Goal: Check status: Check status

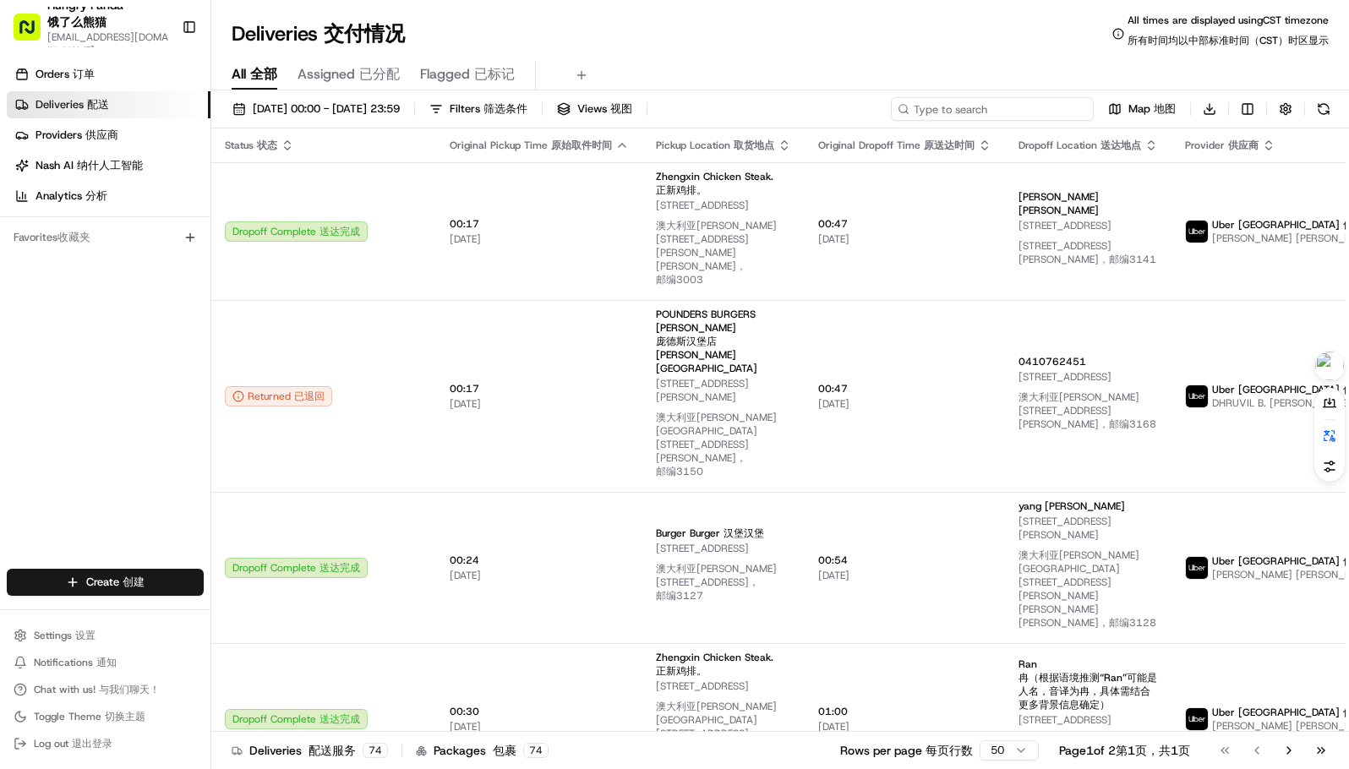
click at [1021, 112] on input at bounding box center [992, 109] width 203 height 24
paste input "7677226495455780501599"
type input "7677226495455780501599"
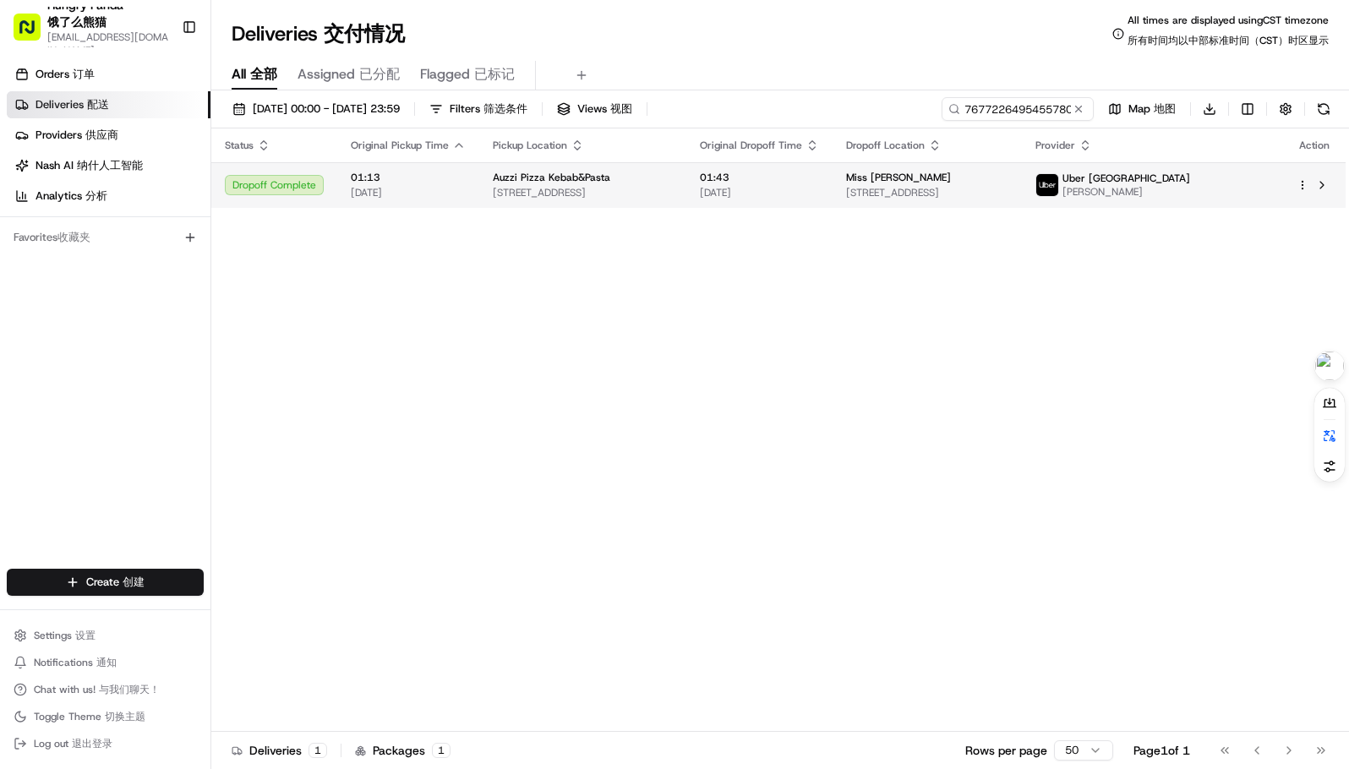
click at [357, 171] on span "01:13" at bounding box center [408, 178] width 115 height 14
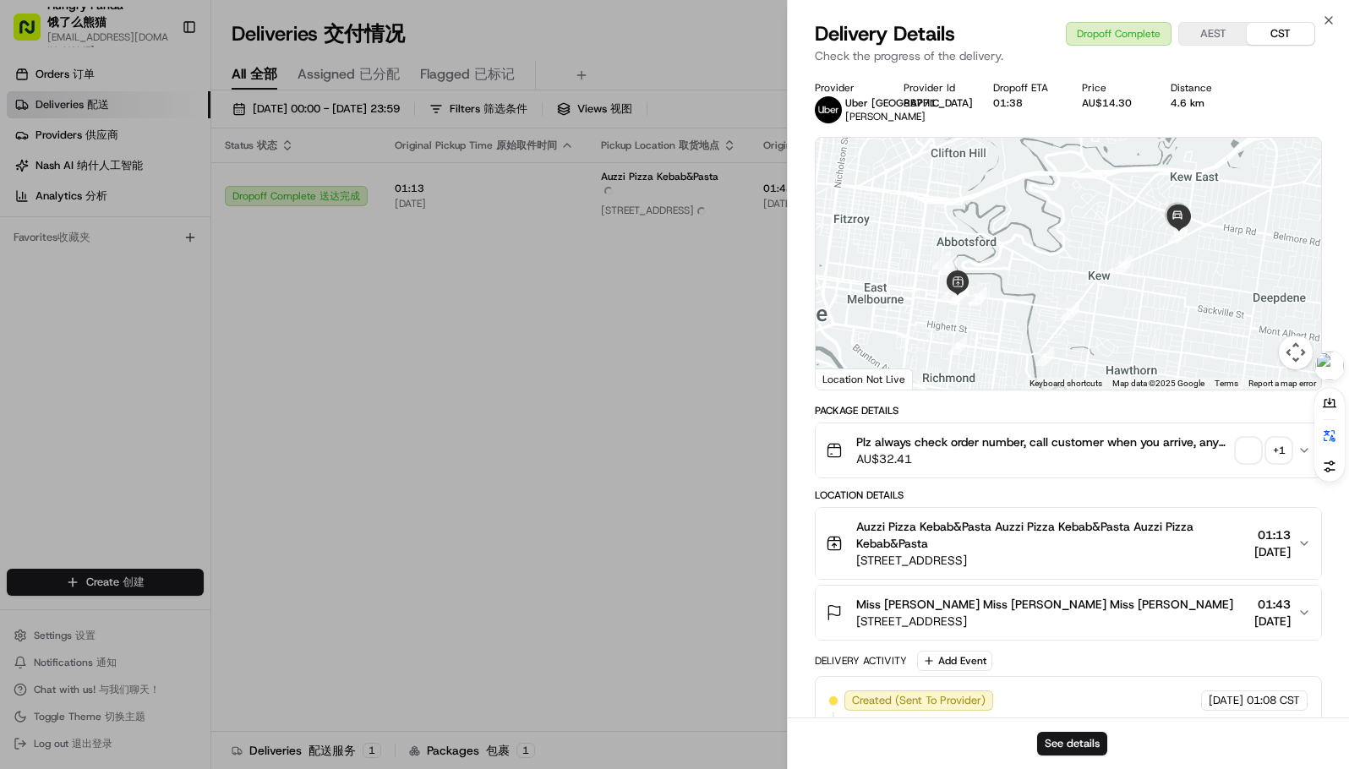
click at [1240, 448] on span "button" at bounding box center [1248, 451] width 24 height 24
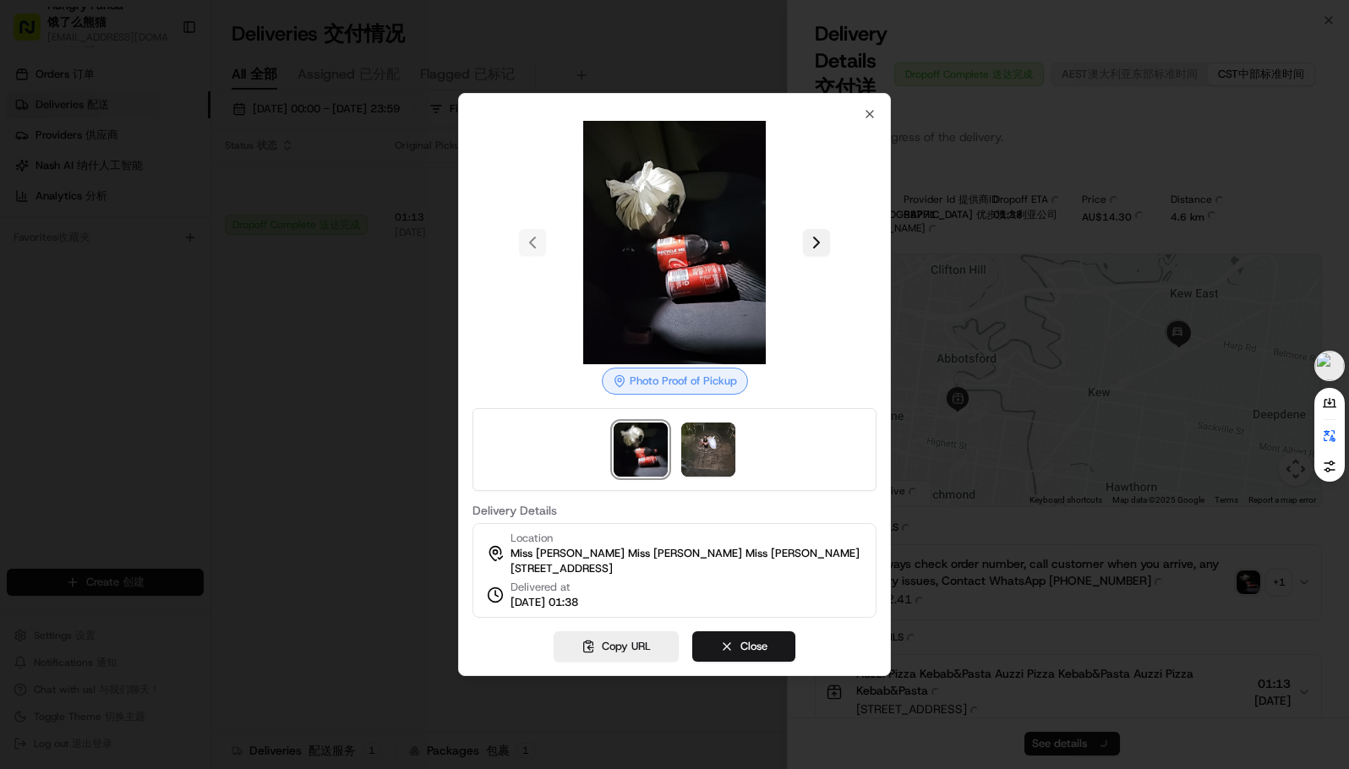
click at [821, 233] on div at bounding box center [674, 242] width 404 height 243
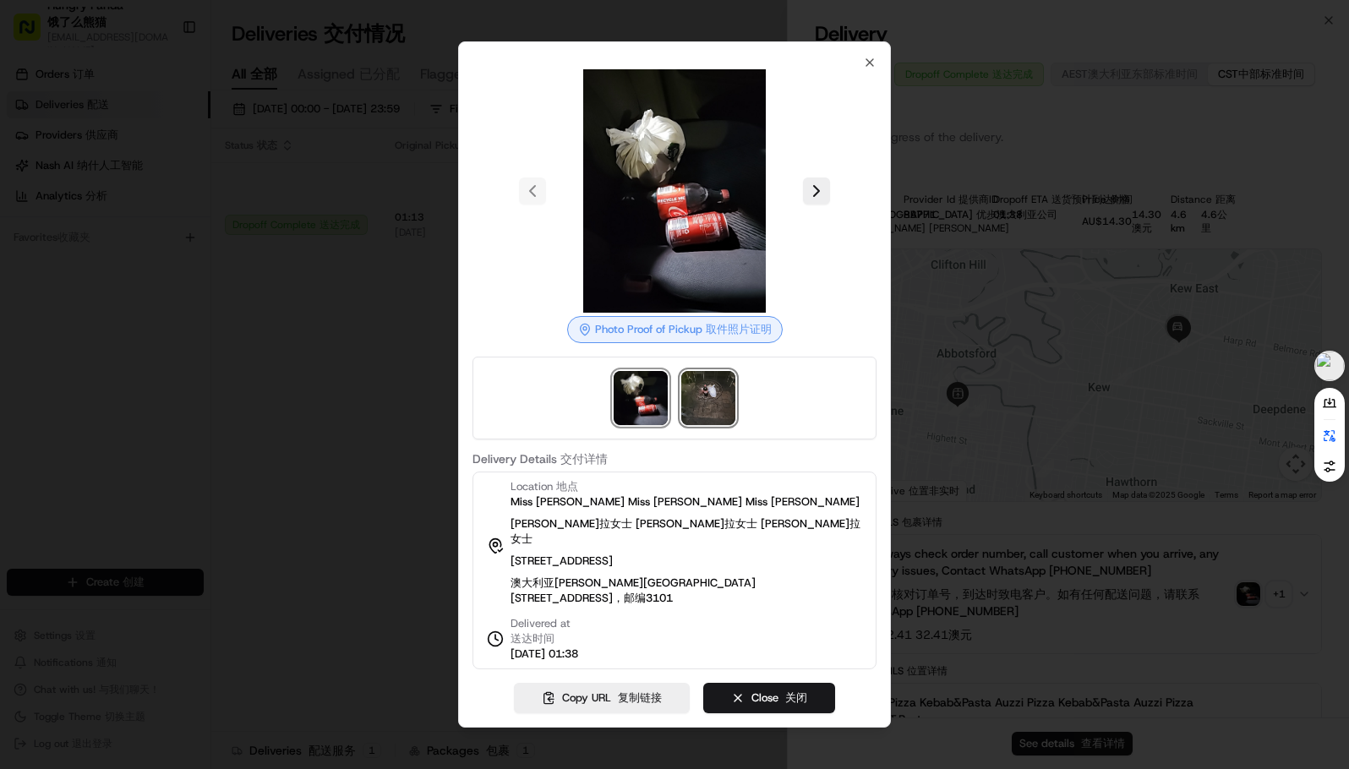
click at [701, 401] on img at bounding box center [708, 398] width 54 height 54
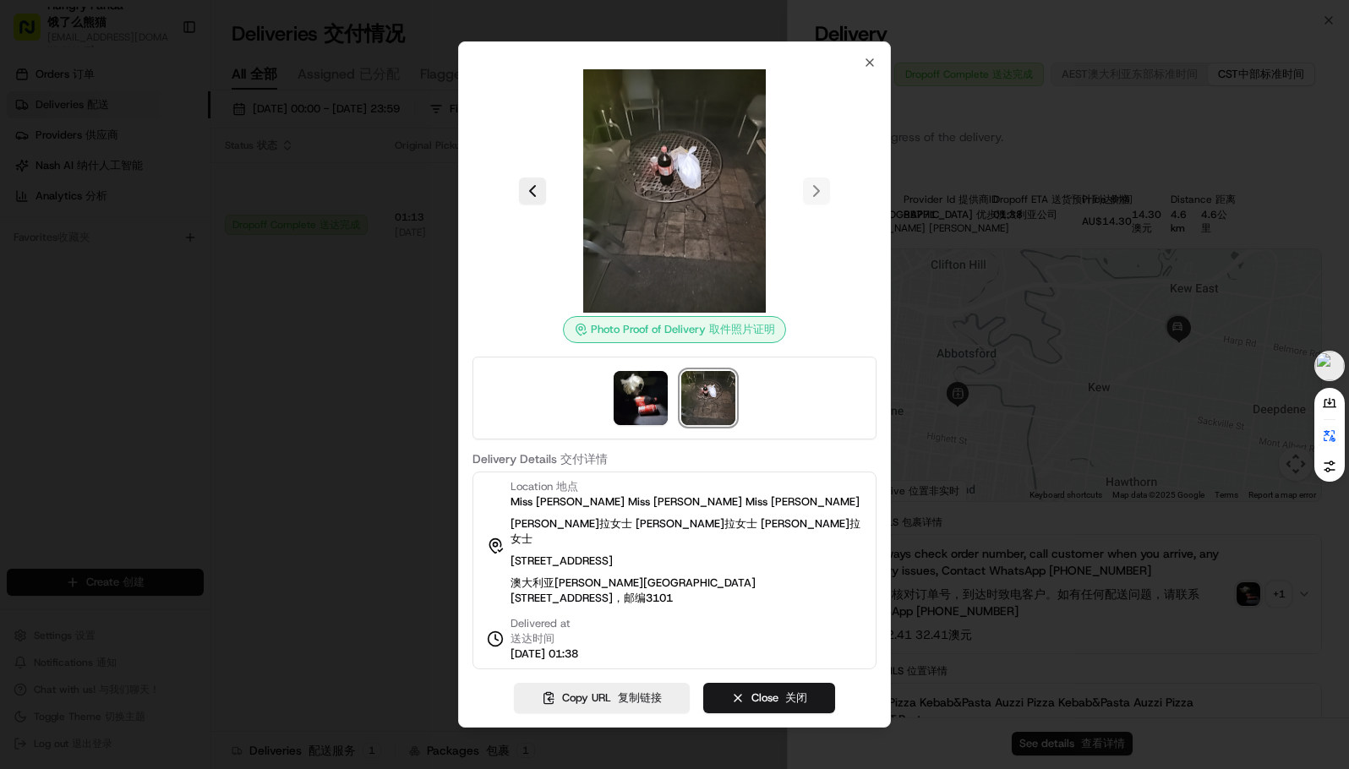
click at [120, 417] on div at bounding box center [674, 384] width 1349 height 769
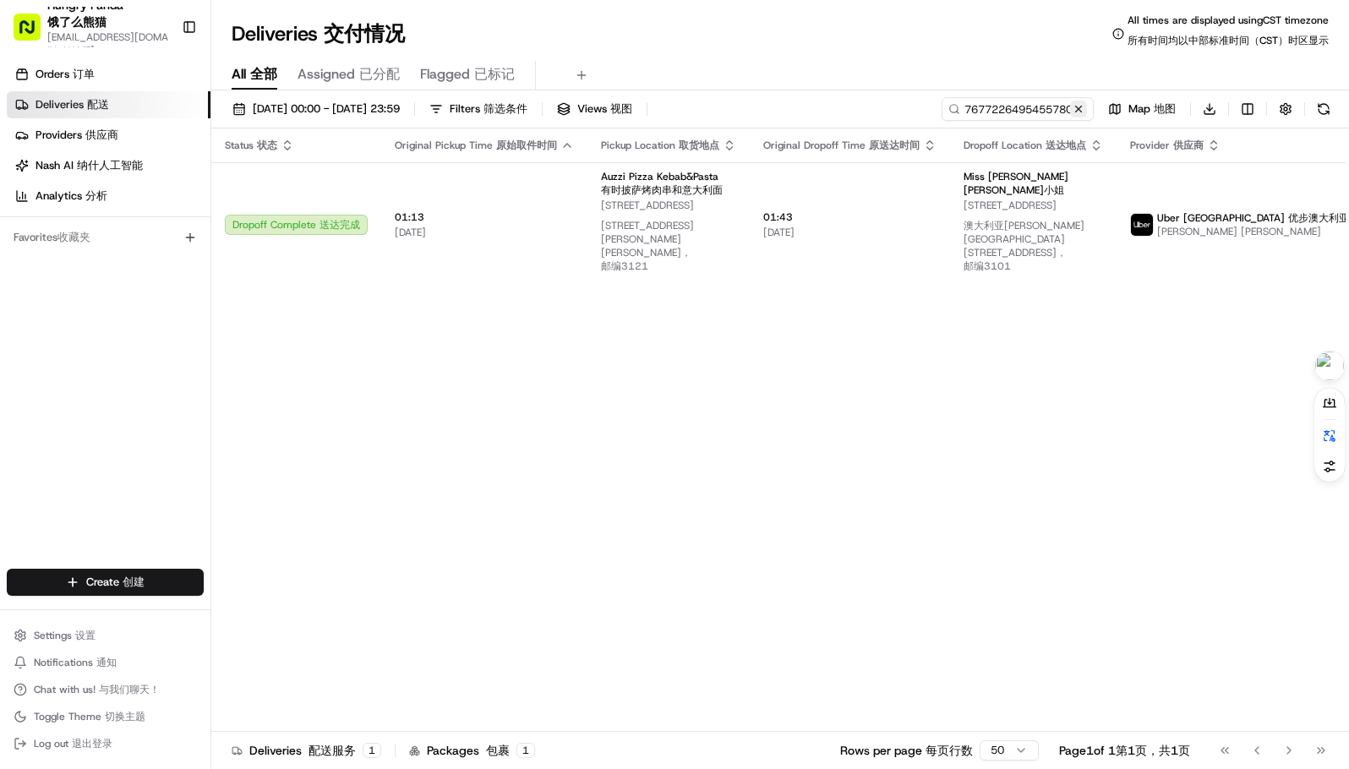
click at [1081, 106] on button at bounding box center [1078, 109] width 17 height 17
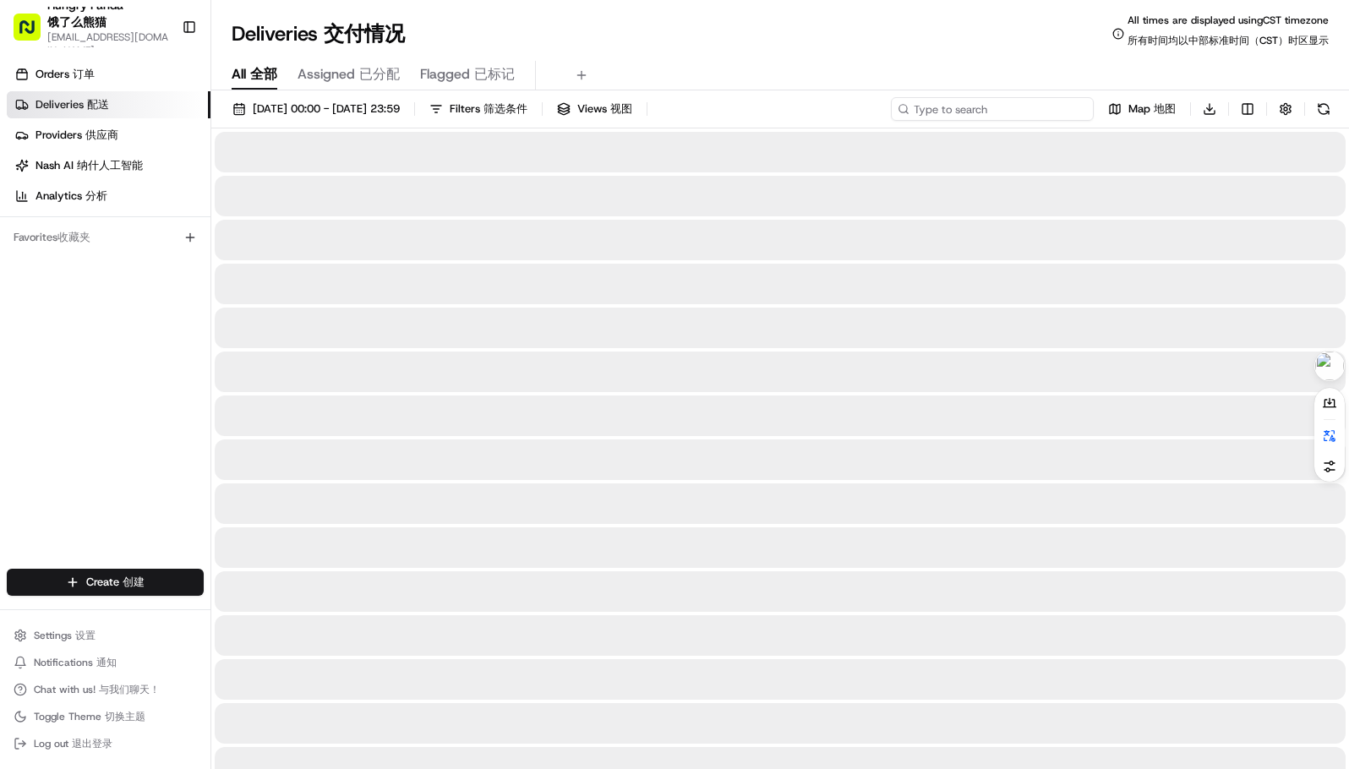
click at [1038, 106] on input at bounding box center [992, 109] width 203 height 24
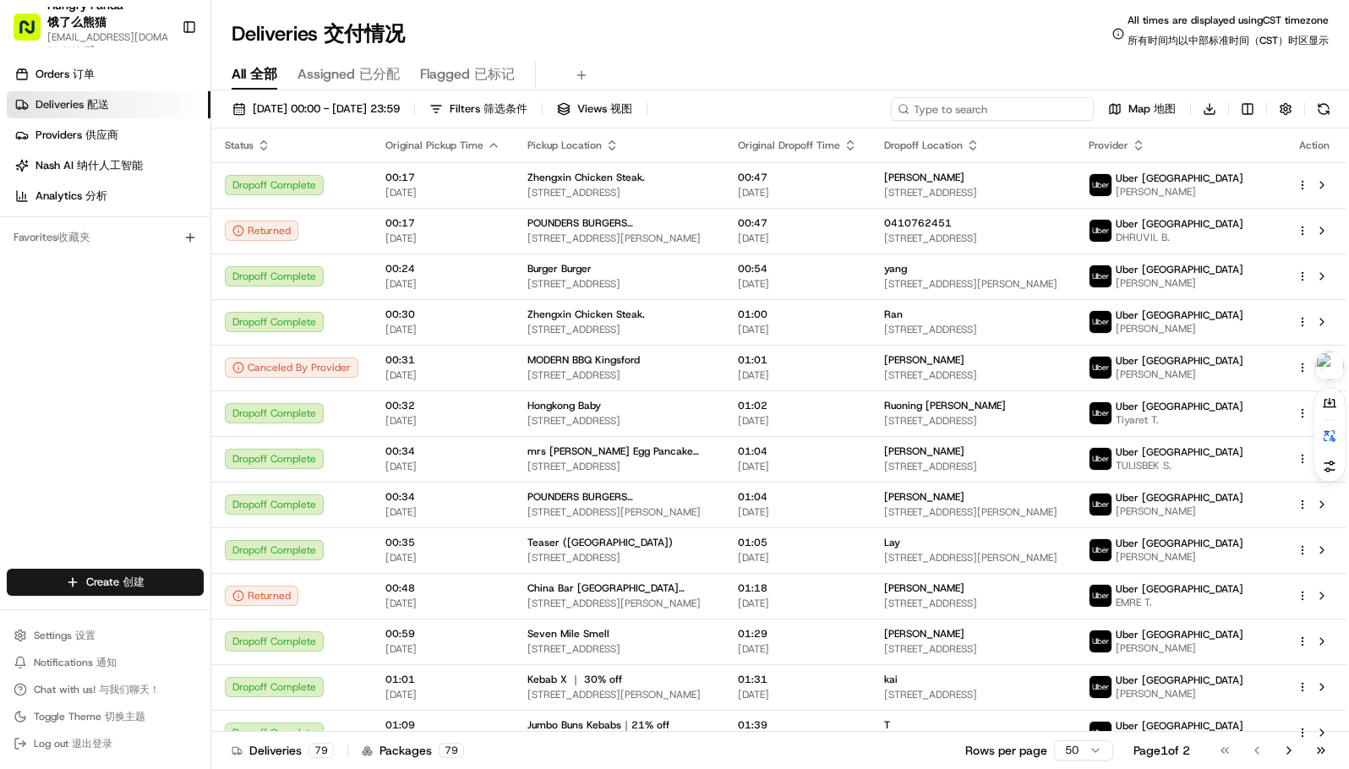
drag, startPoint x: 1006, startPoint y: 116, endPoint x: 968, endPoint y: 106, distance: 40.2
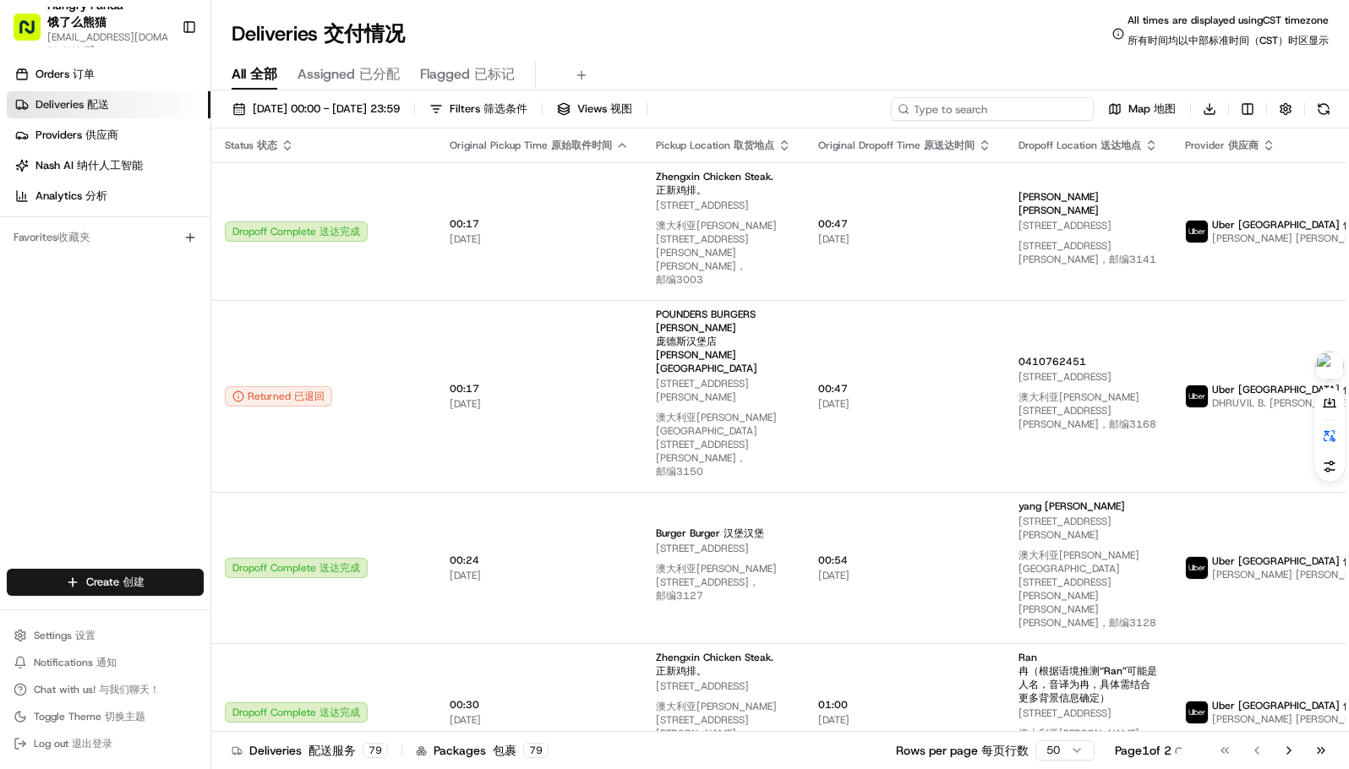
paste input "859224793575773556830"
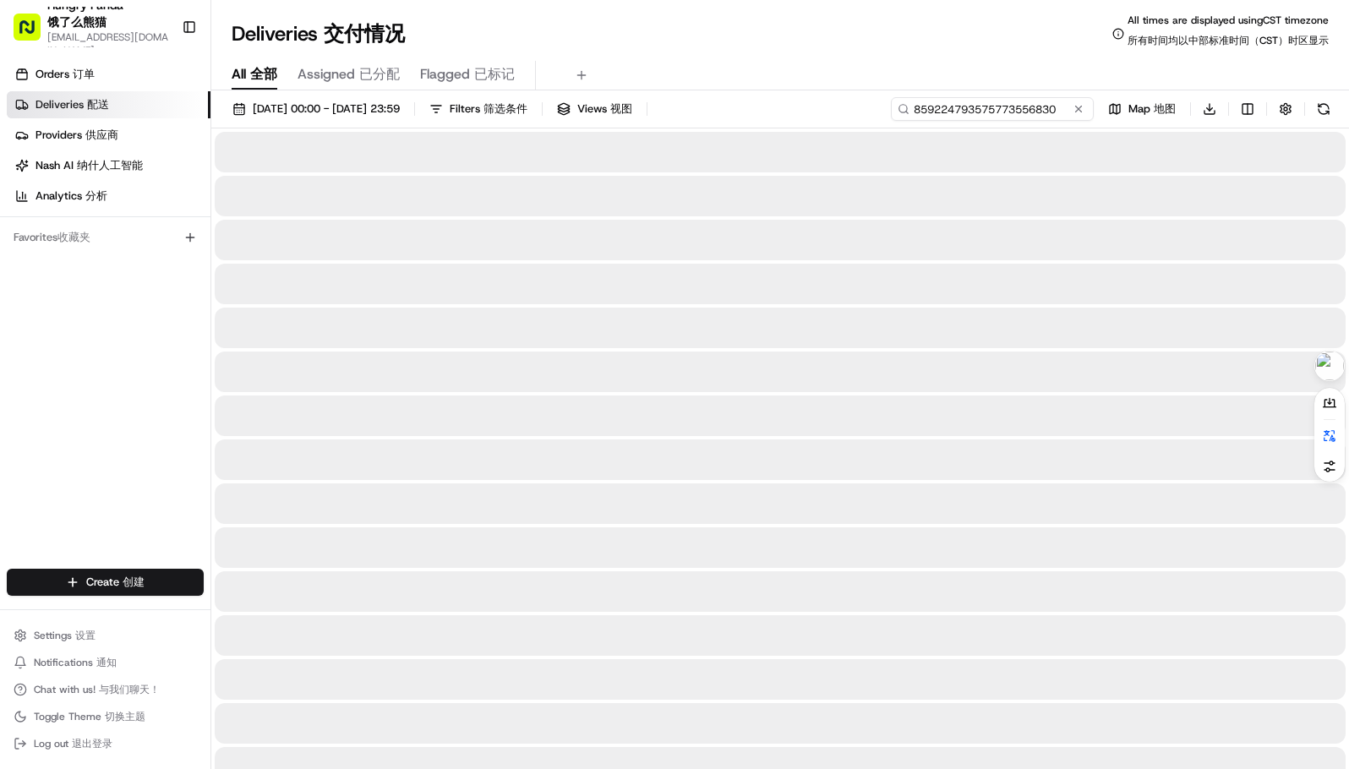
type input "859224793575773556830"
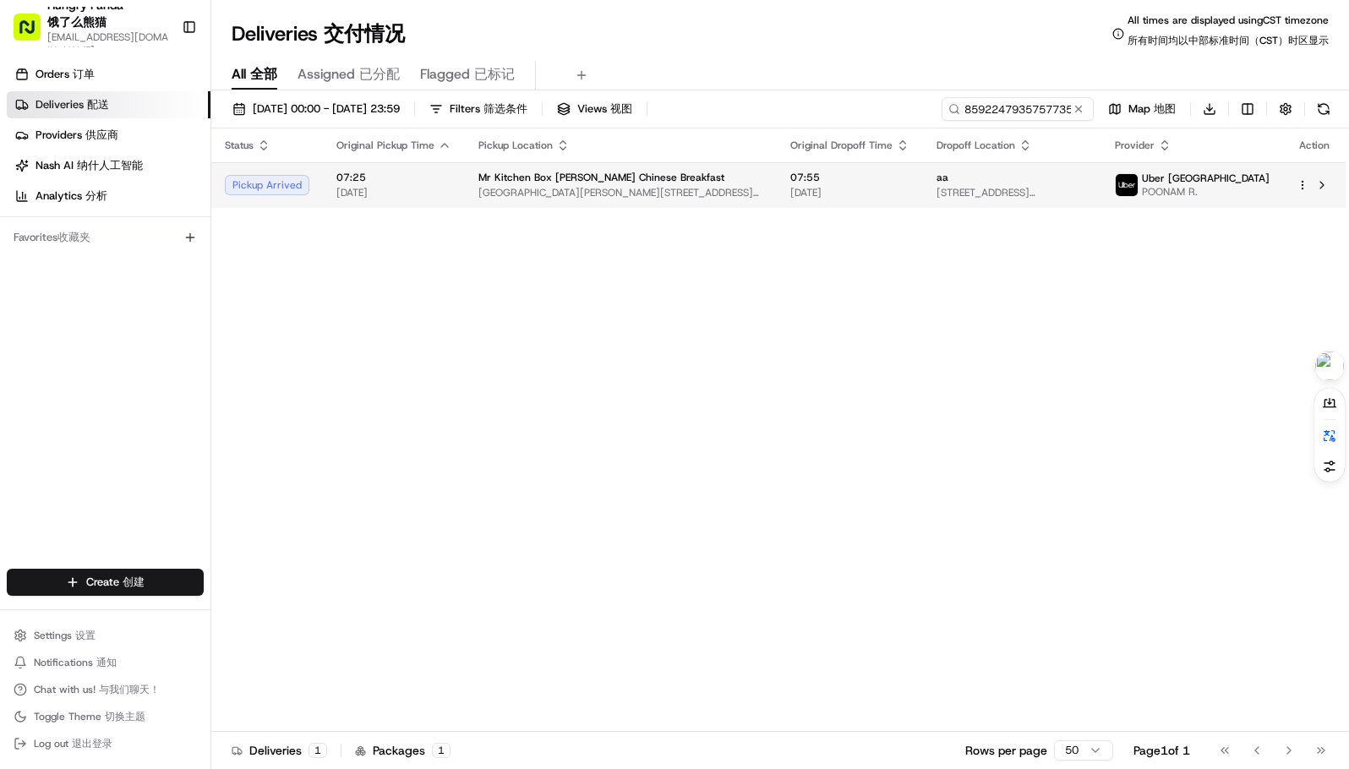
click at [978, 189] on span "[STREET_ADDRESS][PERSON_NAME]" at bounding box center [1011, 193] width 151 height 14
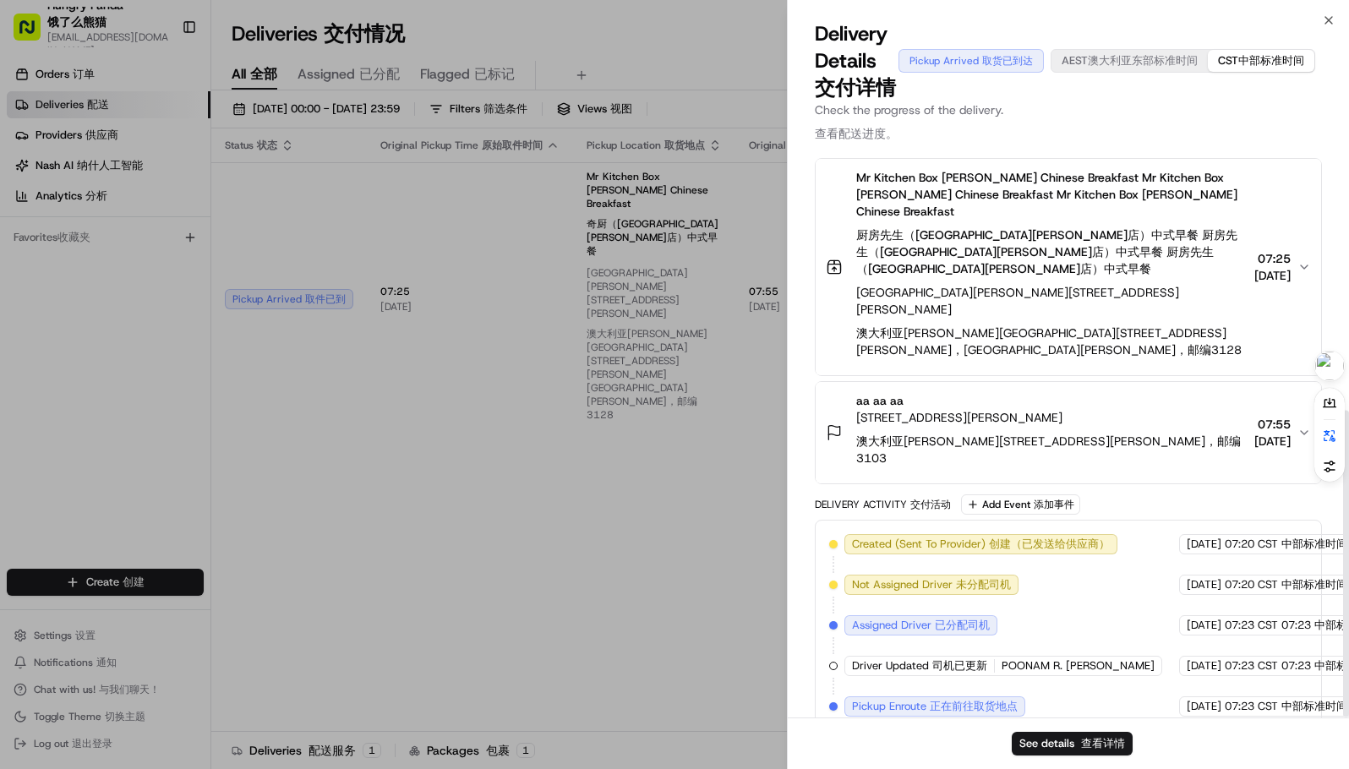
scroll to position [464, 0]
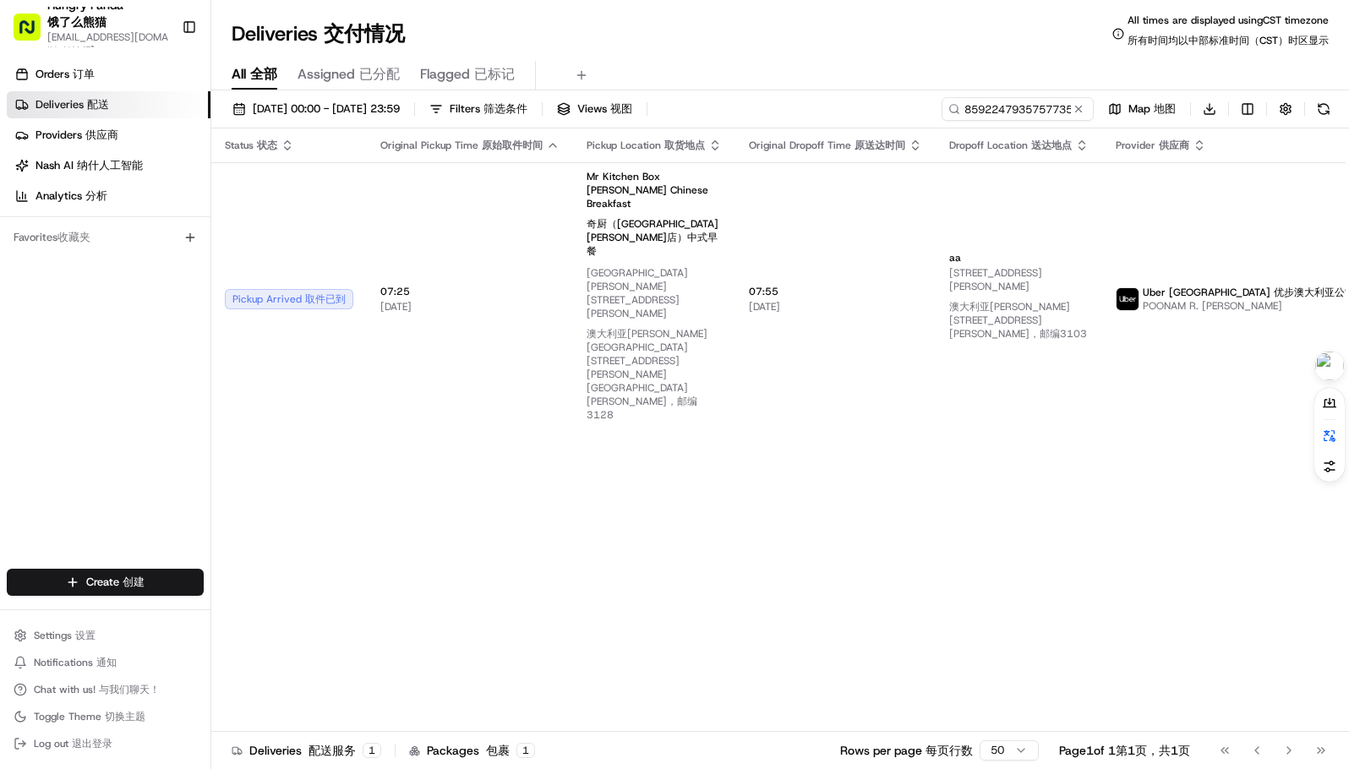
click at [952, 108] on icon at bounding box center [954, 109] width 12 height 12
click at [954, 107] on icon at bounding box center [954, 109] width 12 height 12
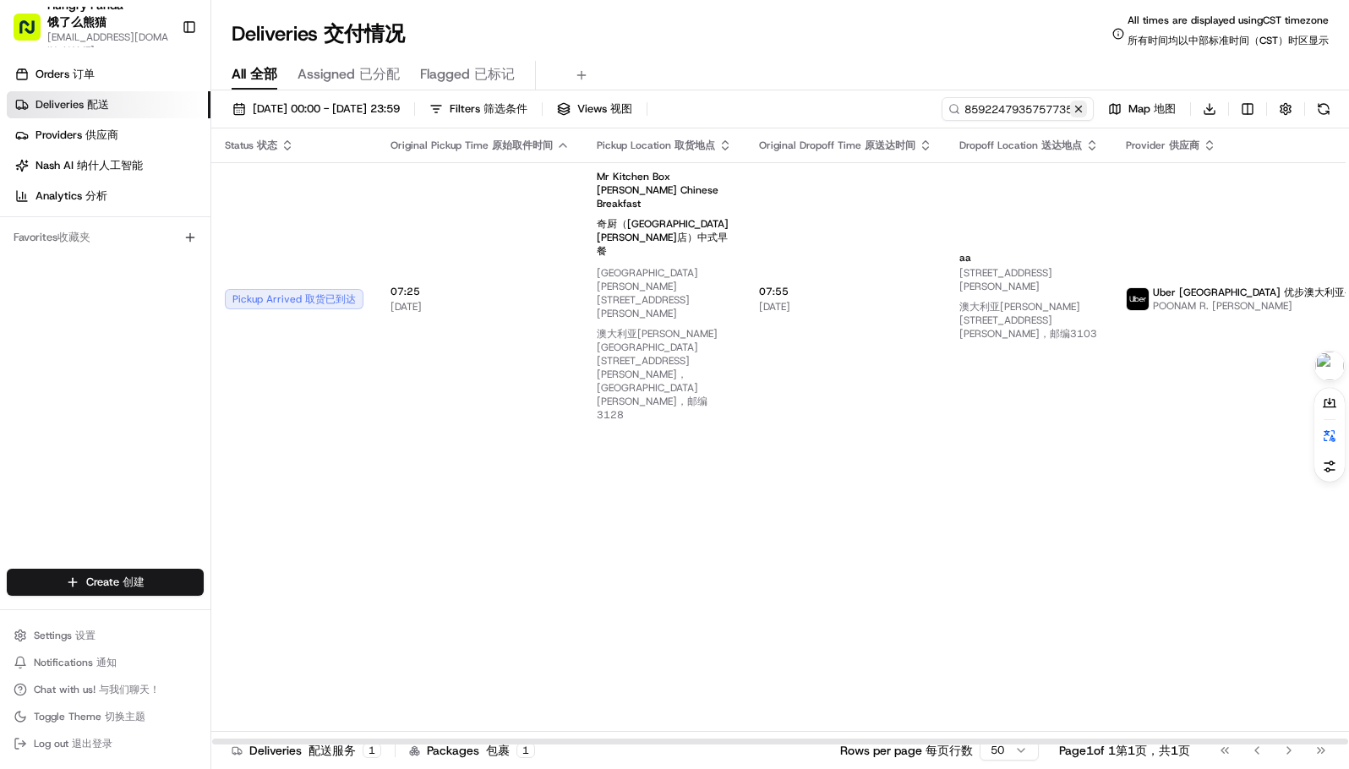
click at [1078, 103] on button at bounding box center [1078, 109] width 17 height 17
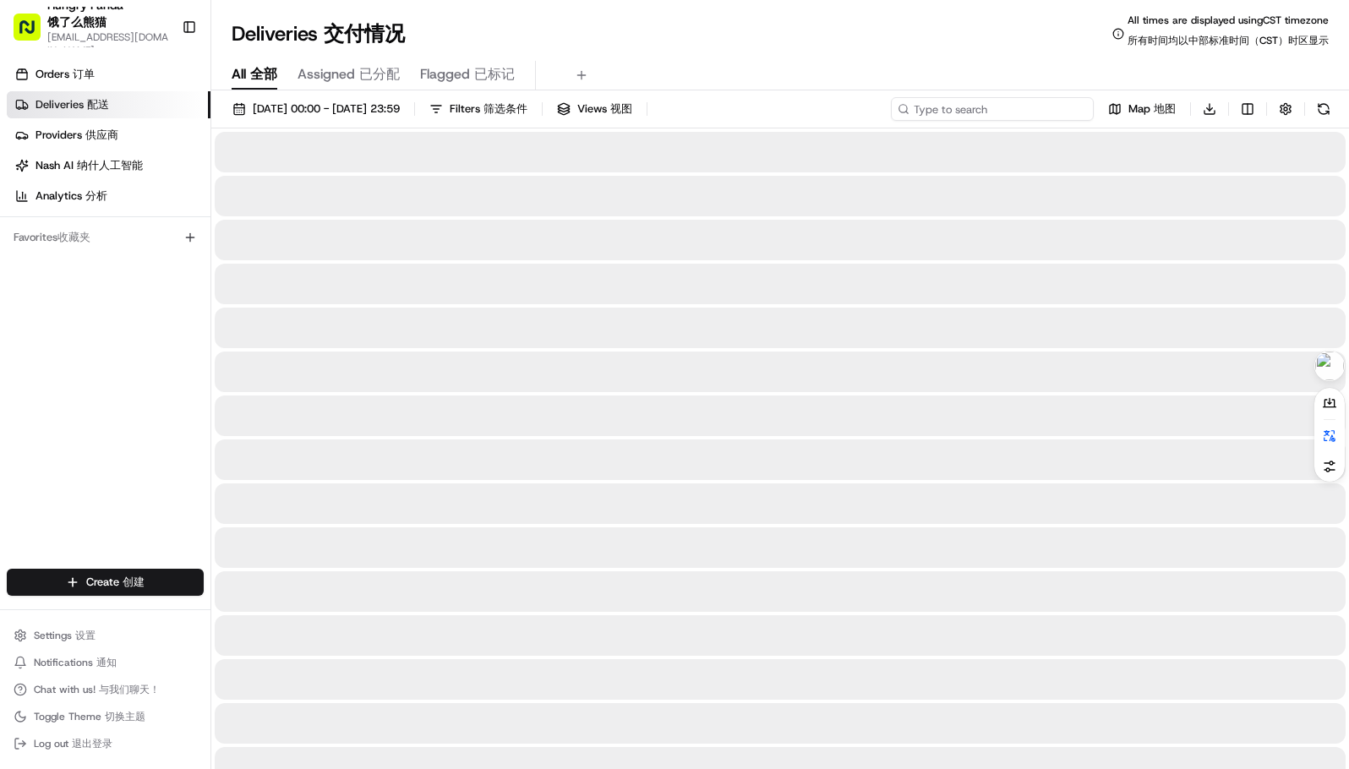
click at [1032, 107] on input at bounding box center [992, 109] width 203 height 24
paste input "859224793575773556830"
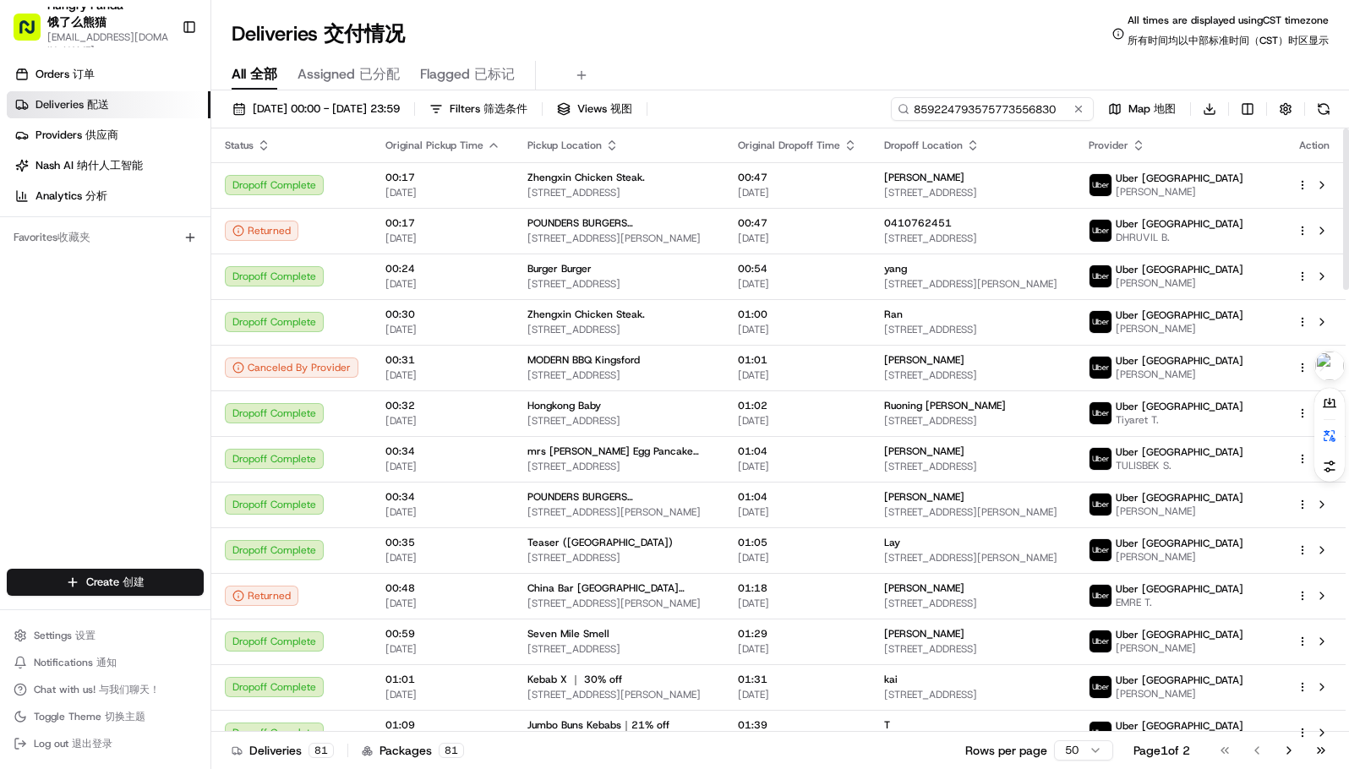
type input "859224793575773556830"
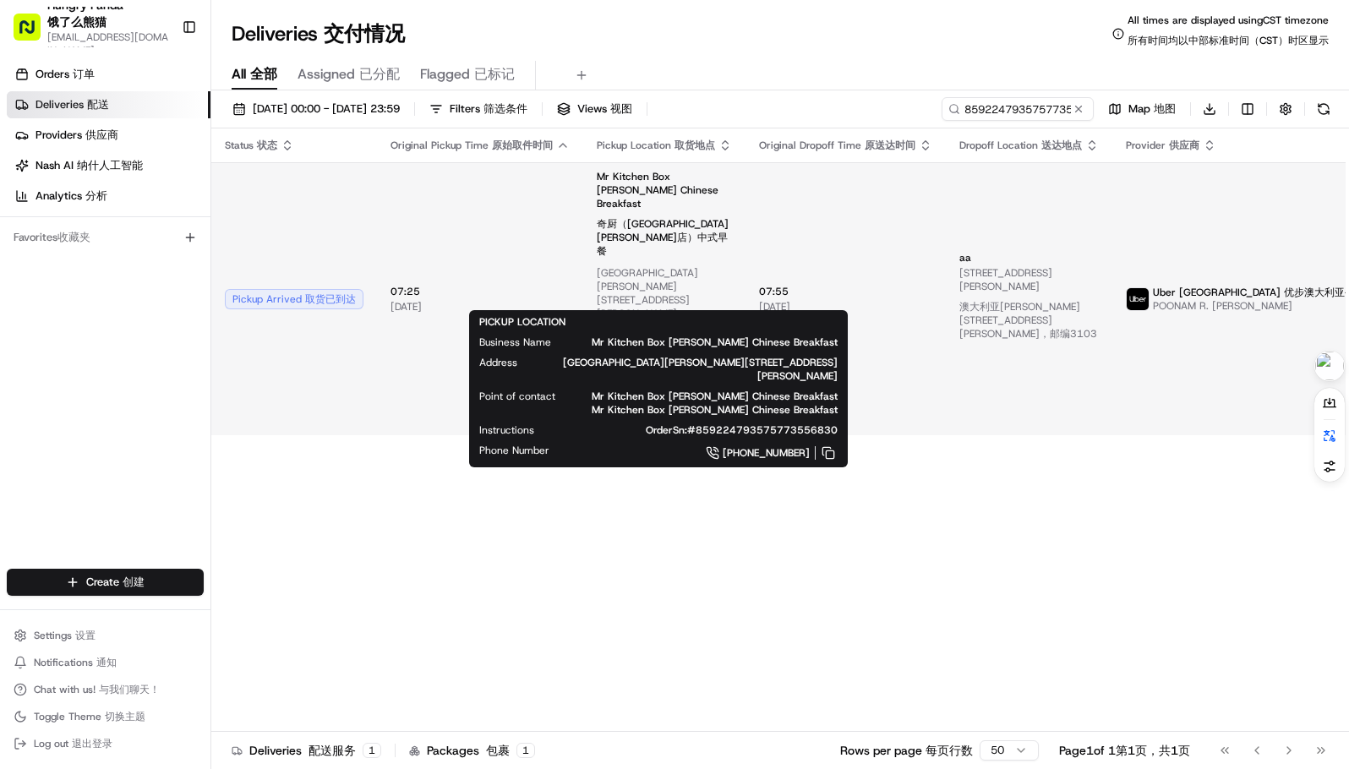
click at [632, 188] on span "Mr Kitchen Box [PERSON_NAME] Chinese Breakfast Mr Kitchen Box [PERSON_NAME] Chi…" at bounding box center [664, 217] width 135 height 95
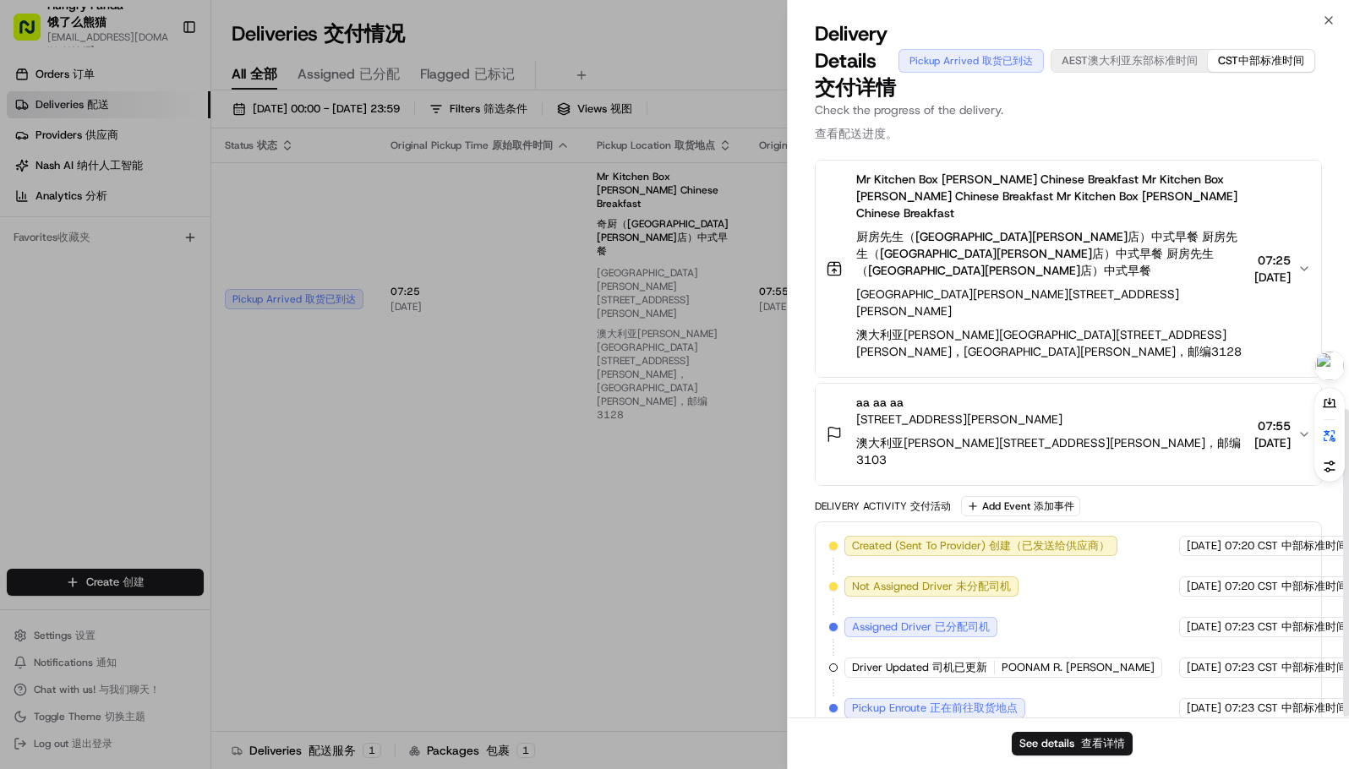
scroll to position [464, 0]
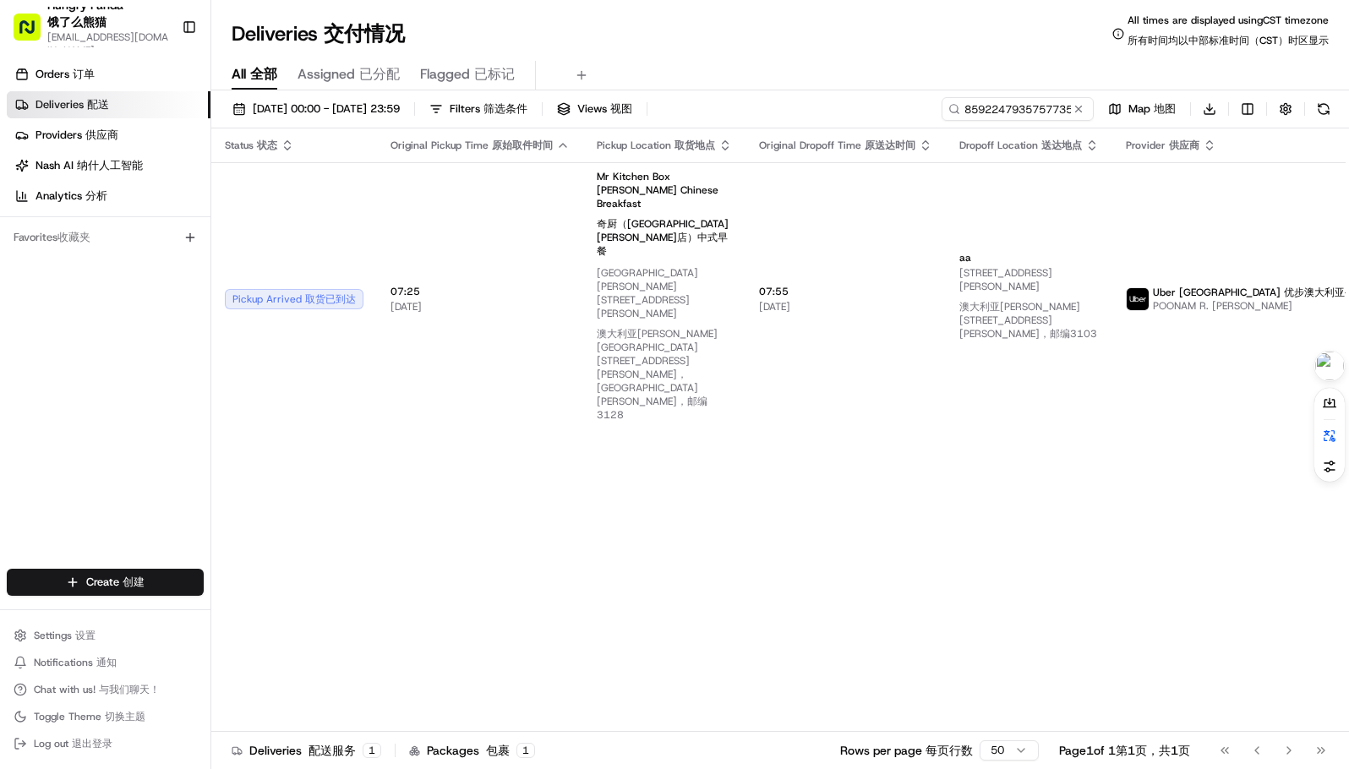
drag, startPoint x: 152, startPoint y: 300, endPoint x: 174, endPoint y: 259, distance: 46.9
click at [149, 301] on div "Orders Orders 订单 Deliveries Deliveries 配送 Providers Providers 供应商 Nash AI Nash …" at bounding box center [105, 316] width 210 height 525
click at [1078, 109] on button at bounding box center [1078, 109] width 17 height 17
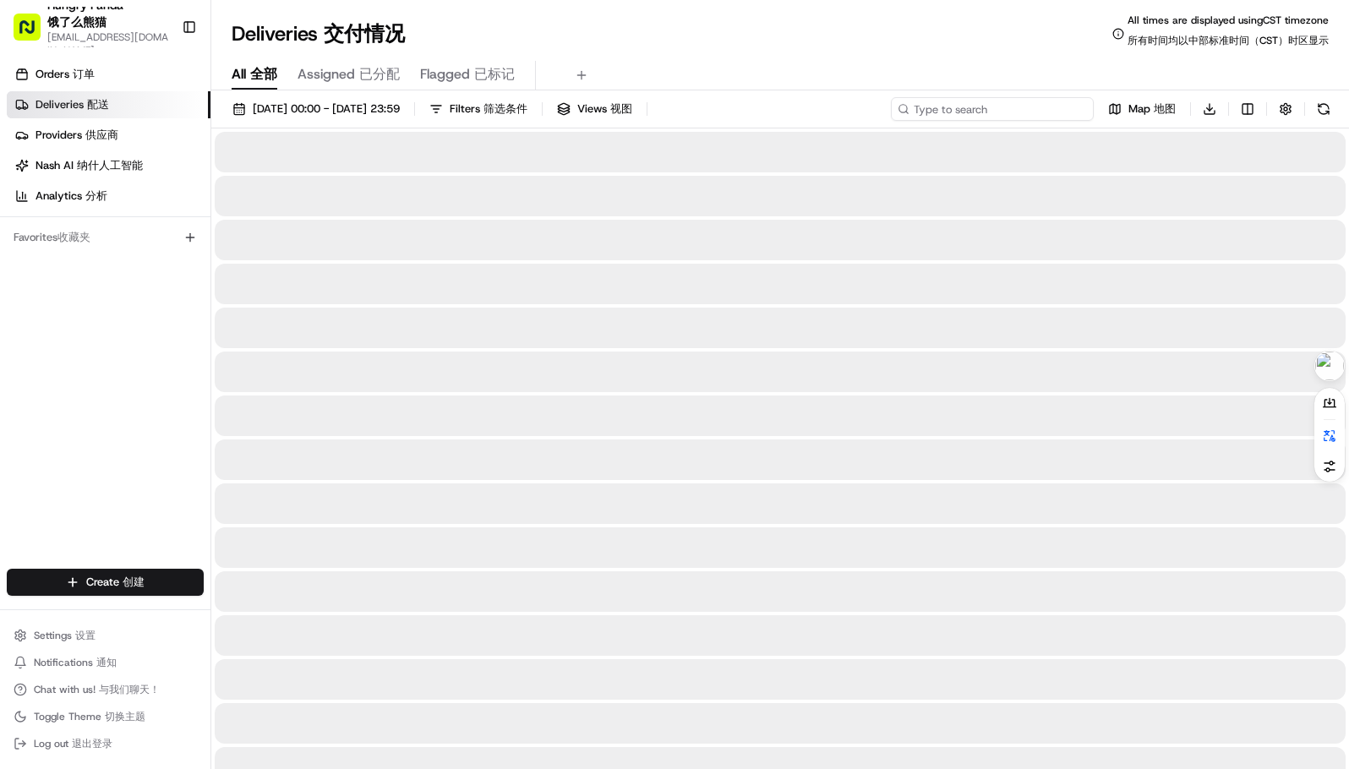
click at [1031, 107] on input at bounding box center [992, 109] width 203 height 24
paste input "2079263805650713881755"
type input "2079263805650713881755"
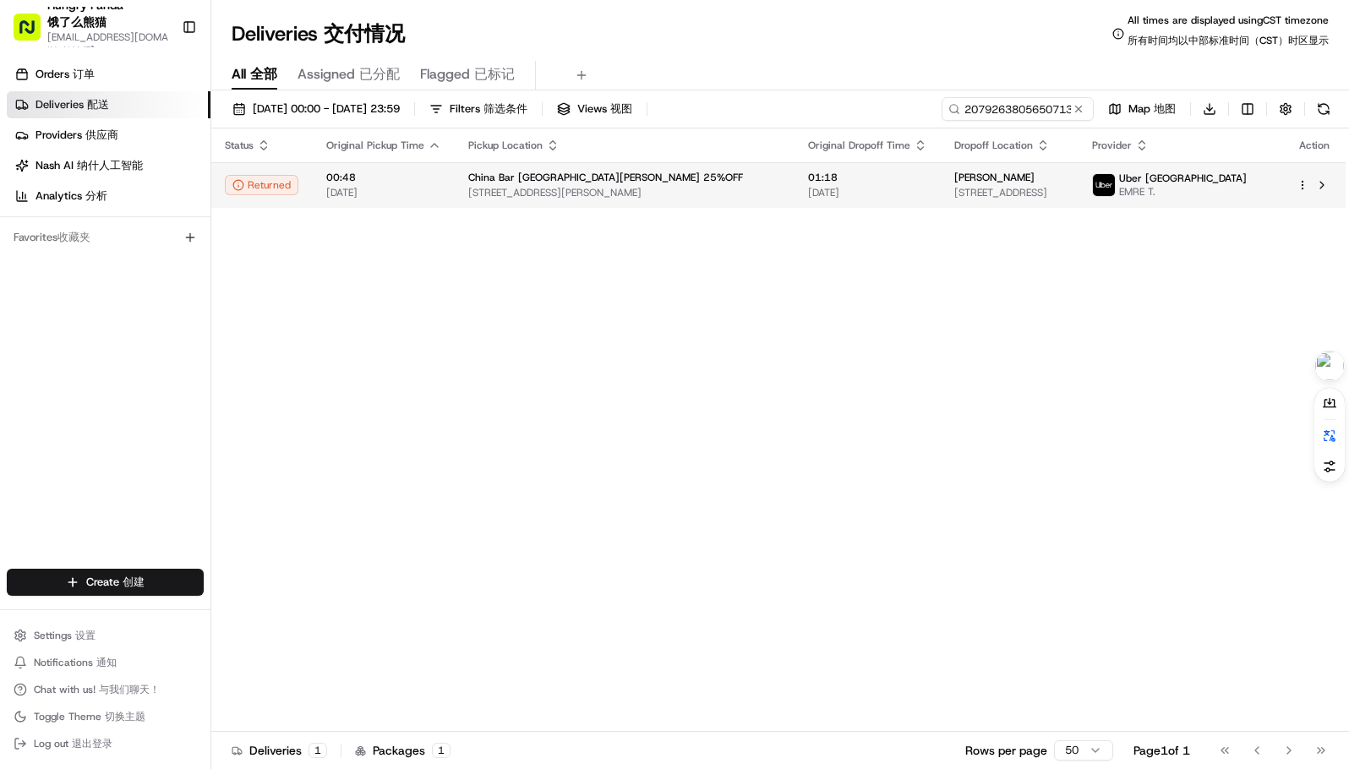
click at [843, 197] on td "01:18 [DATE]" at bounding box center [867, 185] width 146 height 46
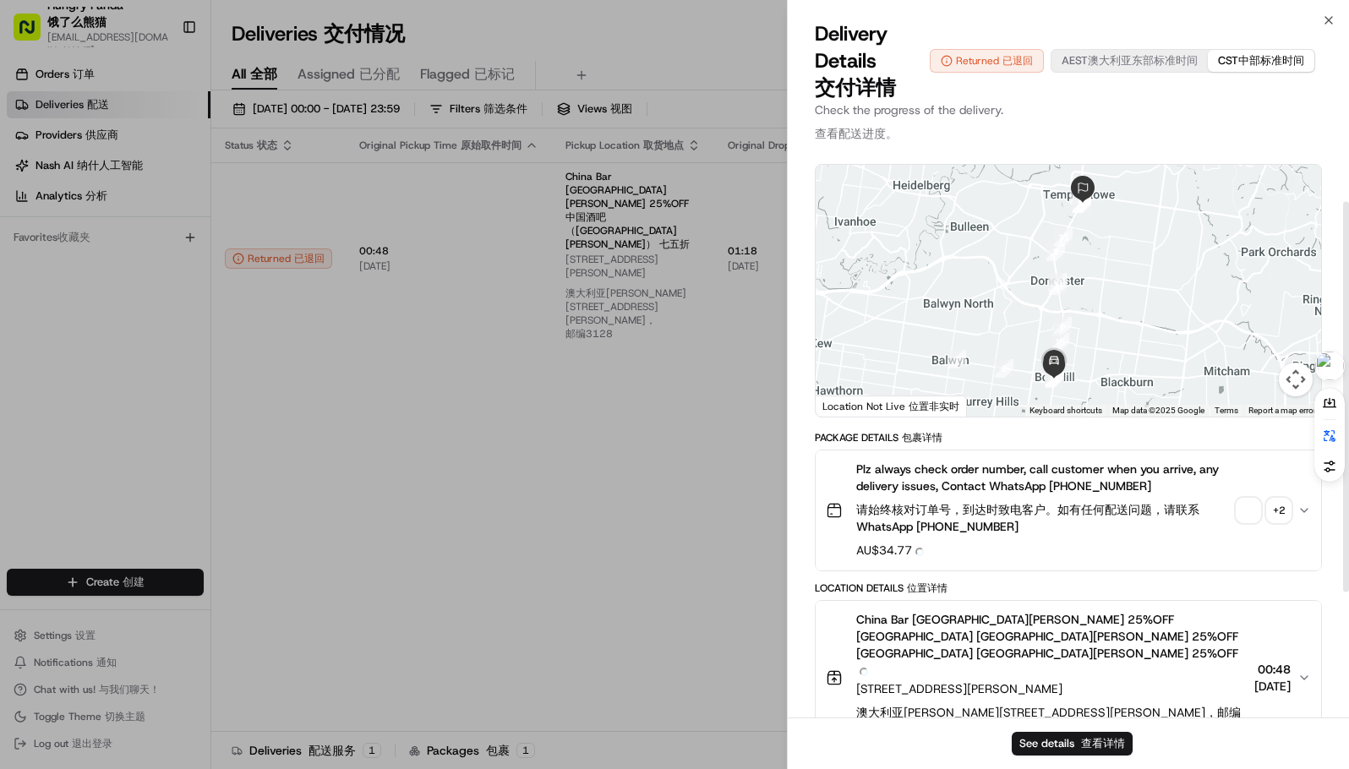
scroll to position [85, 0]
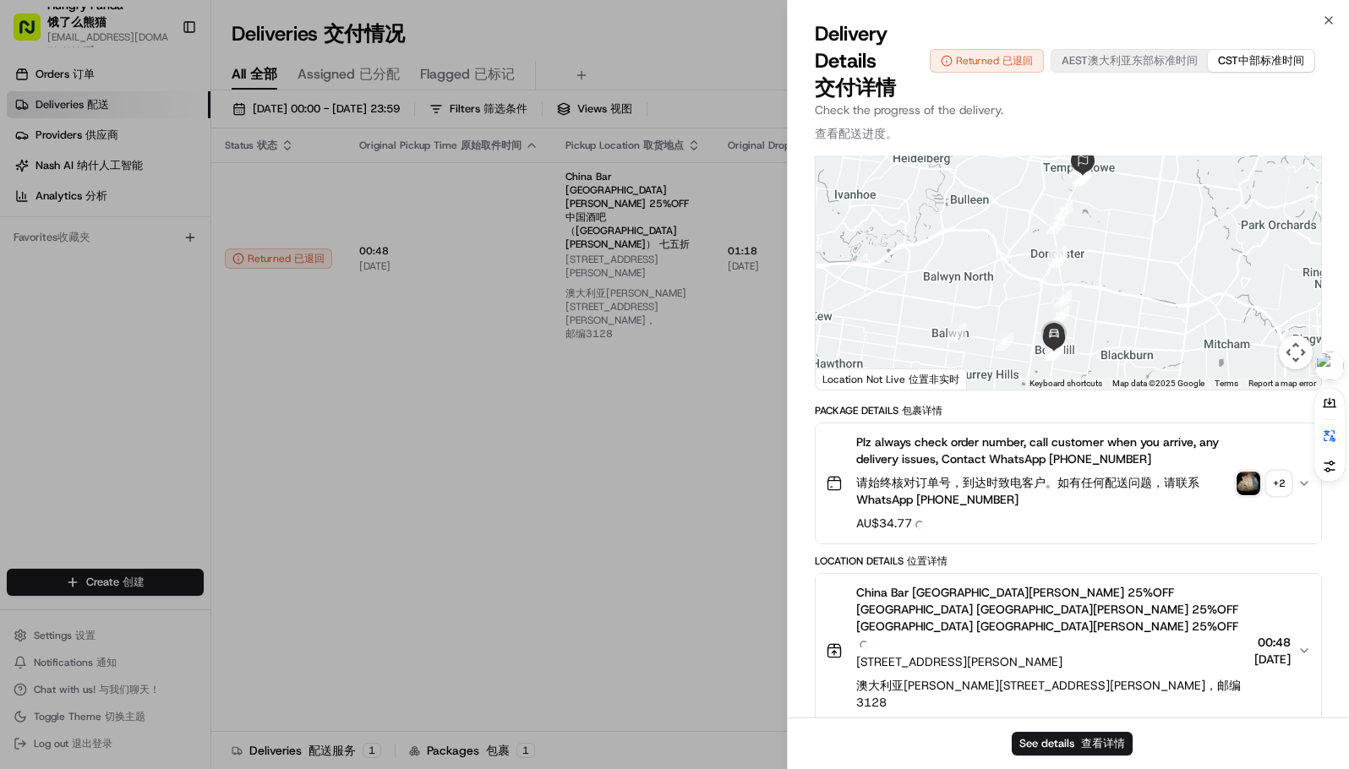
click at [1243, 477] on img "button" at bounding box center [1248, 484] width 24 height 24
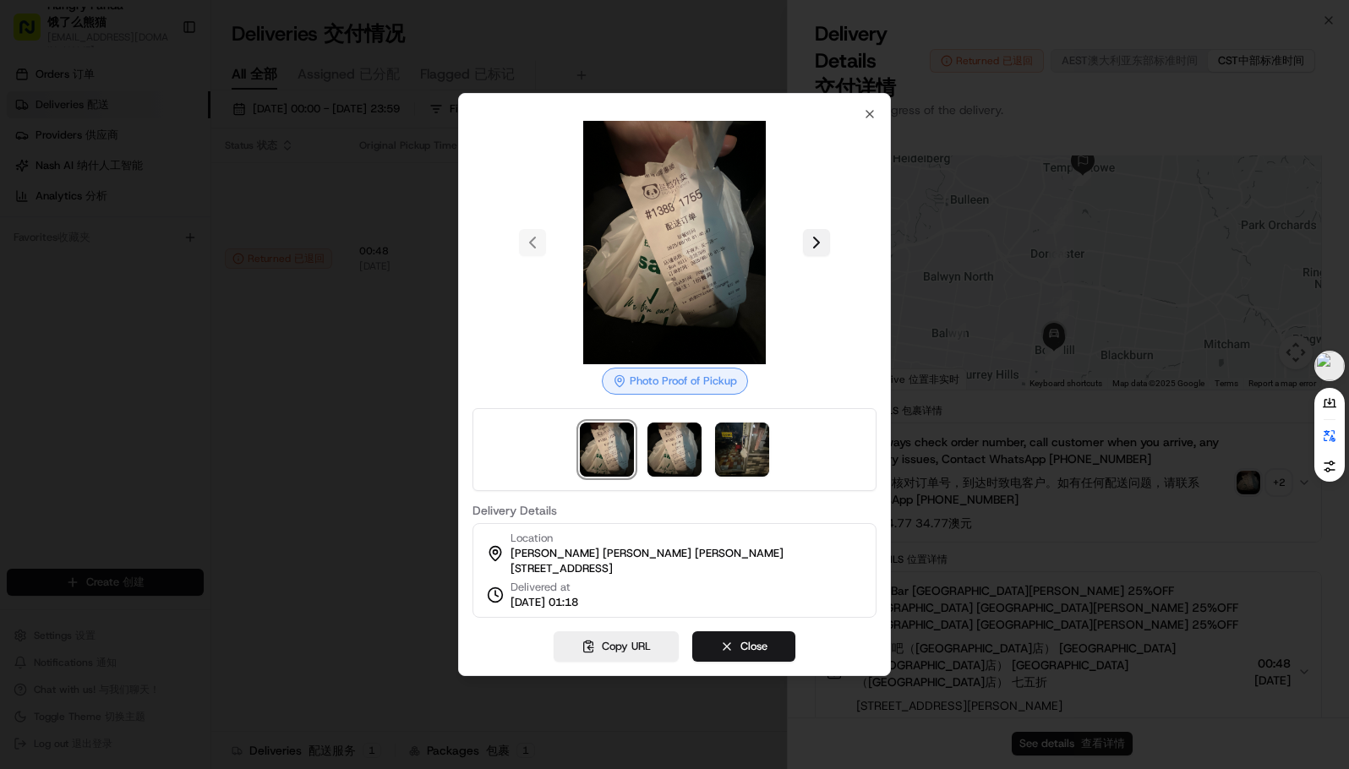
click at [810, 229] on button at bounding box center [816, 242] width 27 height 27
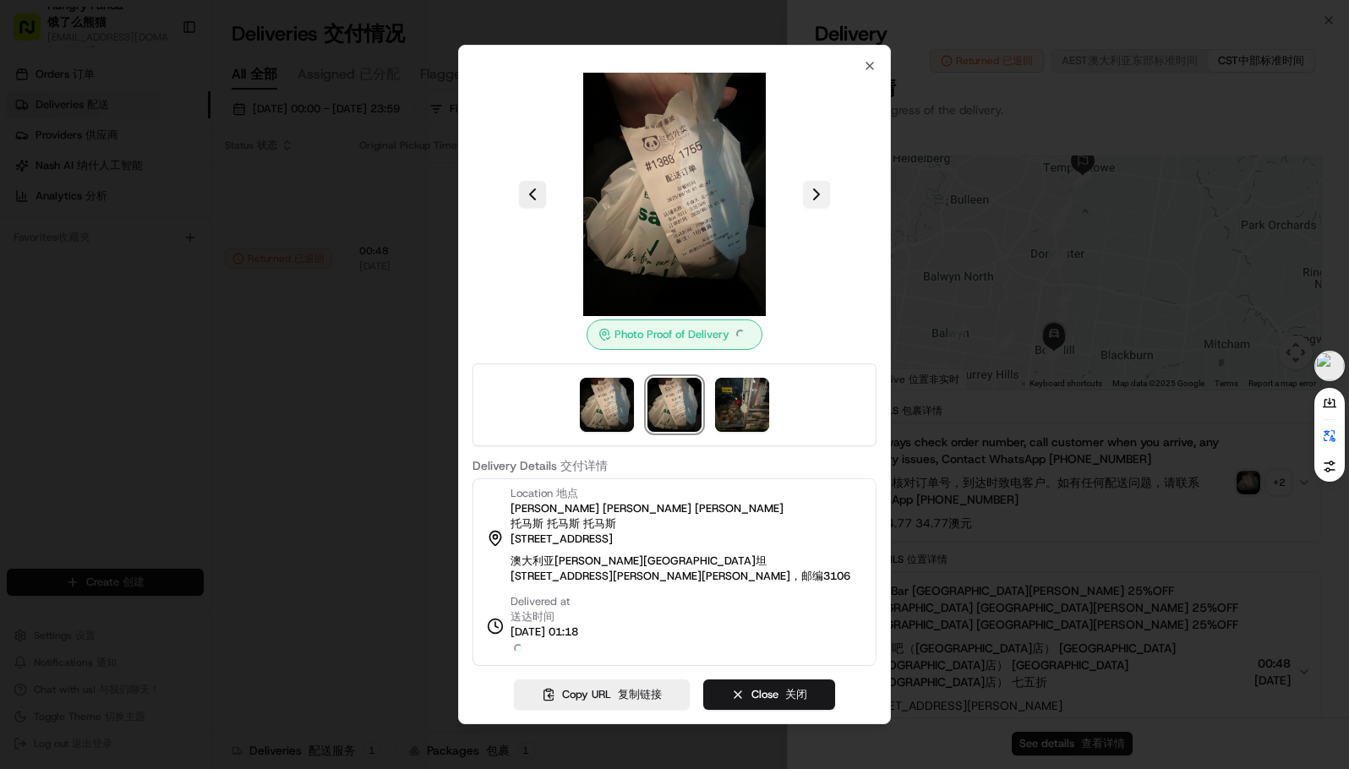
click at [810, 229] on div at bounding box center [674, 194] width 404 height 243
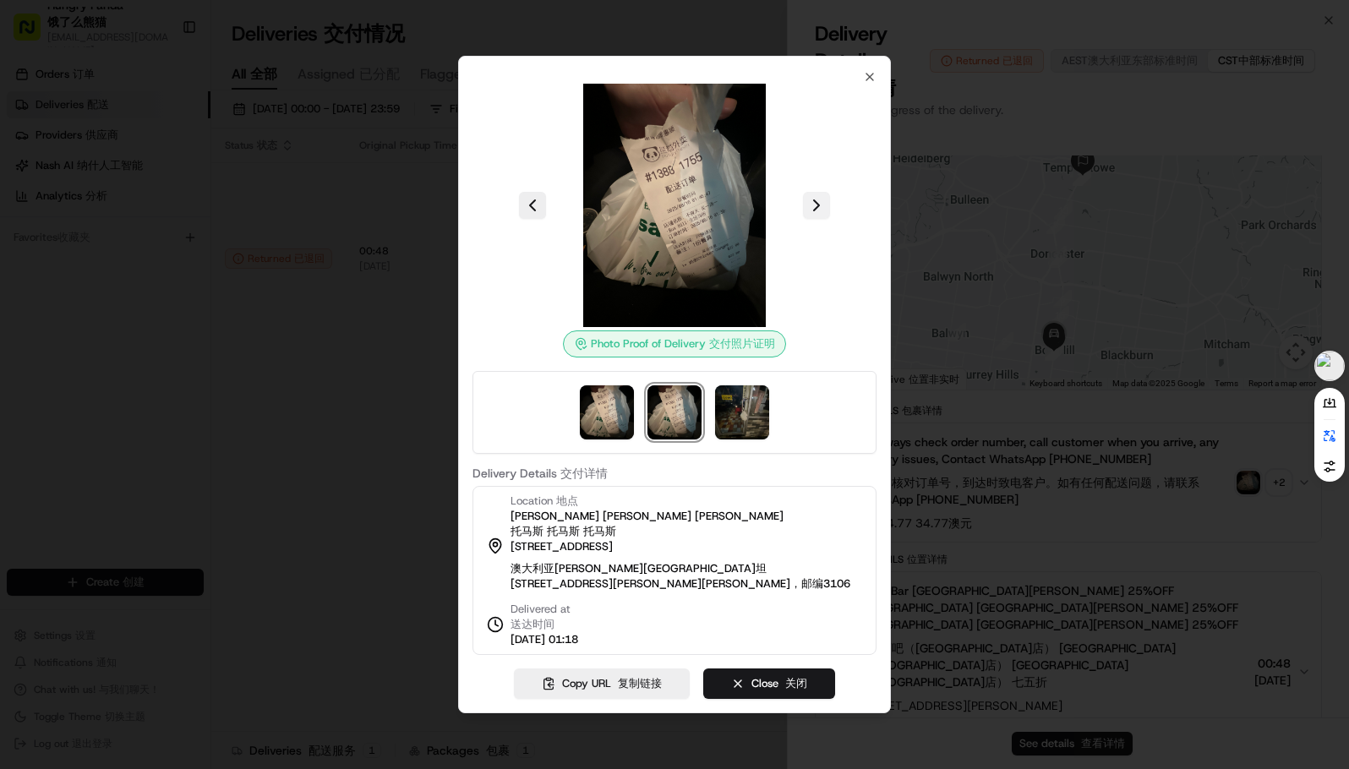
click at [819, 208] on button at bounding box center [816, 205] width 27 height 27
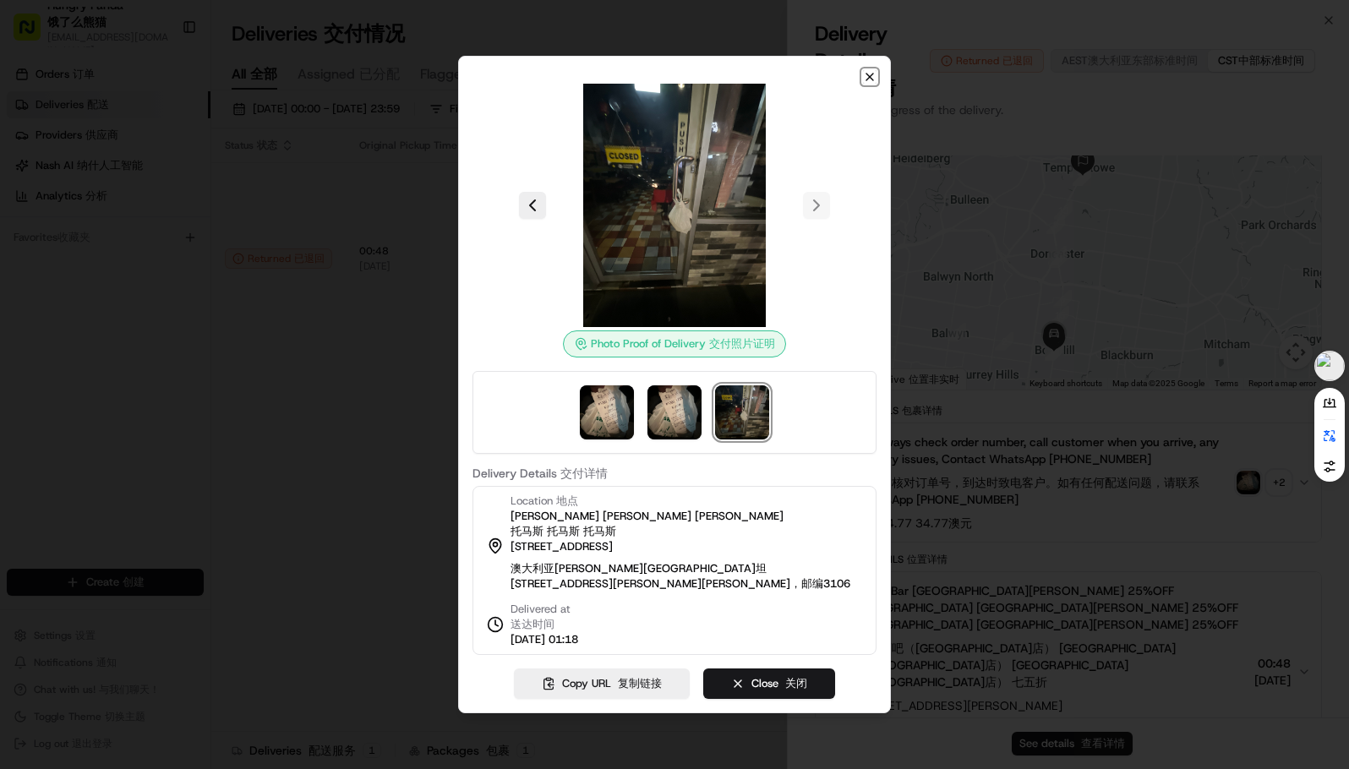
click at [865, 84] on icon "button" at bounding box center [870, 77] width 14 height 14
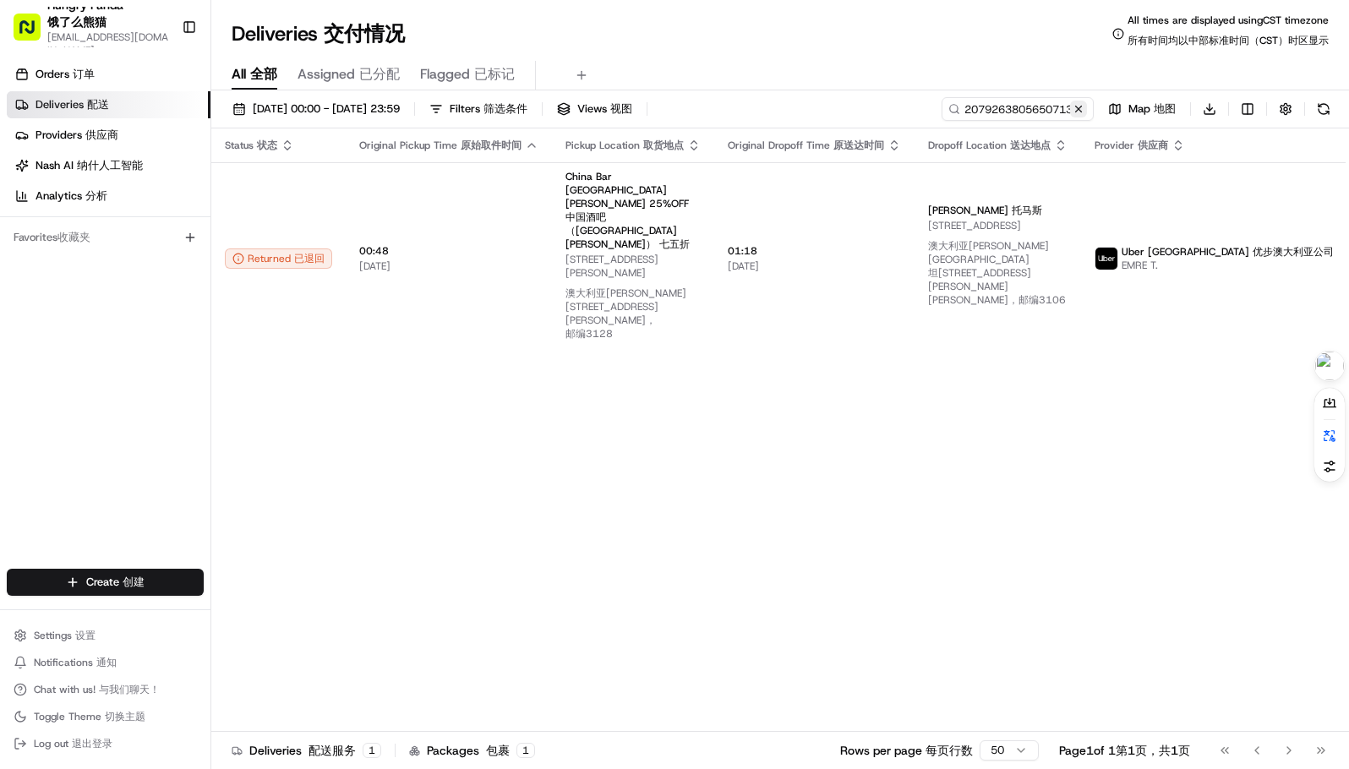
click at [1083, 114] on button at bounding box center [1078, 109] width 17 height 17
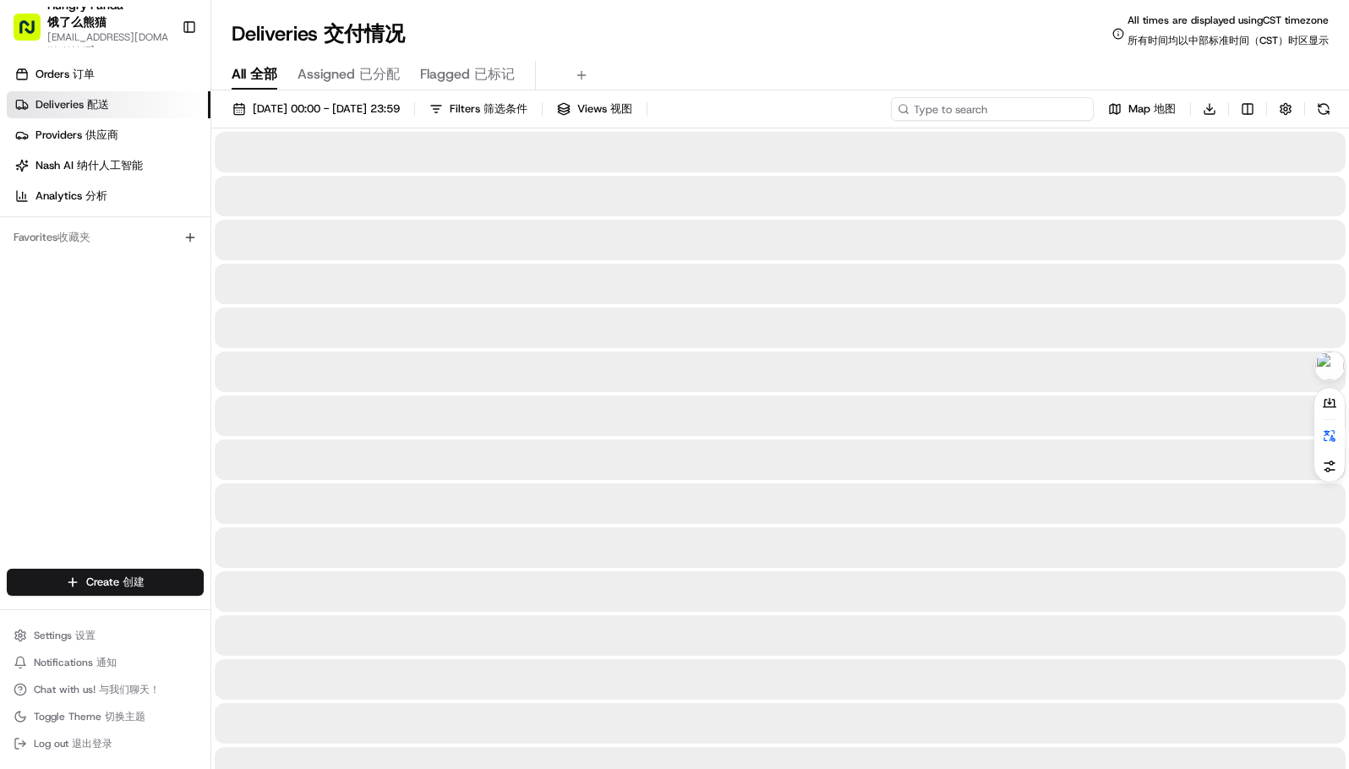
click at [1035, 108] on input at bounding box center [992, 109] width 203 height 24
paste input "466520577585374157894"
type input "466520577585374157894"
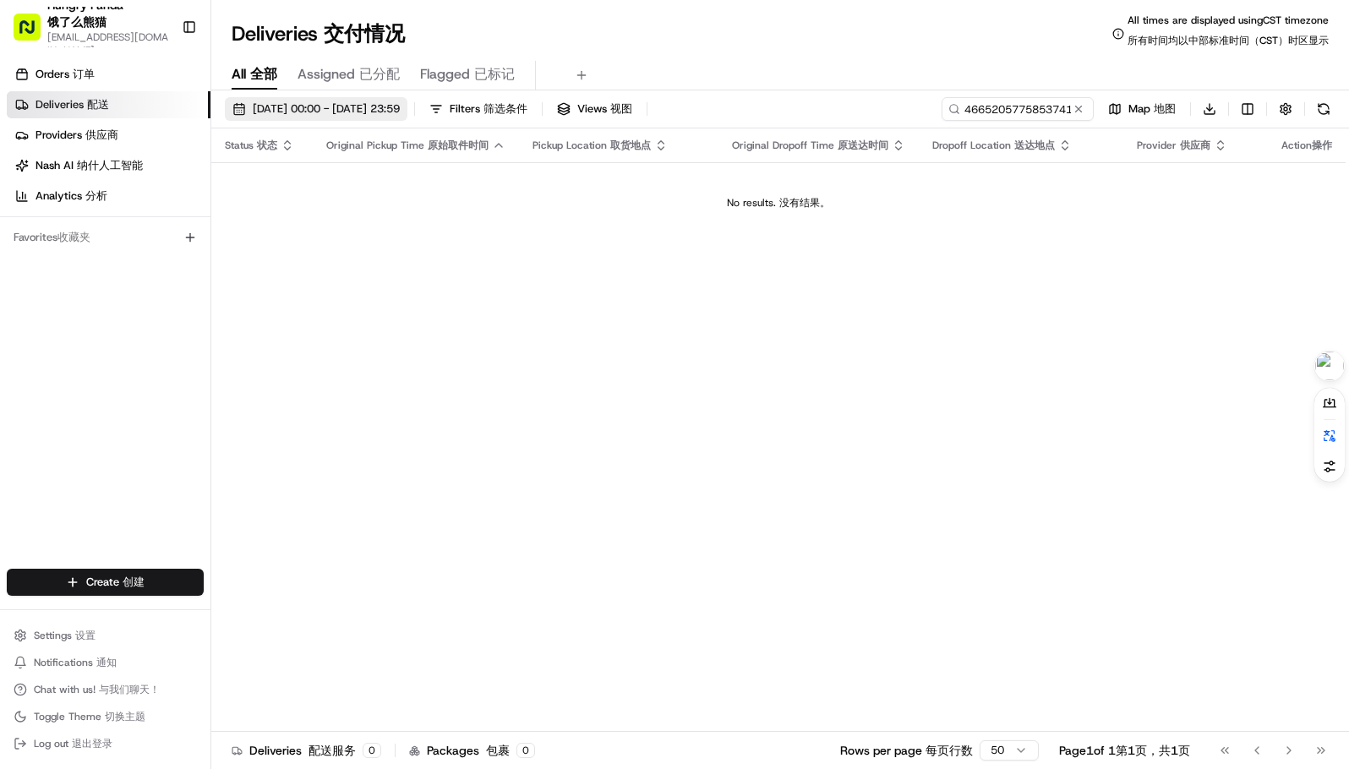
click at [344, 110] on span "[DATE] 00:00 - [DATE] 23:59 [DATE] 00:00 - [DATE] 23:59 16/08/202500:00-16/08/2…" at bounding box center [326, 108] width 147 height 15
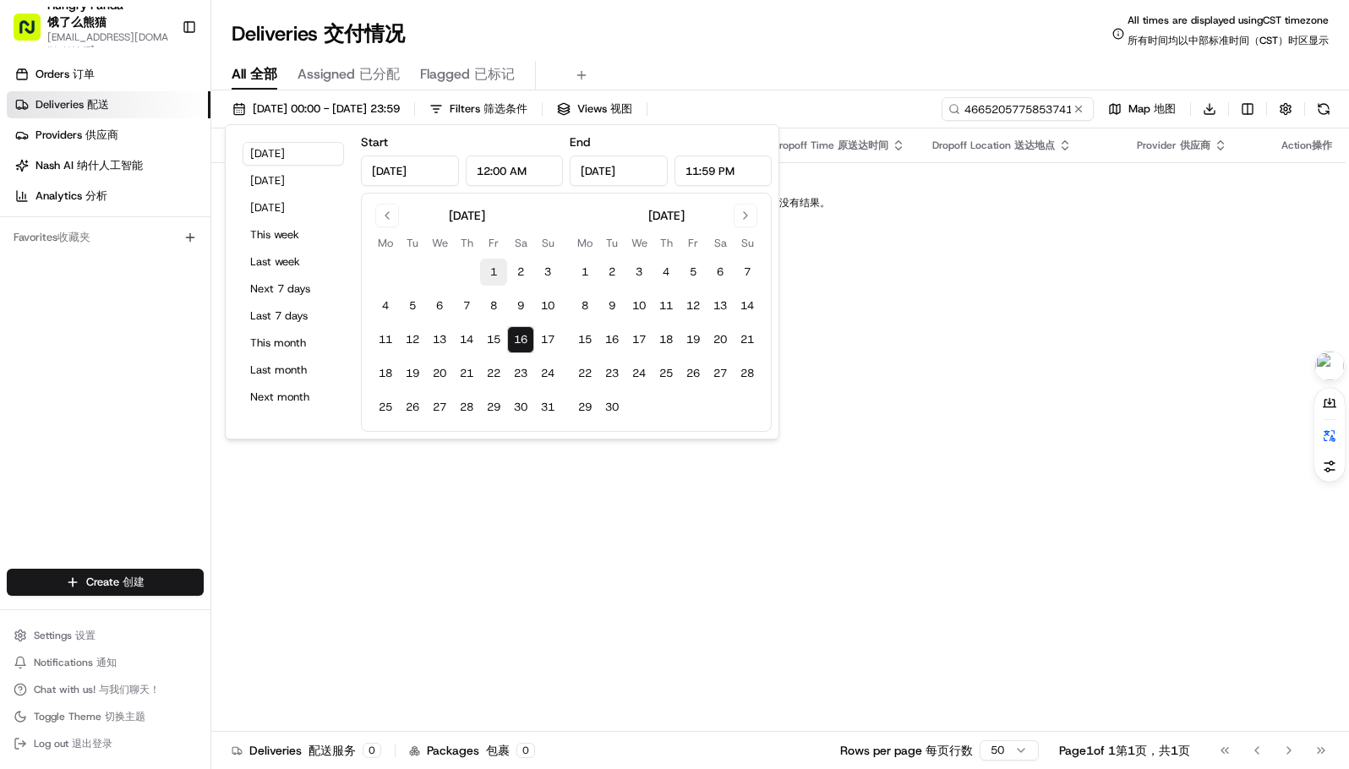
click at [494, 275] on button "1" at bounding box center [493, 272] width 27 height 27
type input "[DATE]"
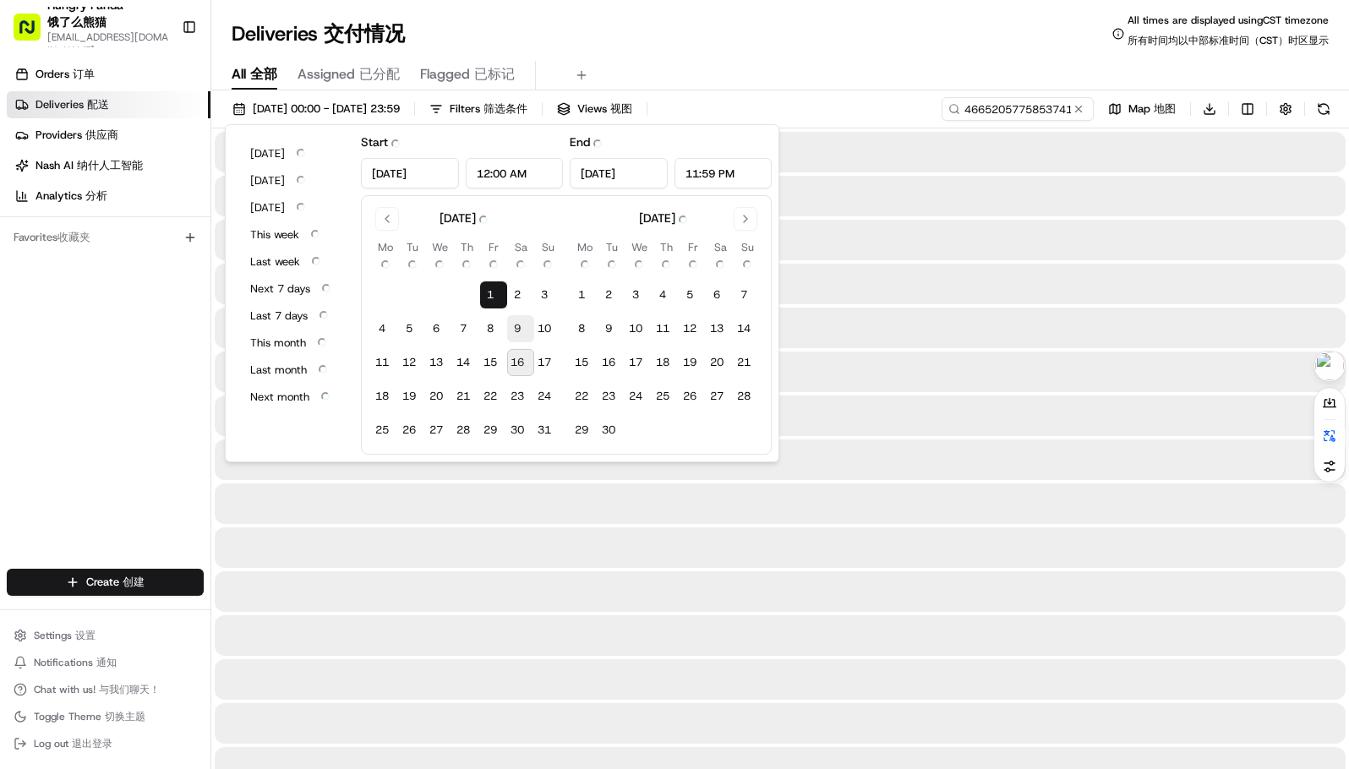
click at [521, 341] on button "9 9" at bounding box center [520, 328] width 27 height 27
type input "[DATE]"
click at [521, 358] on button "16 16" at bounding box center [520, 362] width 27 height 27
type input "[DATE]"
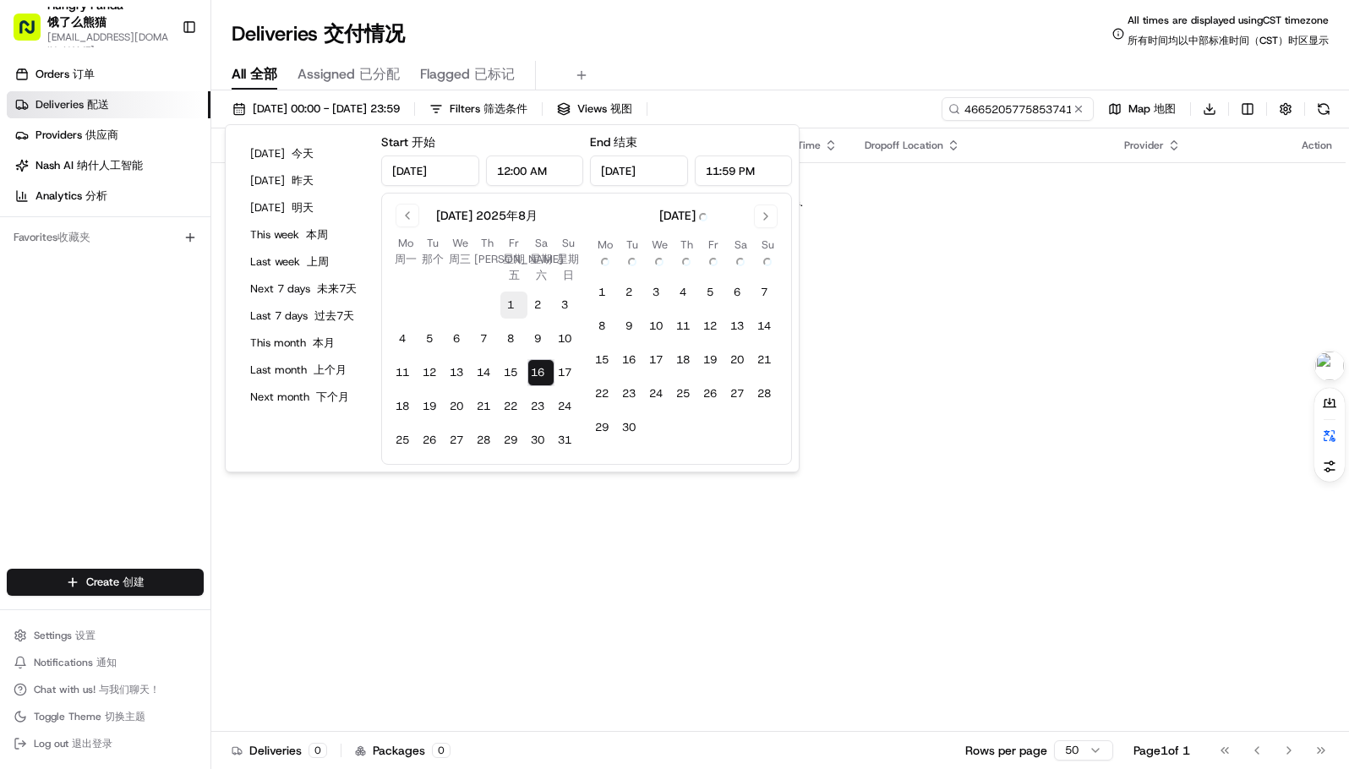
click at [511, 292] on button "1 1" at bounding box center [513, 305] width 27 height 27
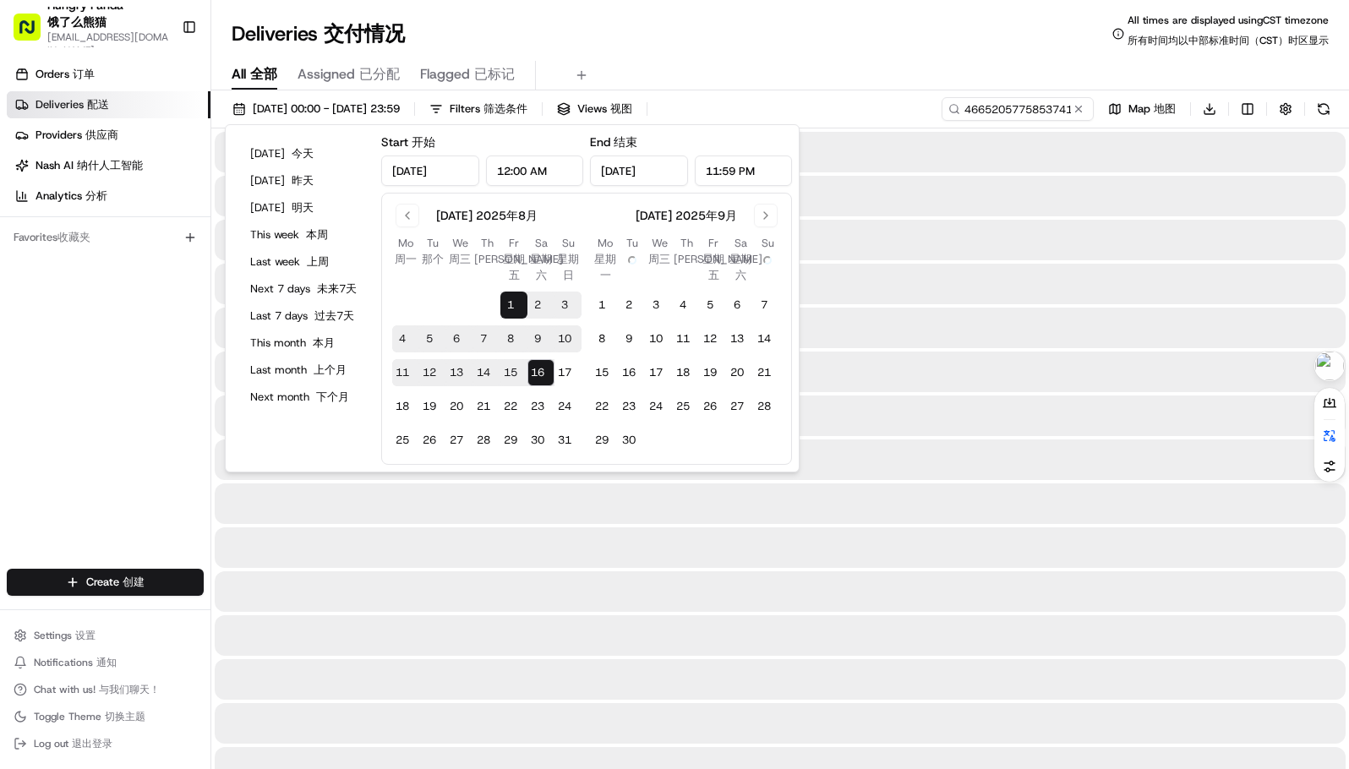
click at [545, 379] on button "16 16" at bounding box center [540, 372] width 27 height 27
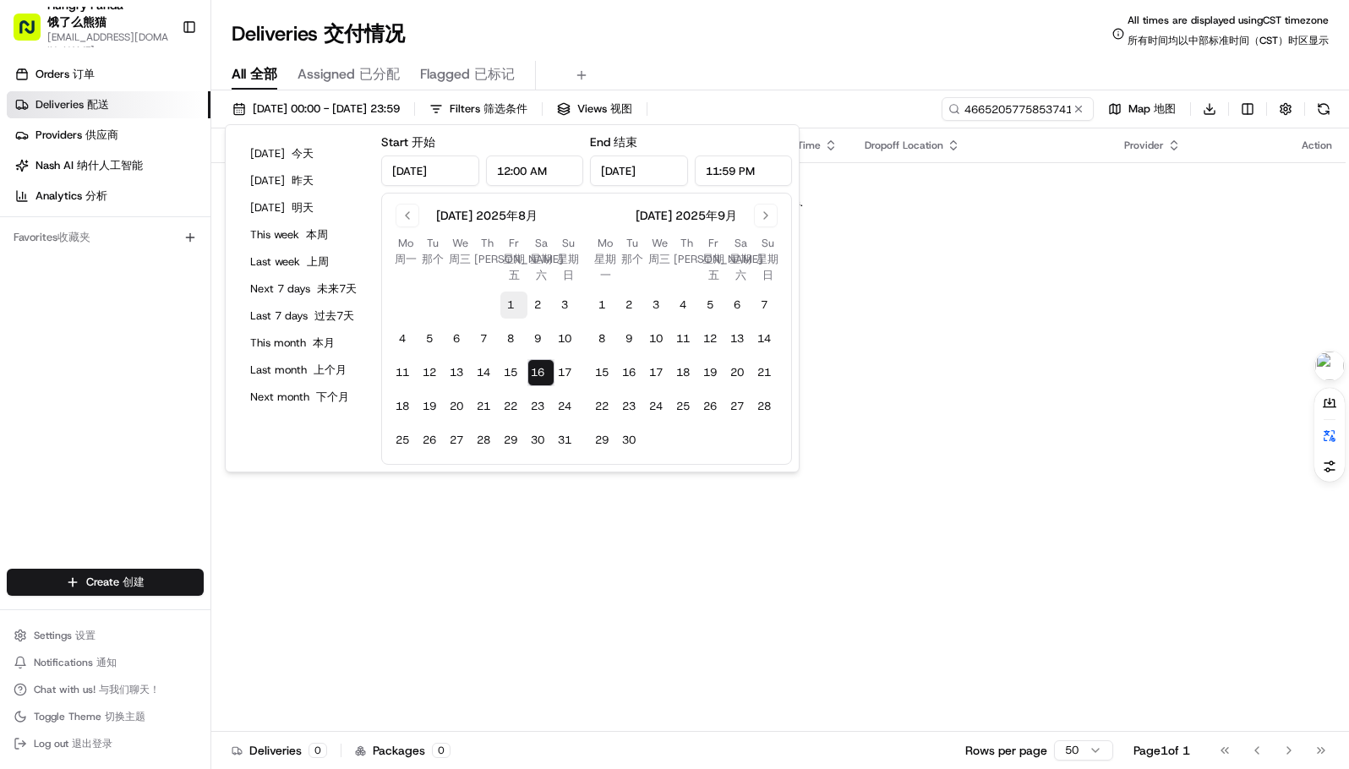
click at [505, 301] on button "1 1" at bounding box center [513, 305] width 27 height 27
type input "[DATE]"
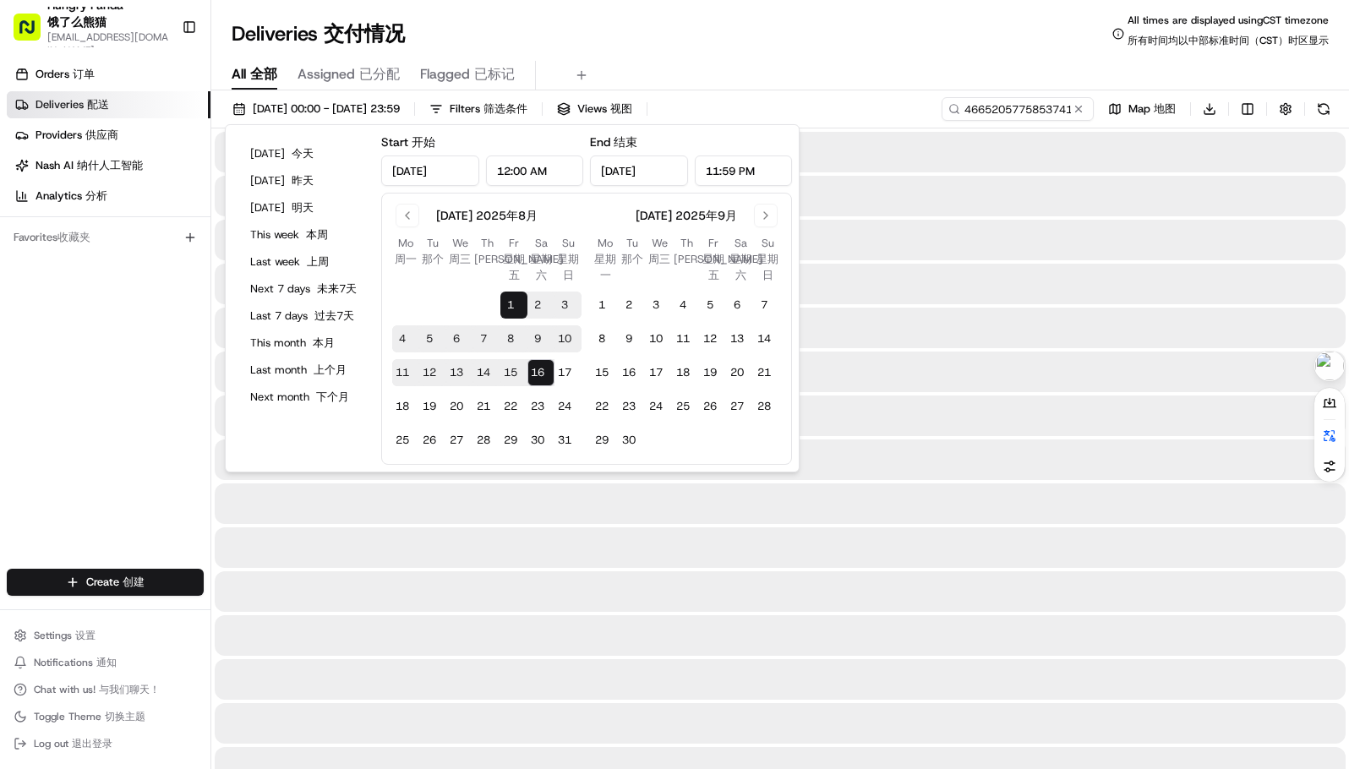
drag, startPoint x: 821, startPoint y: 365, endPoint x: 830, endPoint y: 357, distance: 12.6
click at [824, 365] on div at bounding box center [780, 372] width 1131 height 41
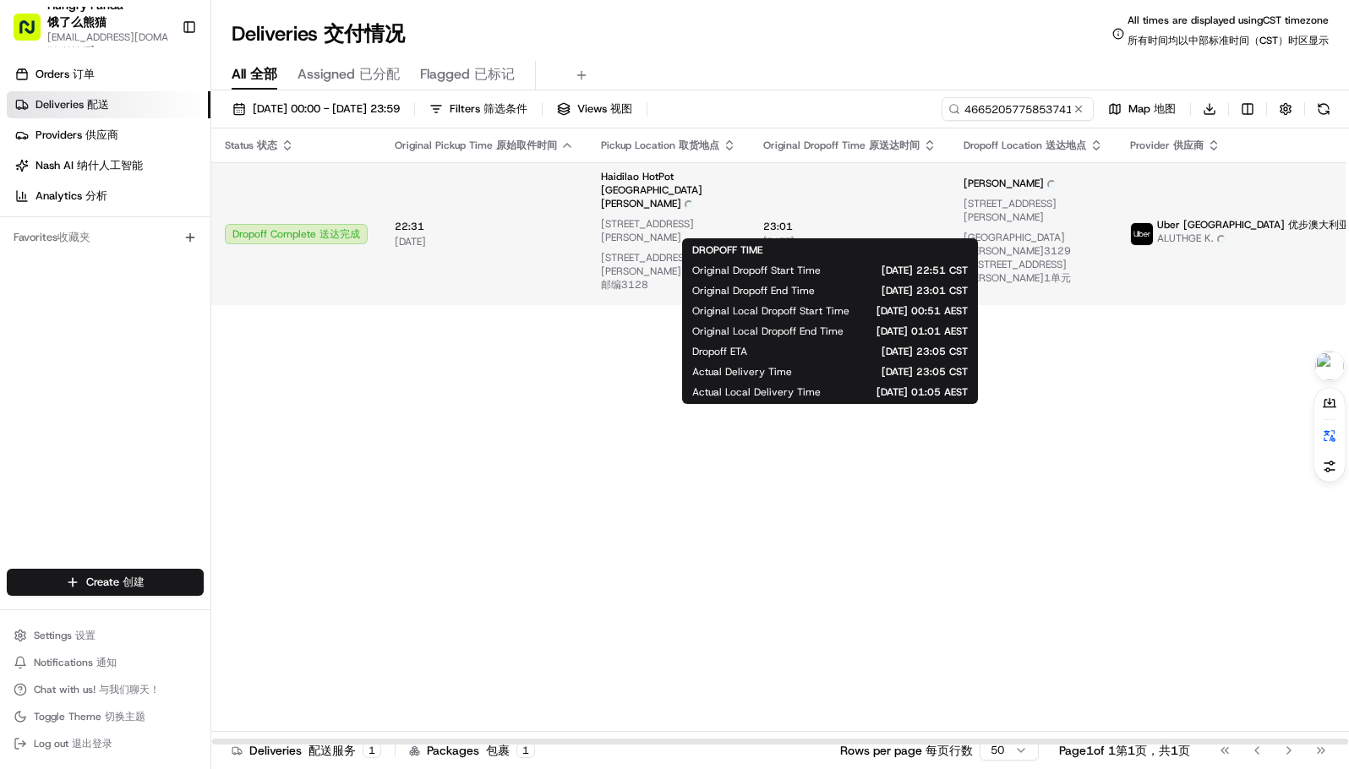
click at [855, 220] on span "23:01 23:01" at bounding box center [849, 227] width 173 height 14
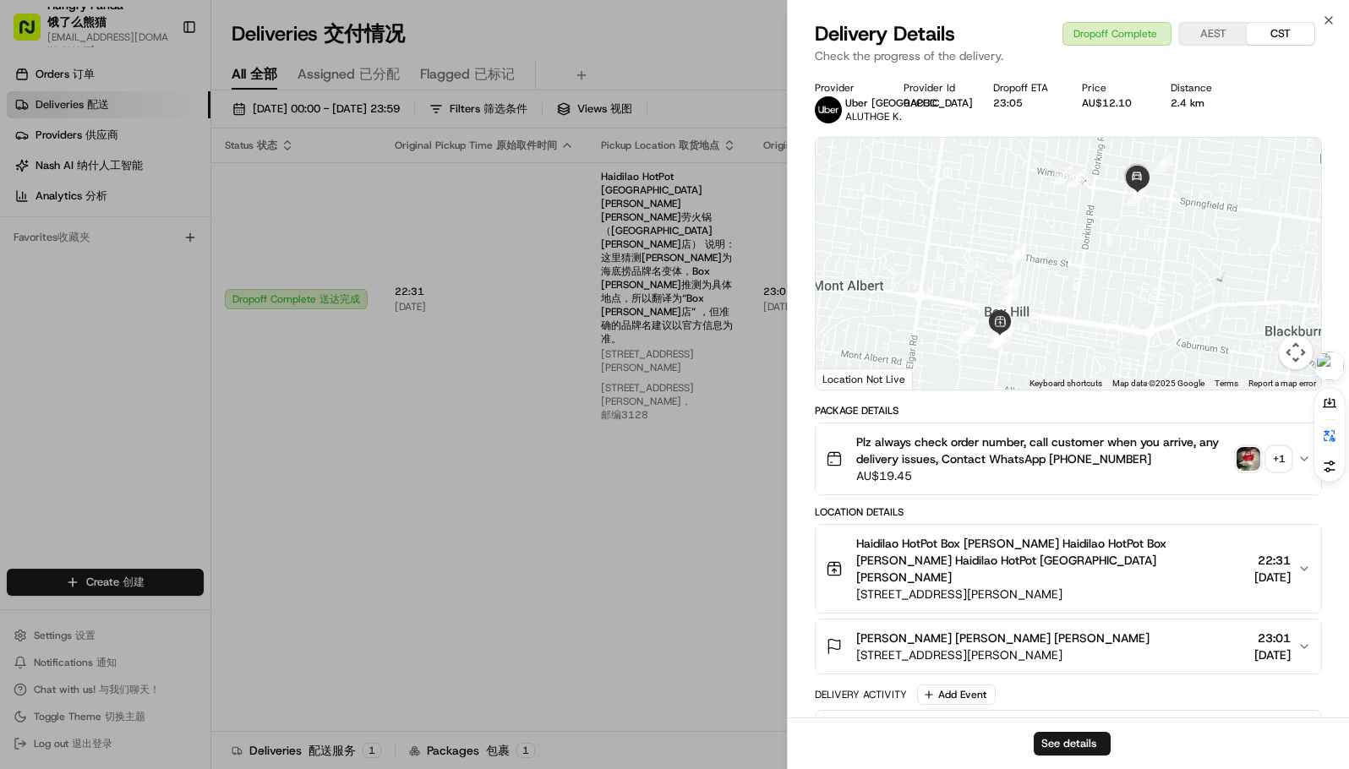
click at [1257, 446] on div "Provider Provider Uber [GEOGRAPHIC_DATA] Uber [GEOGRAPHIC_DATA] ALUTHGE K. ALUT…" at bounding box center [1068, 622] width 507 height 1083
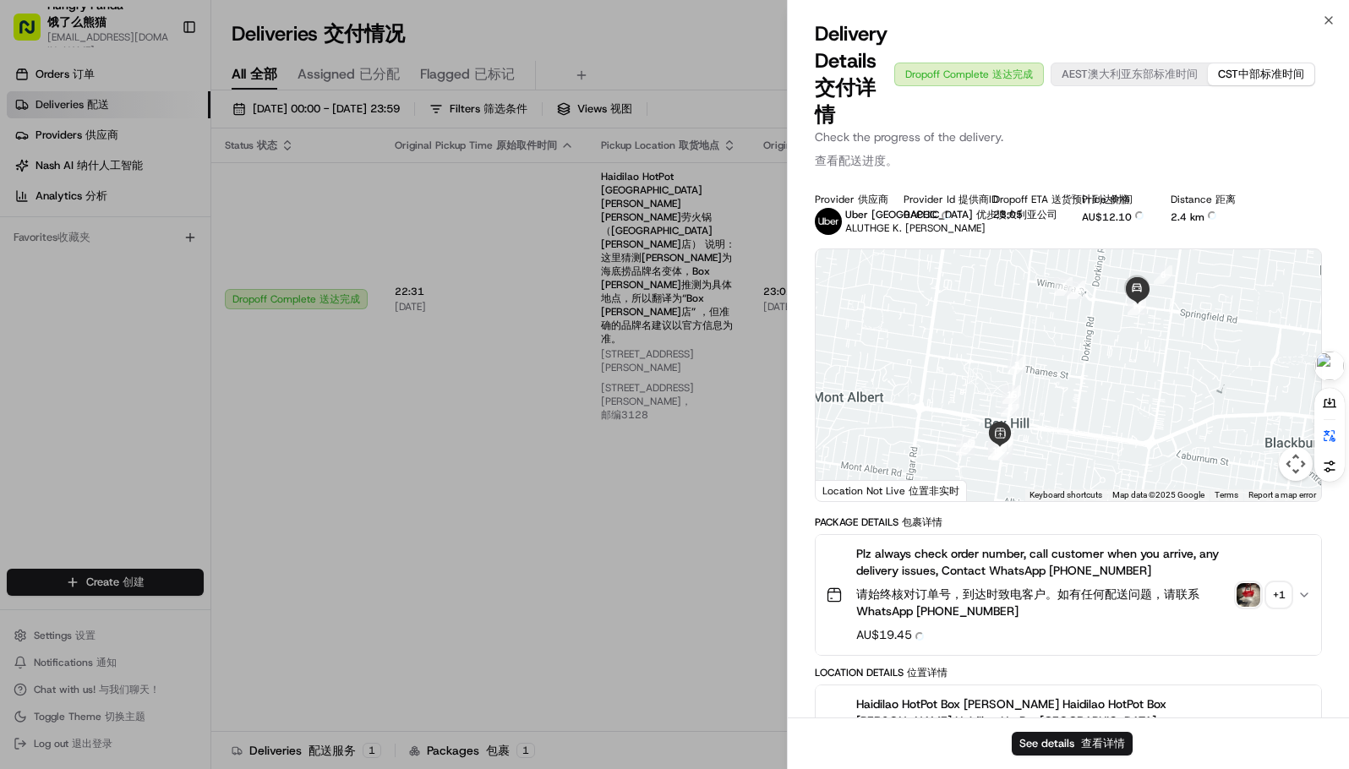
click at [1244, 589] on img "button" at bounding box center [1248, 595] width 24 height 24
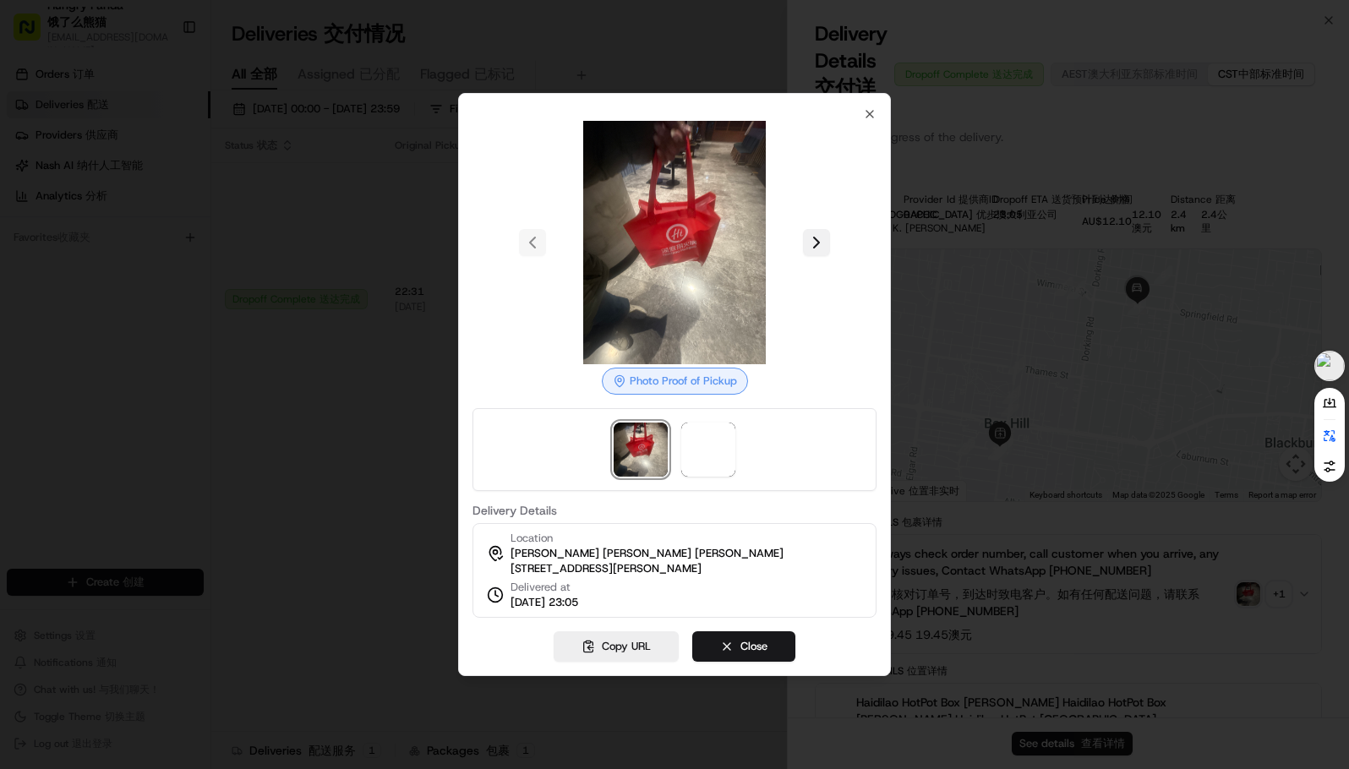
click at [814, 232] on button at bounding box center [816, 242] width 27 height 27
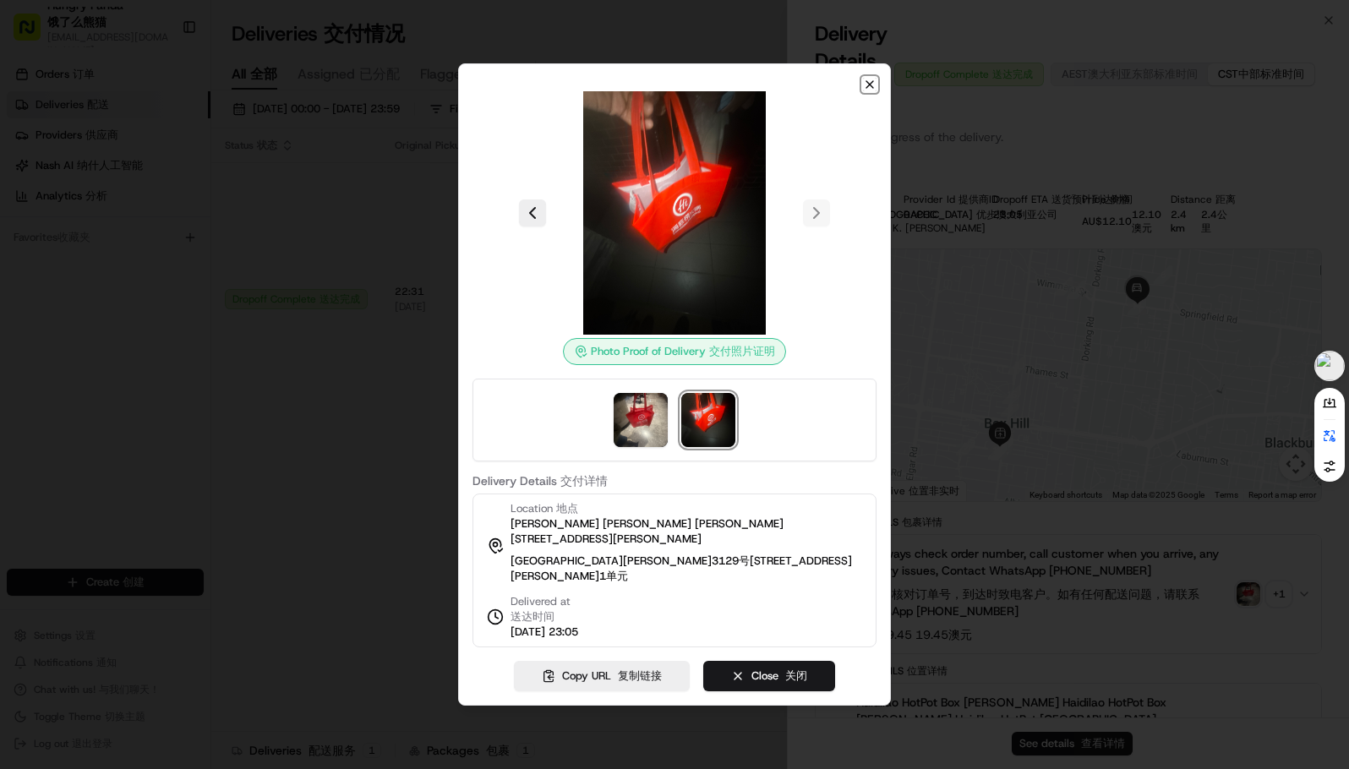
click at [865, 90] on icon "button" at bounding box center [870, 85] width 14 height 14
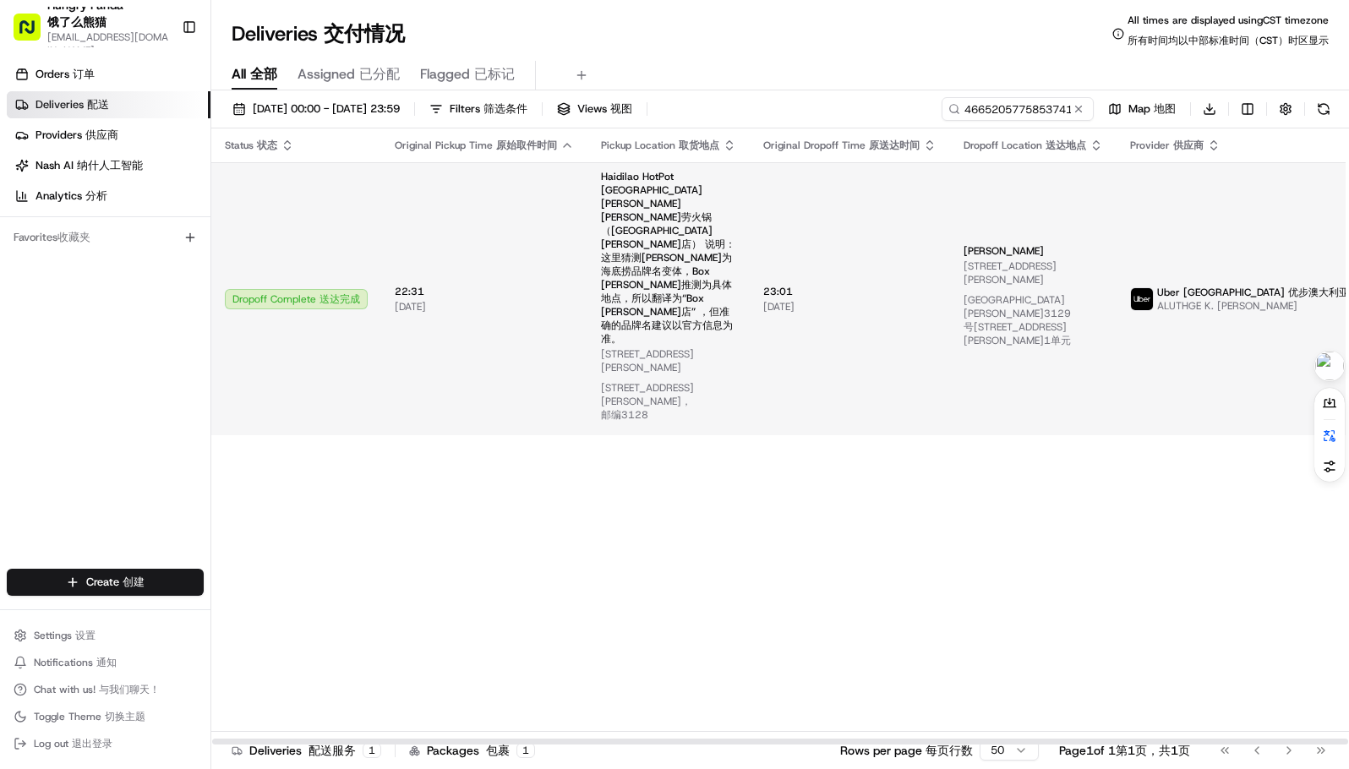
click at [822, 232] on td "23:01 23:01 [DATE] [DATE]" at bounding box center [850, 298] width 200 height 273
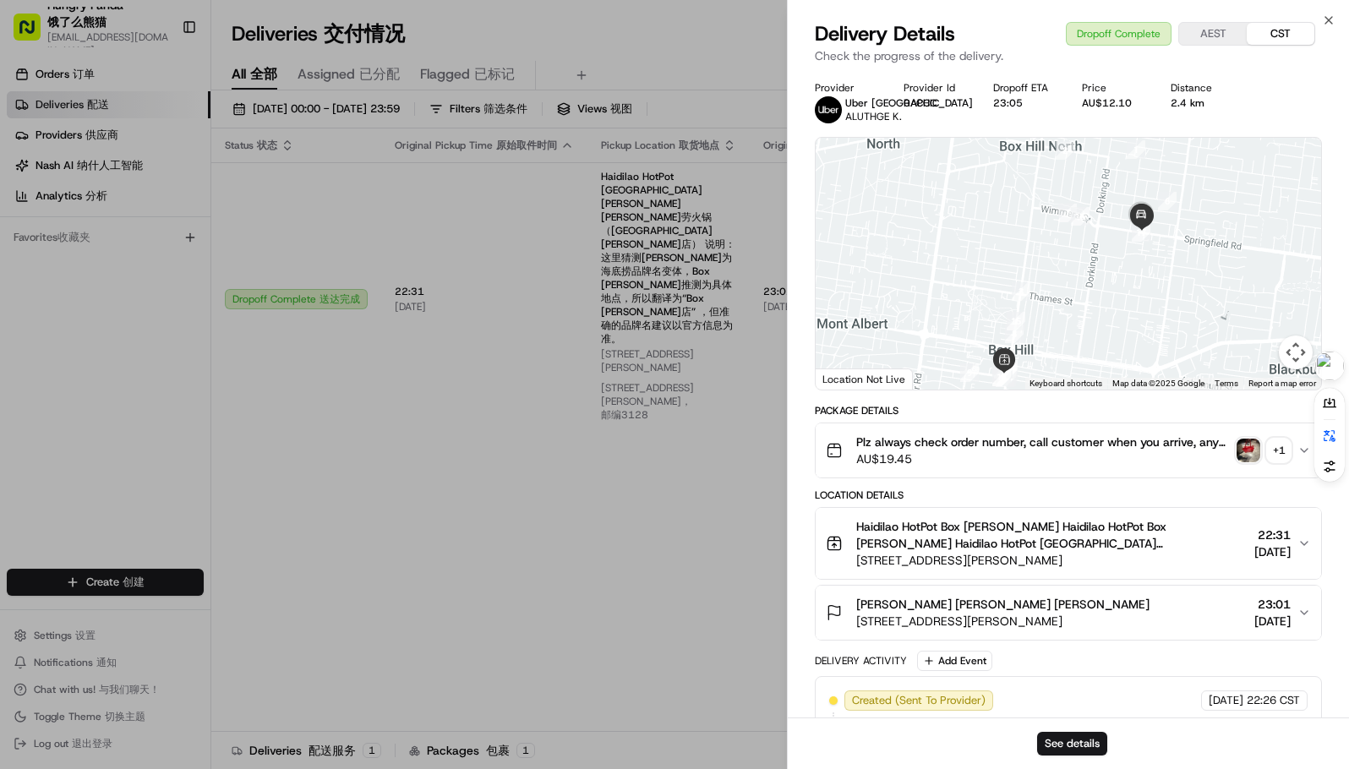
click at [1254, 445] on img "button" at bounding box center [1248, 451] width 24 height 24
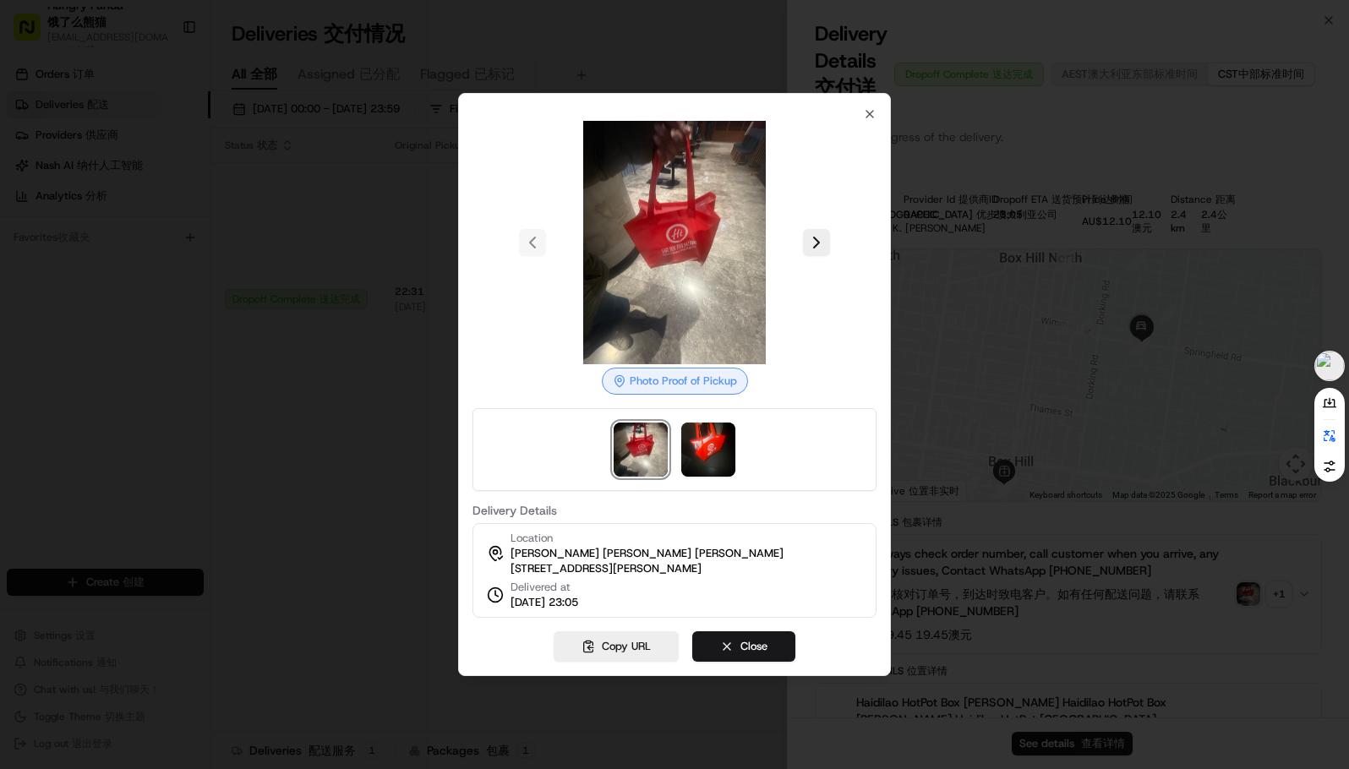
click at [805, 240] on button at bounding box center [816, 242] width 27 height 27
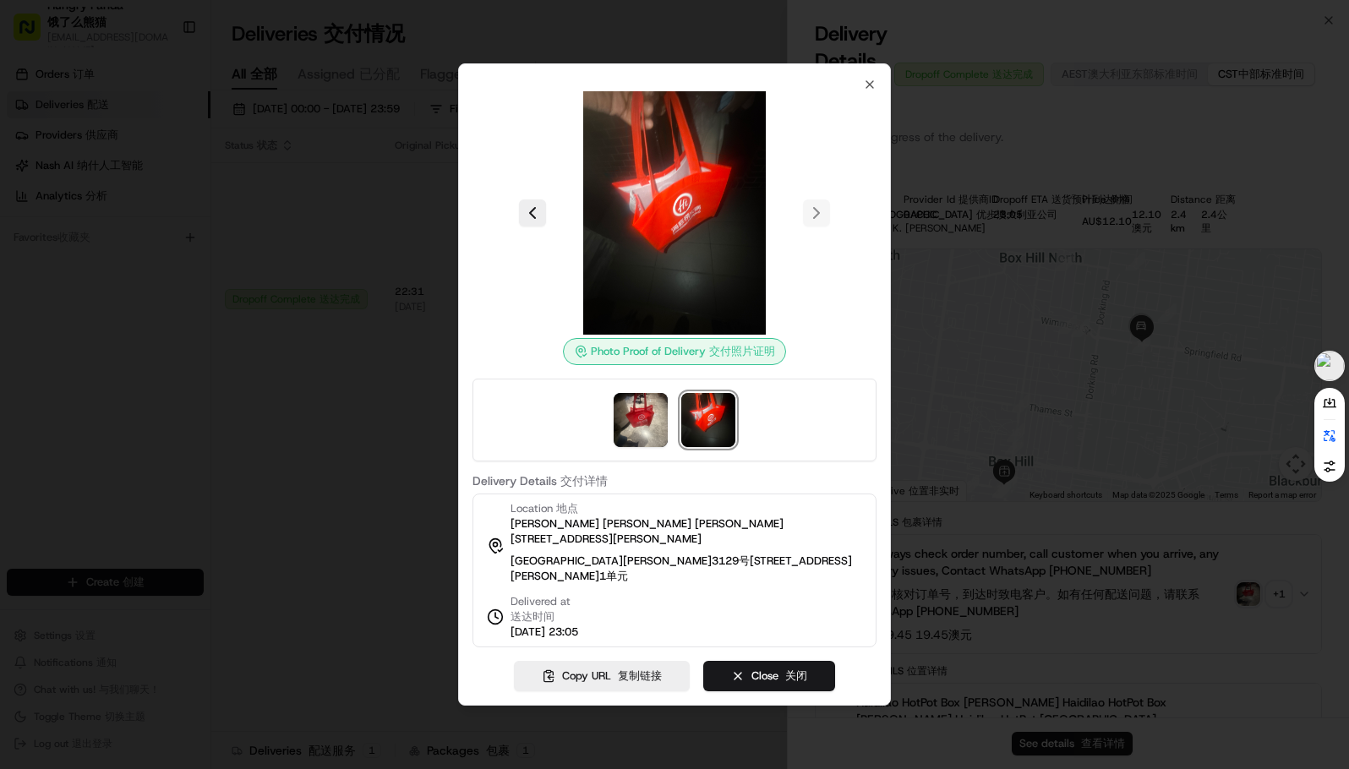
drag, startPoint x: 128, startPoint y: 271, endPoint x: 304, endPoint y: 79, distance: 260.2
click at [128, 268] on div at bounding box center [674, 384] width 1349 height 769
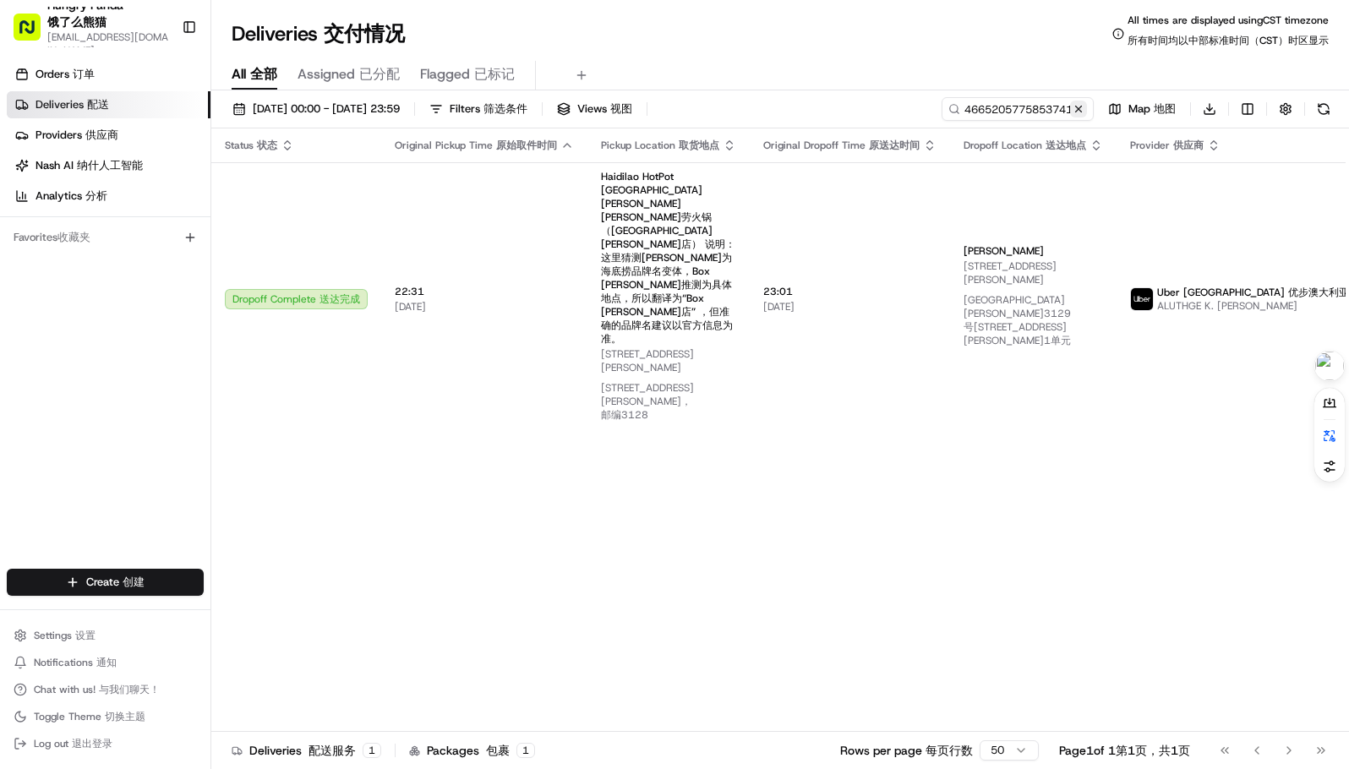
drag, startPoint x: 1077, startPoint y: 109, endPoint x: 1026, endPoint y: 106, distance: 51.7
click at [1077, 108] on button at bounding box center [1078, 109] width 17 height 17
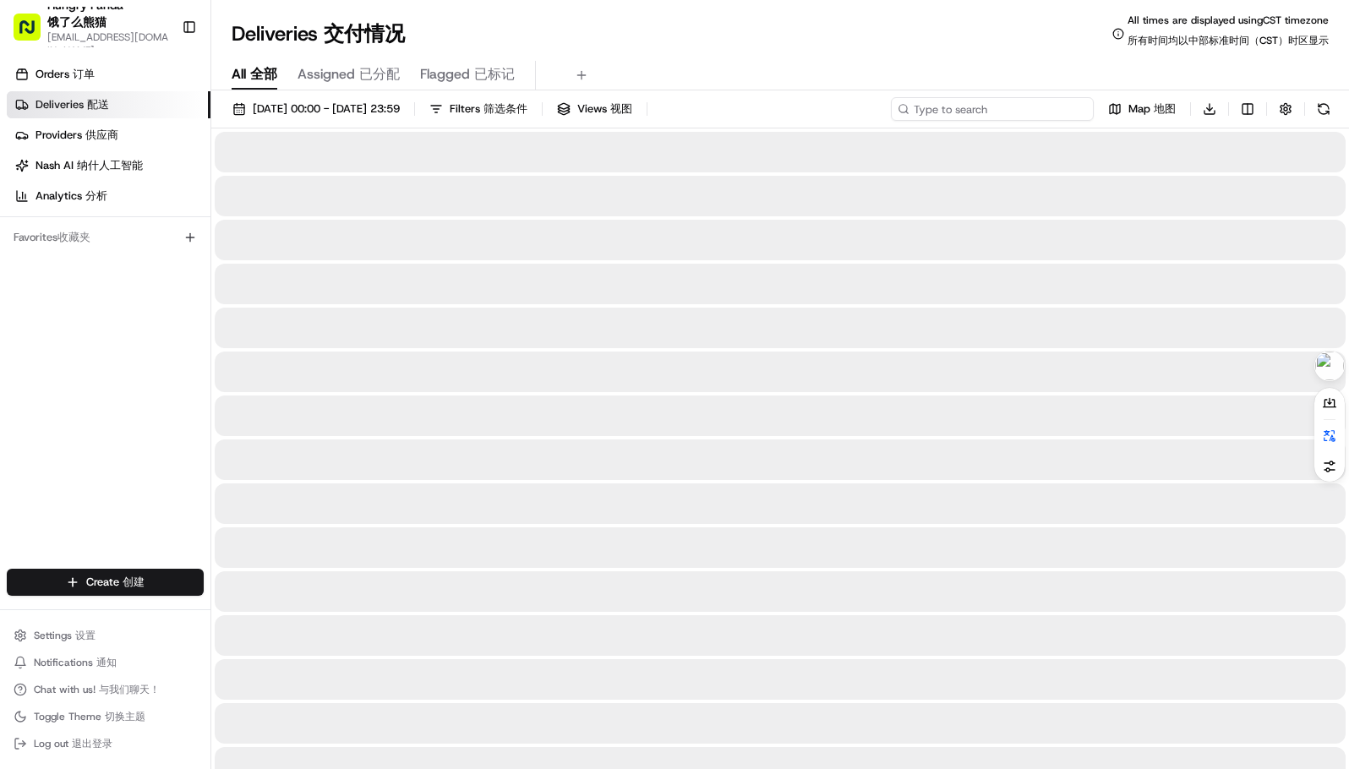
click at [1008, 106] on input at bounding box center [992, 109] width 203 height 24
paste input "859224793575773556830"
type input "859224793575773556830"
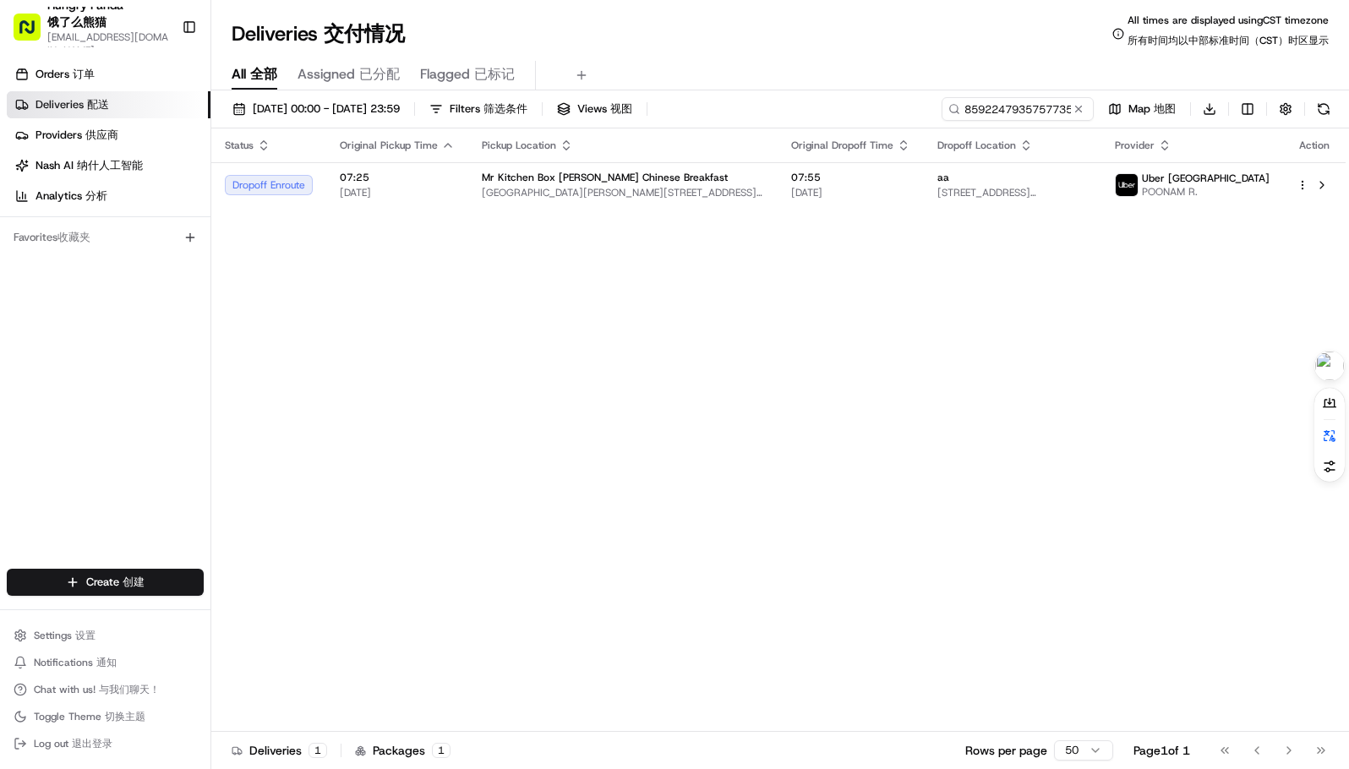
click at [946, 146] on span "Dropoff Location" at bounding box center [976, 146] width 79 height 14
click at [882, 183] on span "07:55" at bounding box center [850, 178] width 119 height 14
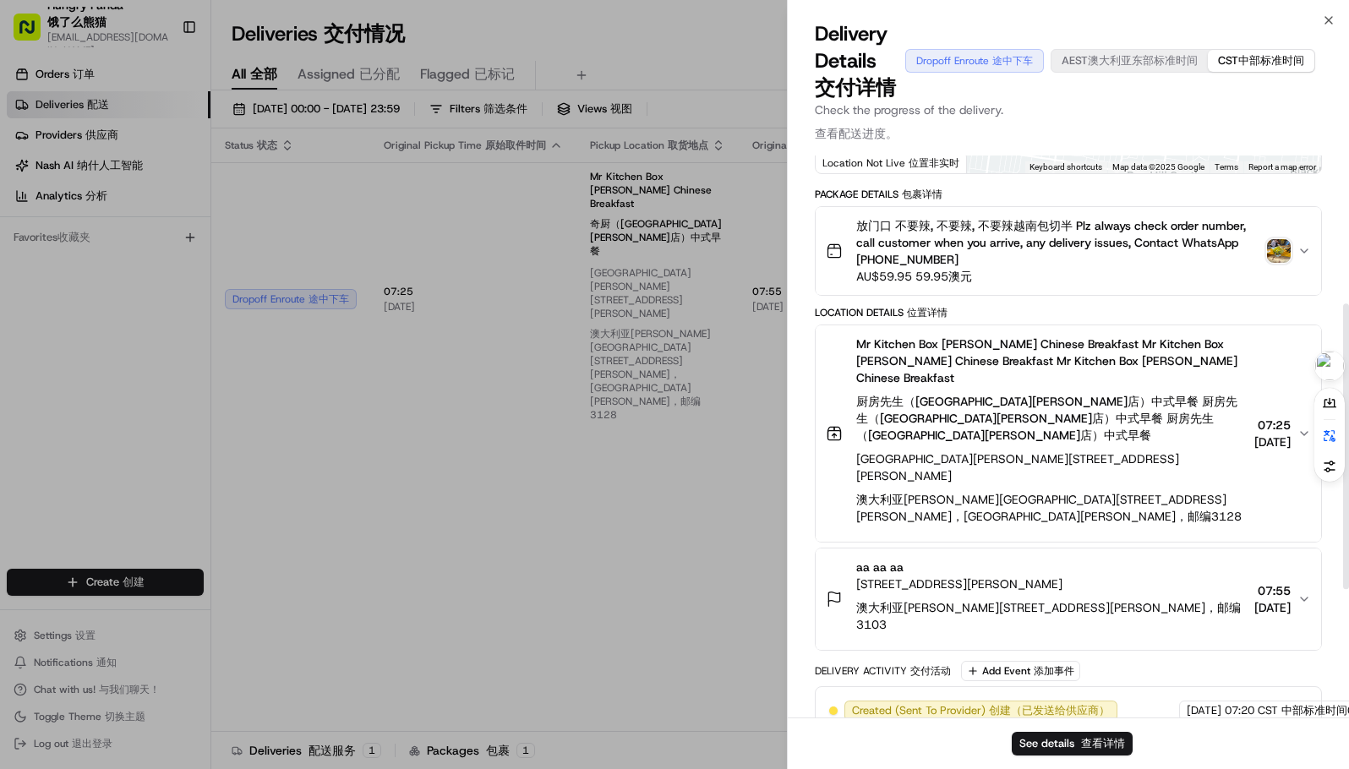
scroll to position [292, 0]
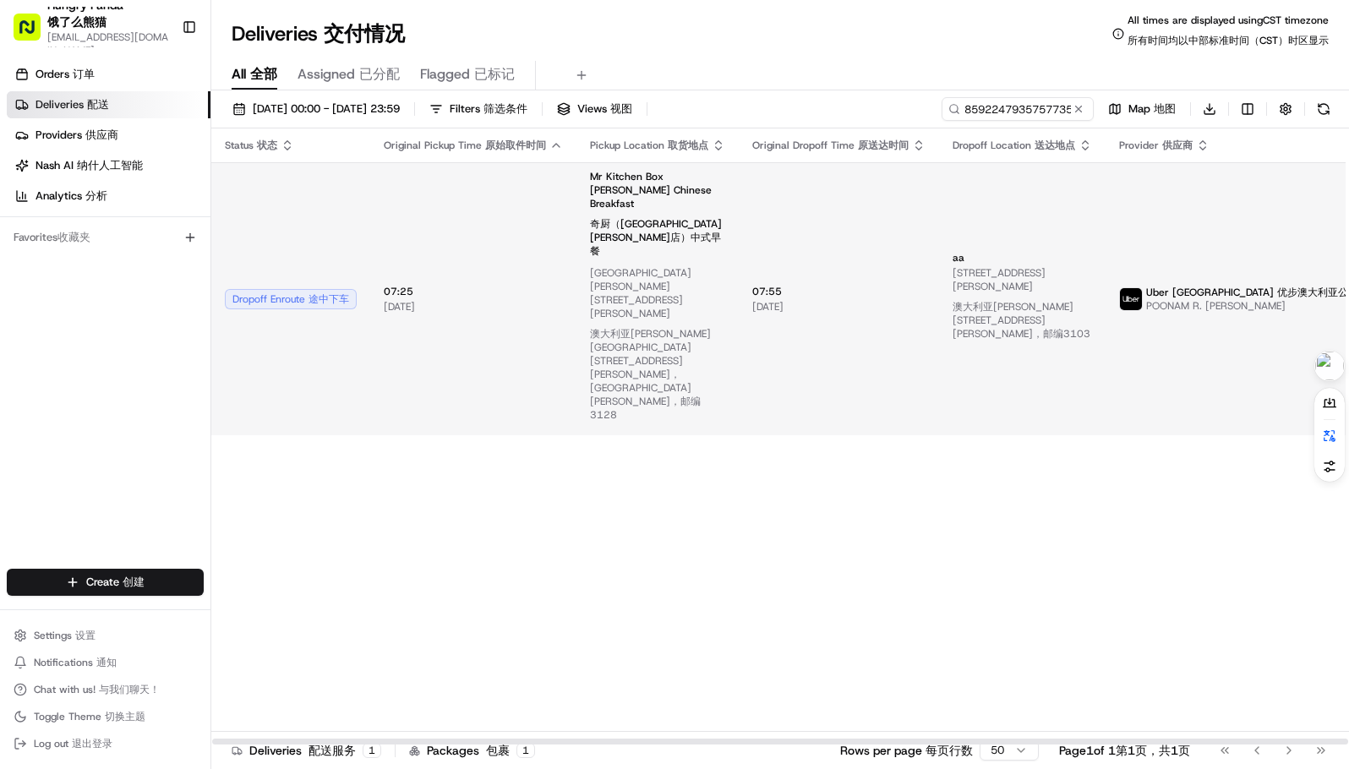
click at [837, 300] on span "[DATE] [DATE]" at bounding box center [838, 307] width 173 height 14
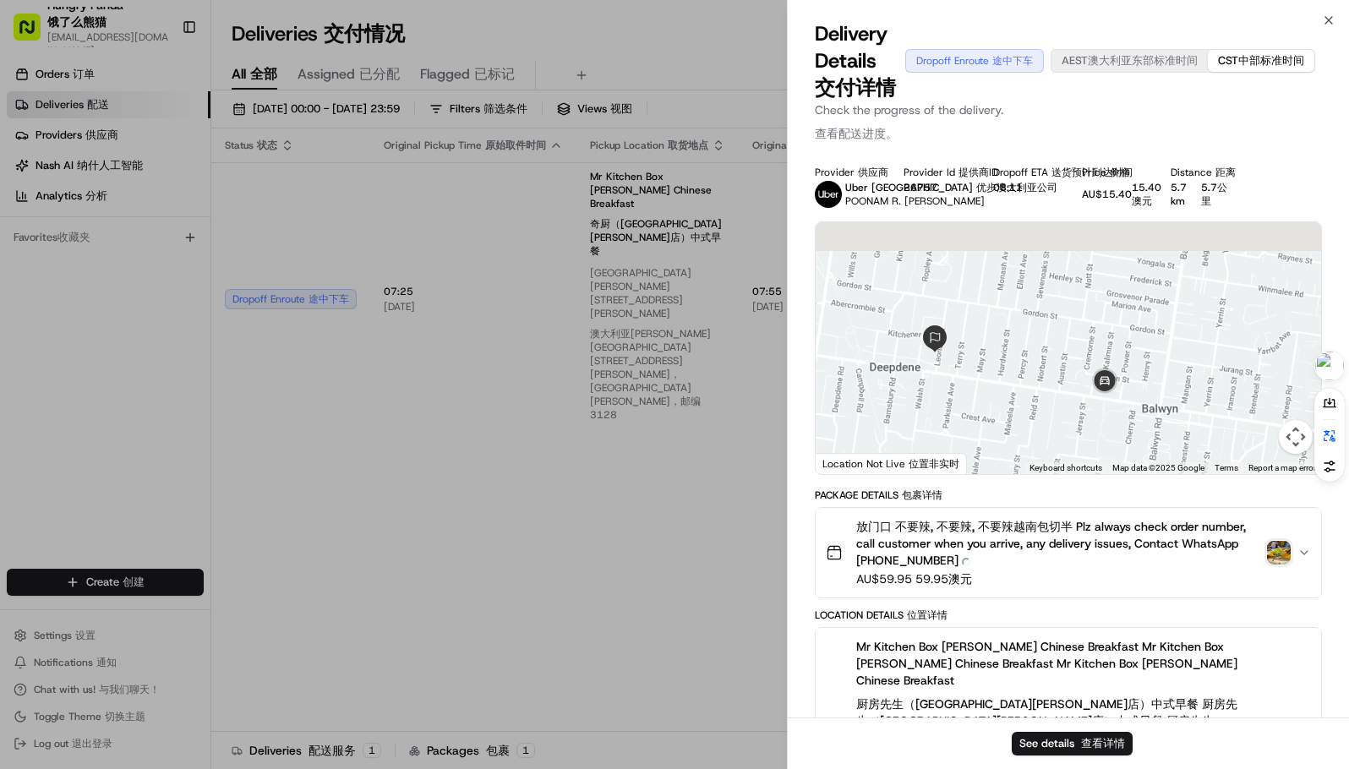
drag, startPoint x: 928, startPoint y: 222, endPoint x: 986, endPoint y: 328, distance: 120.7
click at [986, 328] on div at bounding box center [1067, 348] width 505 height 252
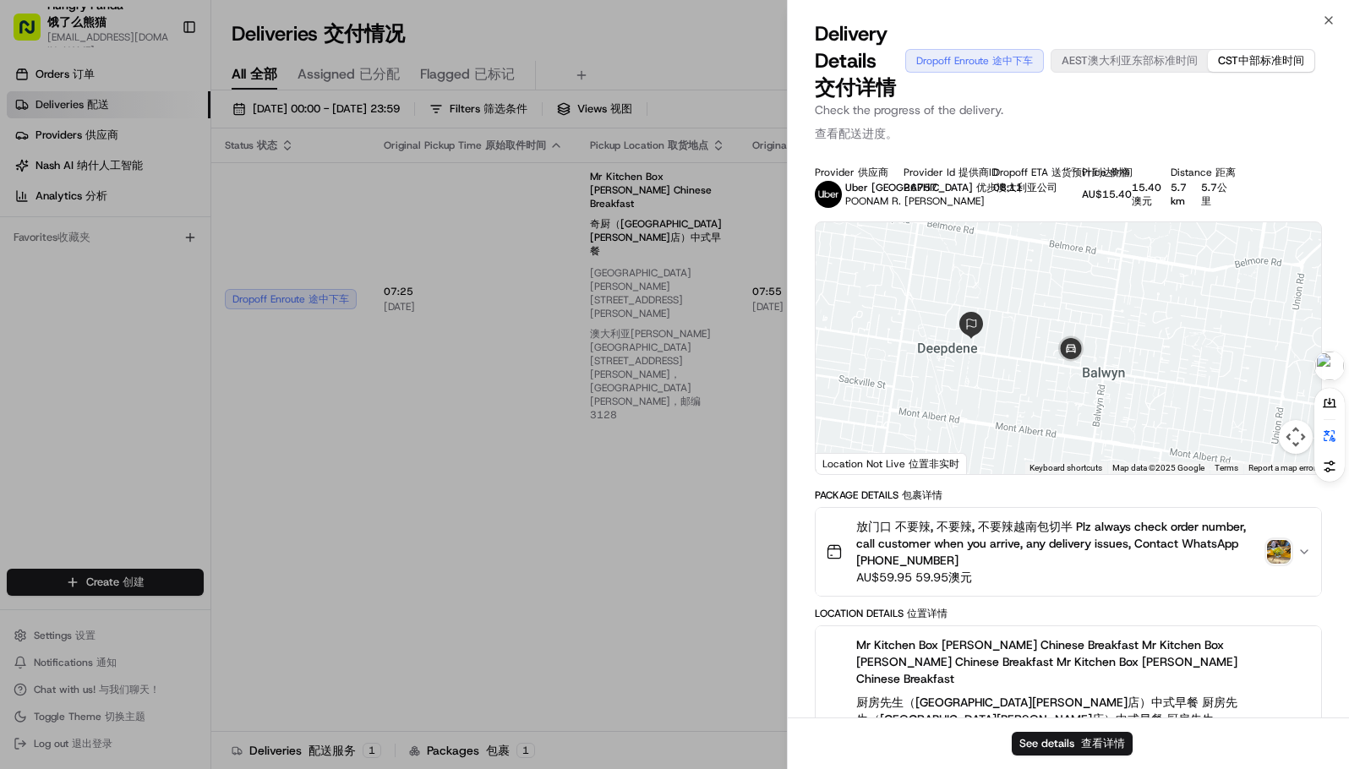
drag, startPoint x: 1009, startPoint y: 384, endPoint x: 1020, endPoint y: 351, distance: 34.7
click at [1020, 351] on div at bounding box center [1067, 348] width 505 height 252
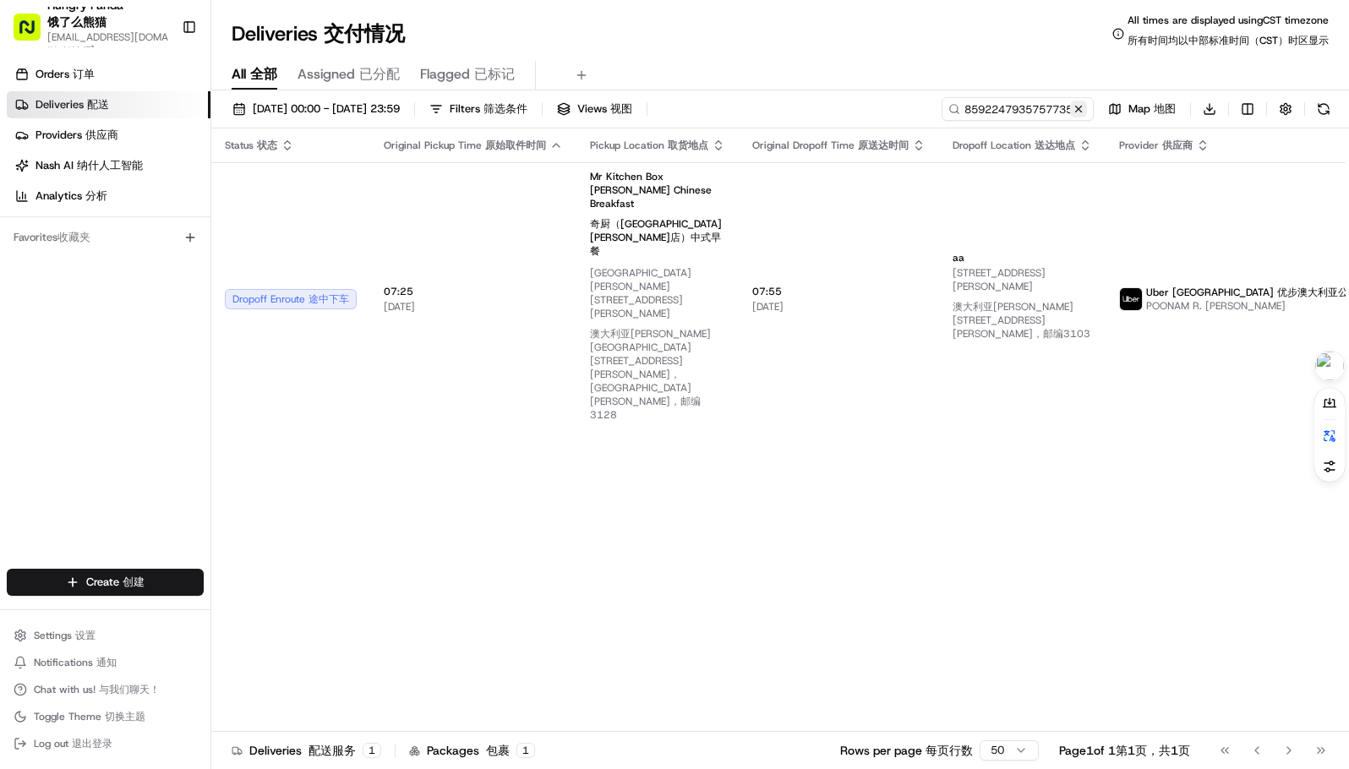
click at [1079, 111] on button at bounding box center [1078, 109] width 17 height 17
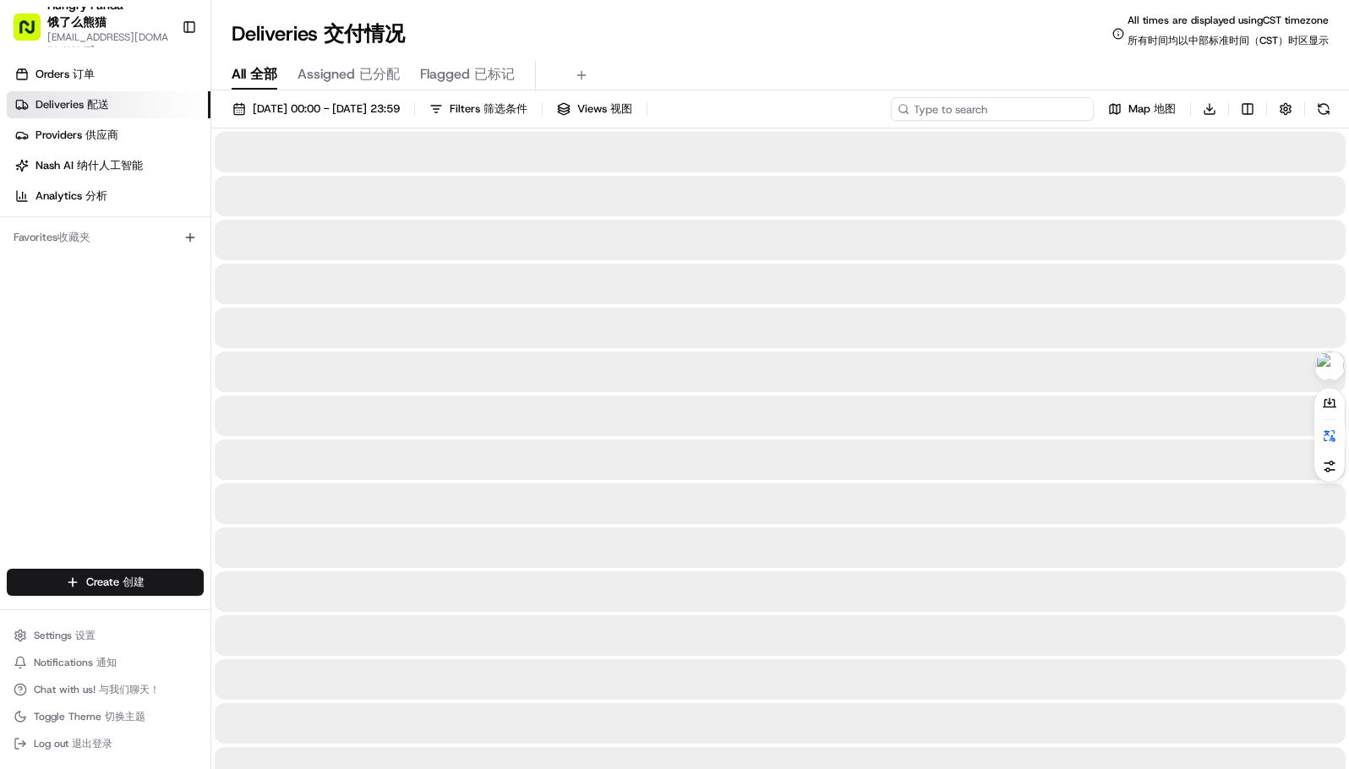
click at [1011, 111] on input at bounding box center [992, 109] width 203 height 24
paste input "565822151565572845583"
type input "565822151565572845583"
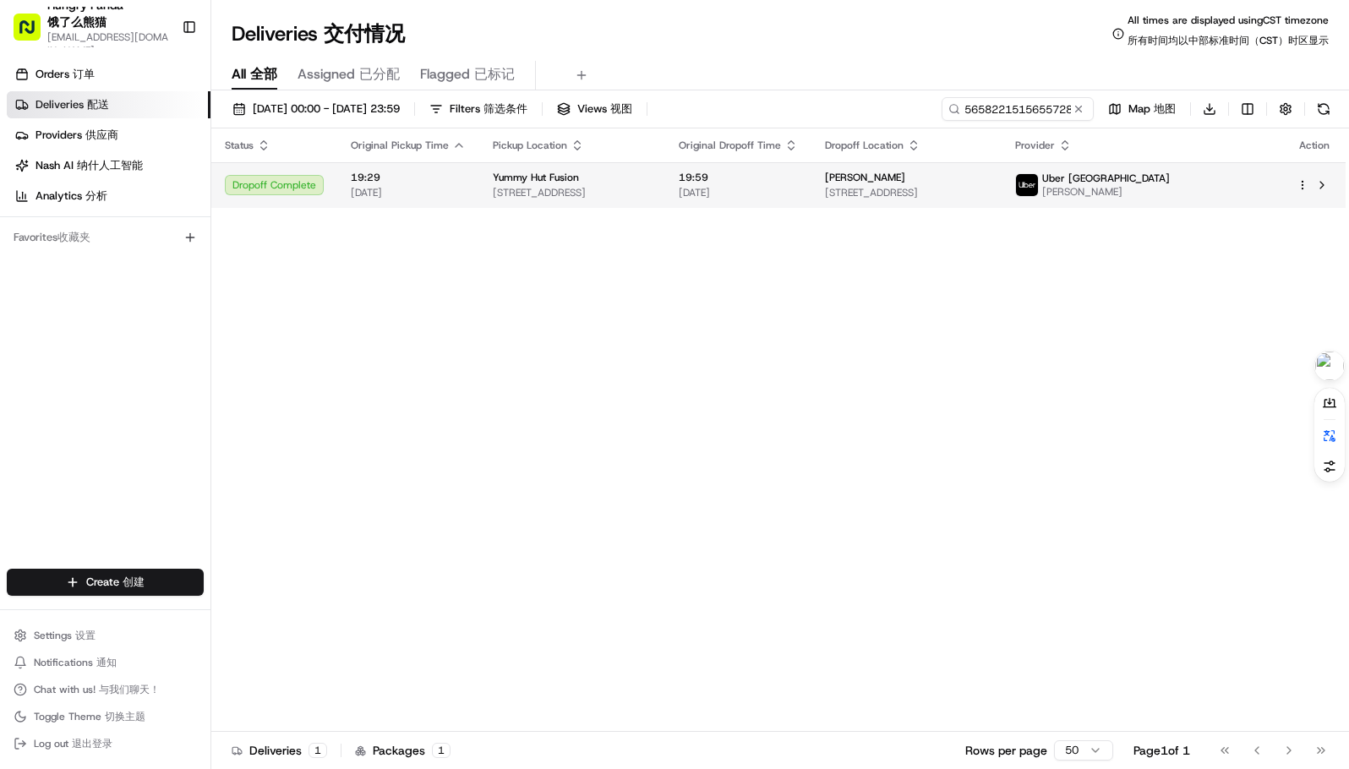
click at [652, 184] on div "Yummy Hut Fusion" at bounding box center [572, 178] width 159 height 14
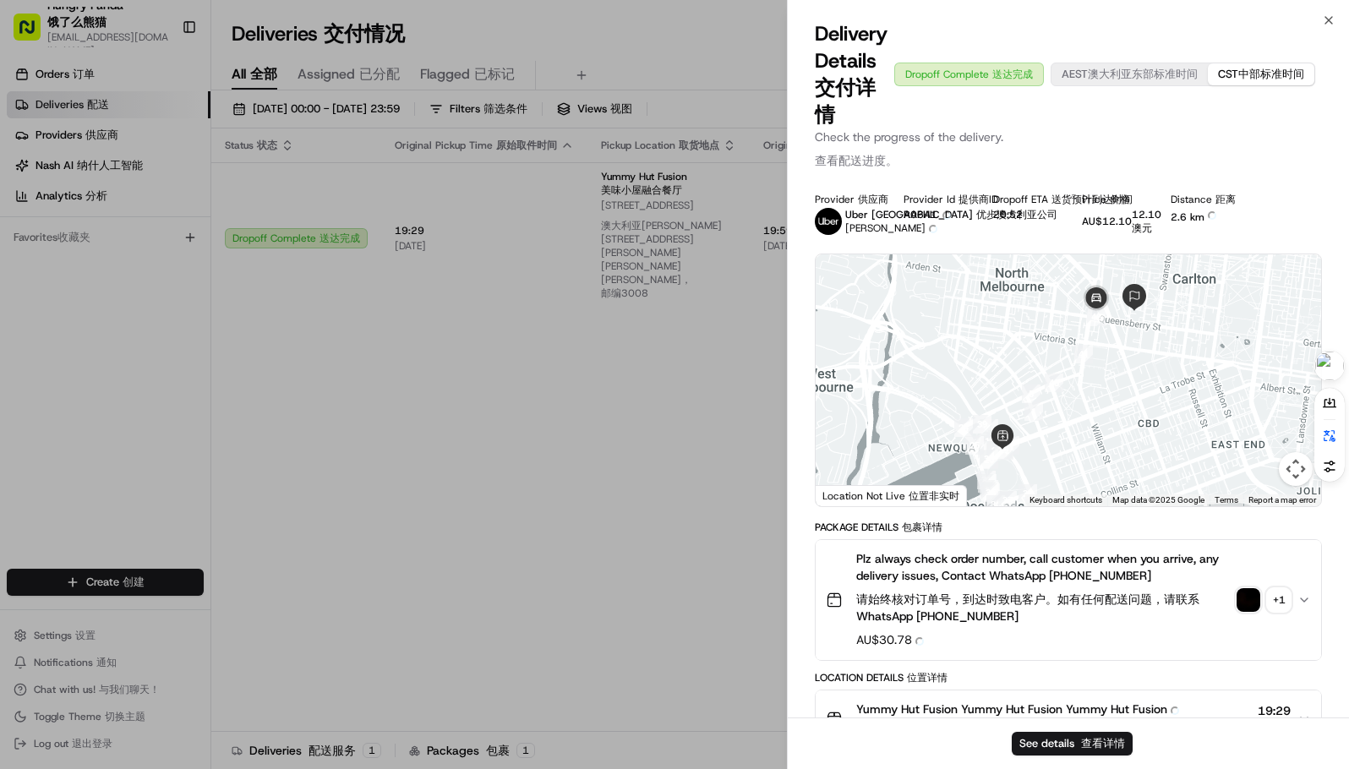
click at [1252, 603] on img "button" at bounding box center [1248, 600] width 24 height 24
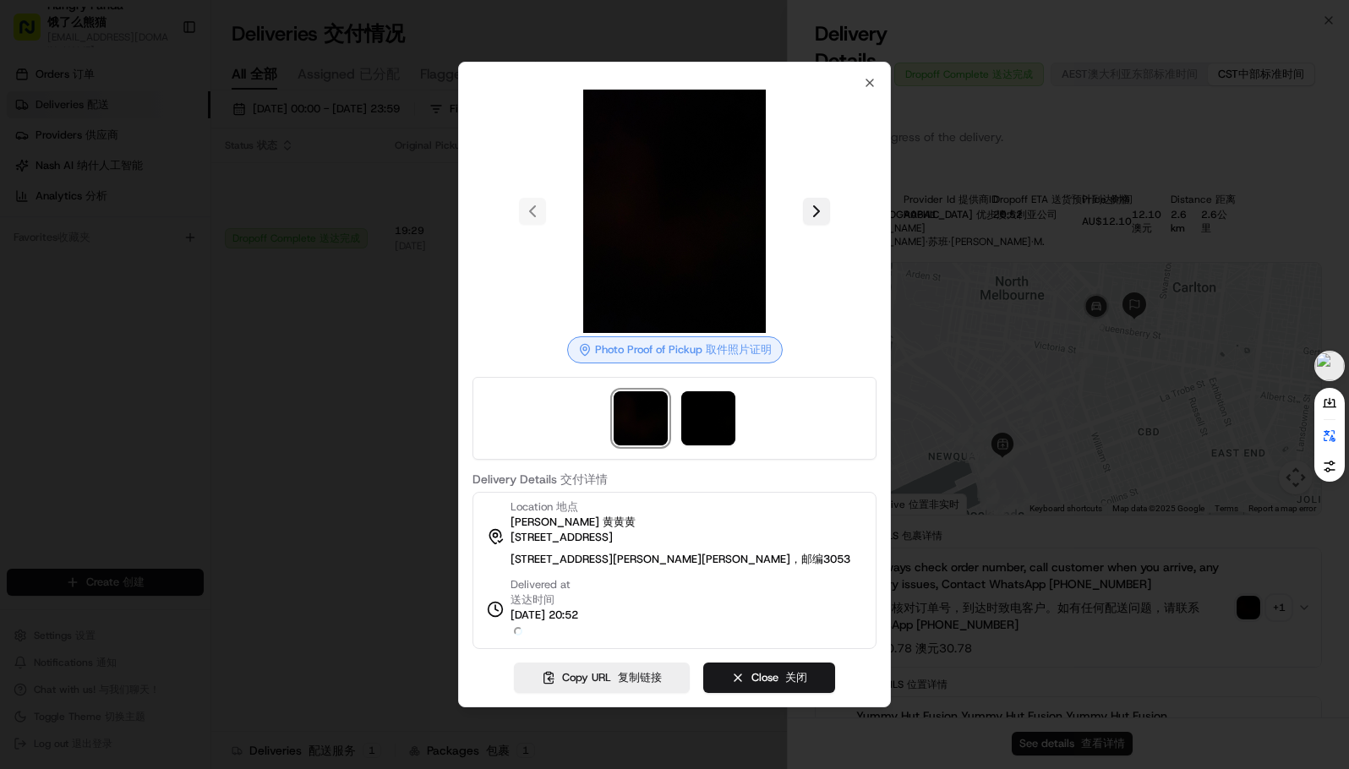
click at [824, 237] on div at bounding box center [674, 211] width 404 height 243
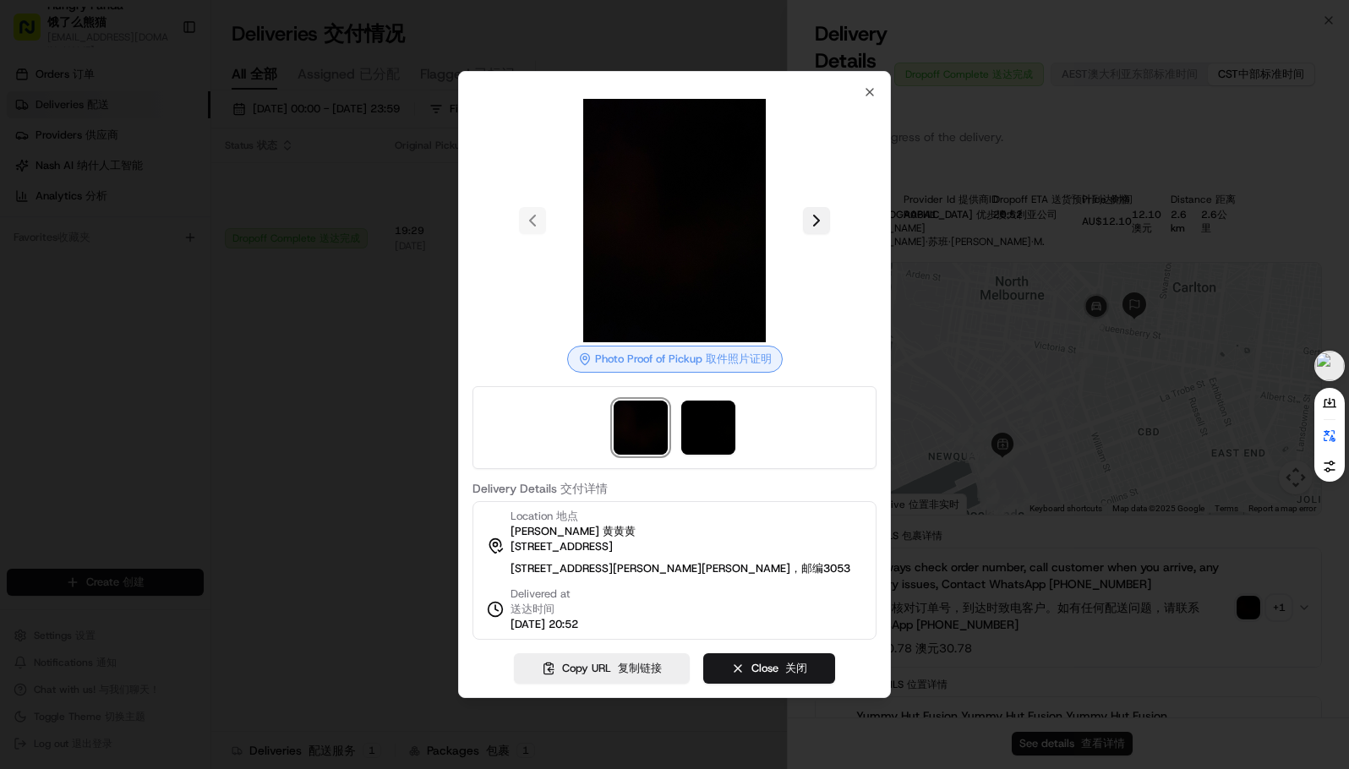
click at [826, 207] on button at bounding box center [816, 220] width 27 height 27
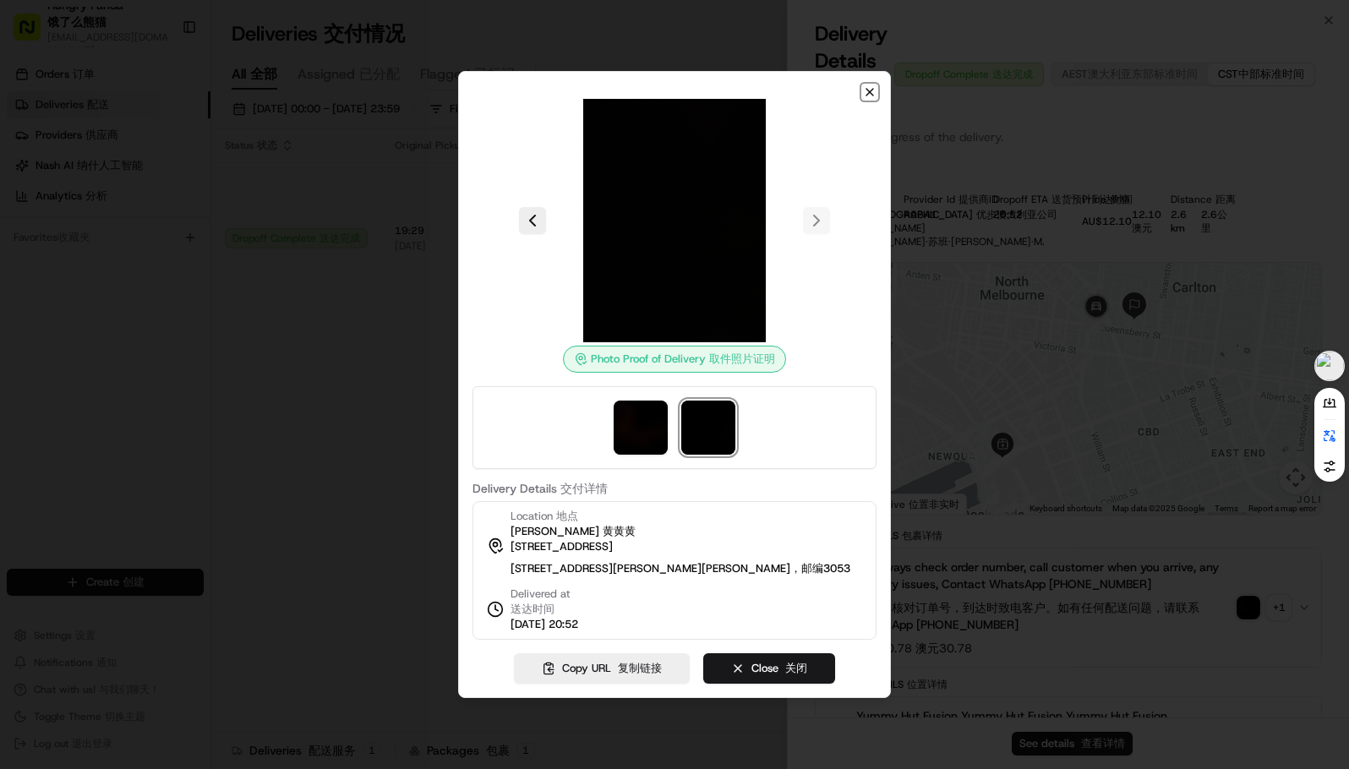
click at [871, 85] on icon "button" at bounding box center [870, 92] width 14 height 14
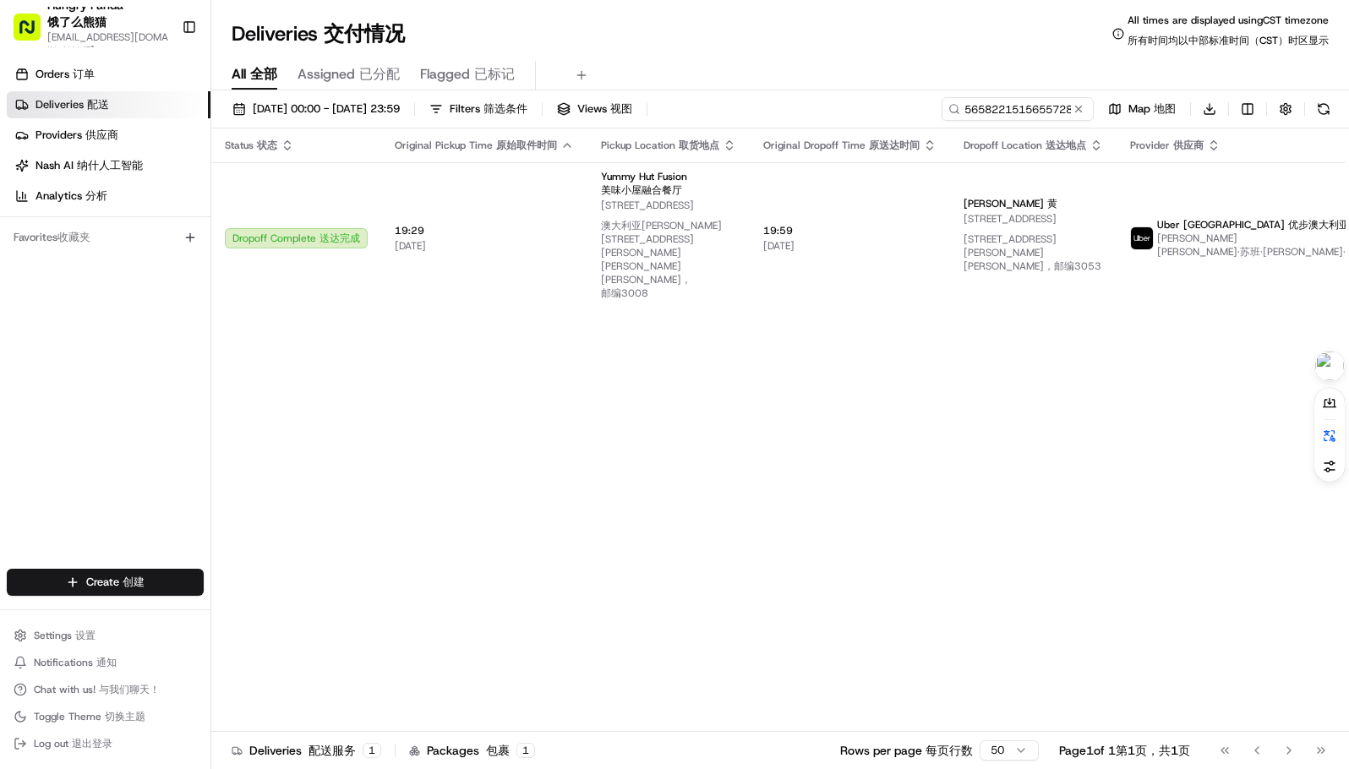
drag, startPoint x: 145, startPoint y: 410, endPoint x: 160, endPoint y: 397, distance: 19.2
click at [145, 410] on div "Orders Orders 订单 Deliveries Deliveries 配送 Providers Providers 供应商 Nash AI Nash …" at bounding box center [105, 316] width 210 height 525
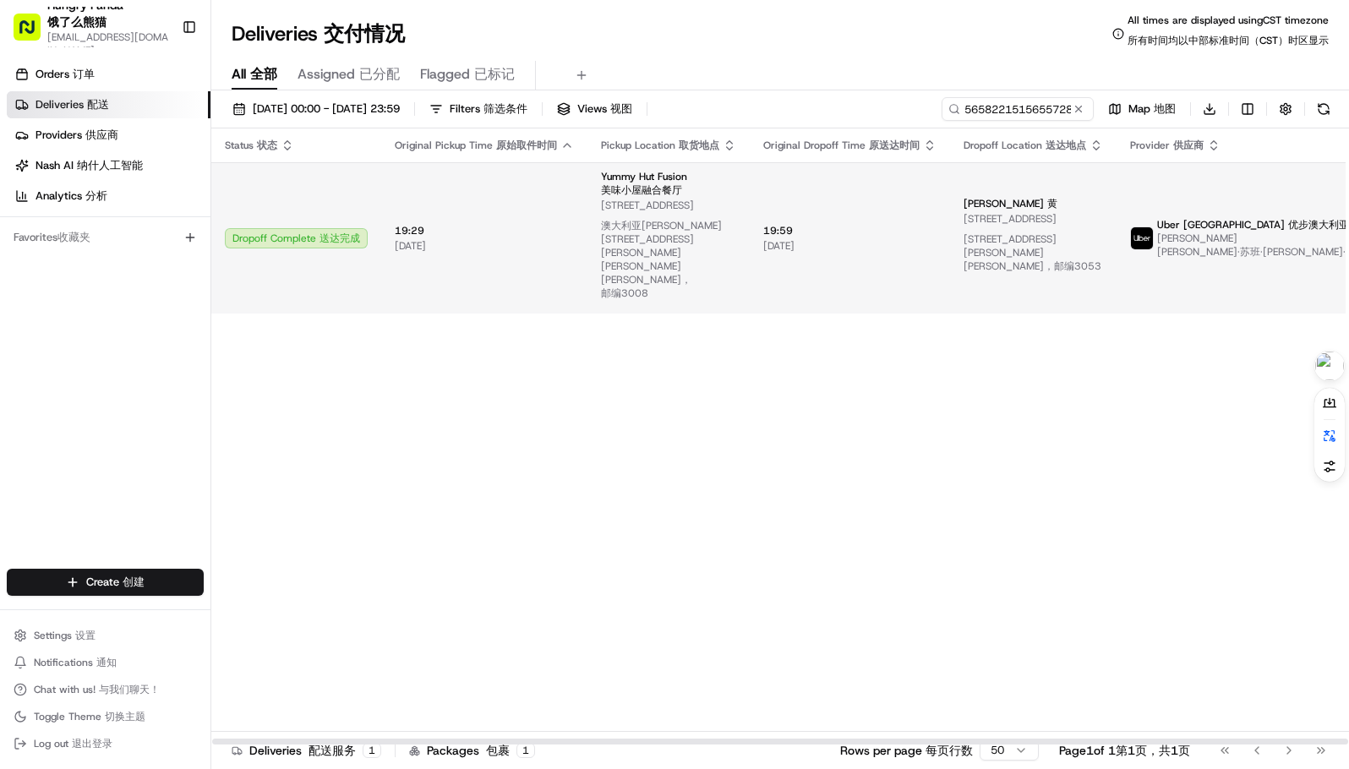
click at [897, 224] on span "19:59 19:59" at bounding box center [849, 231] width 173 height 14
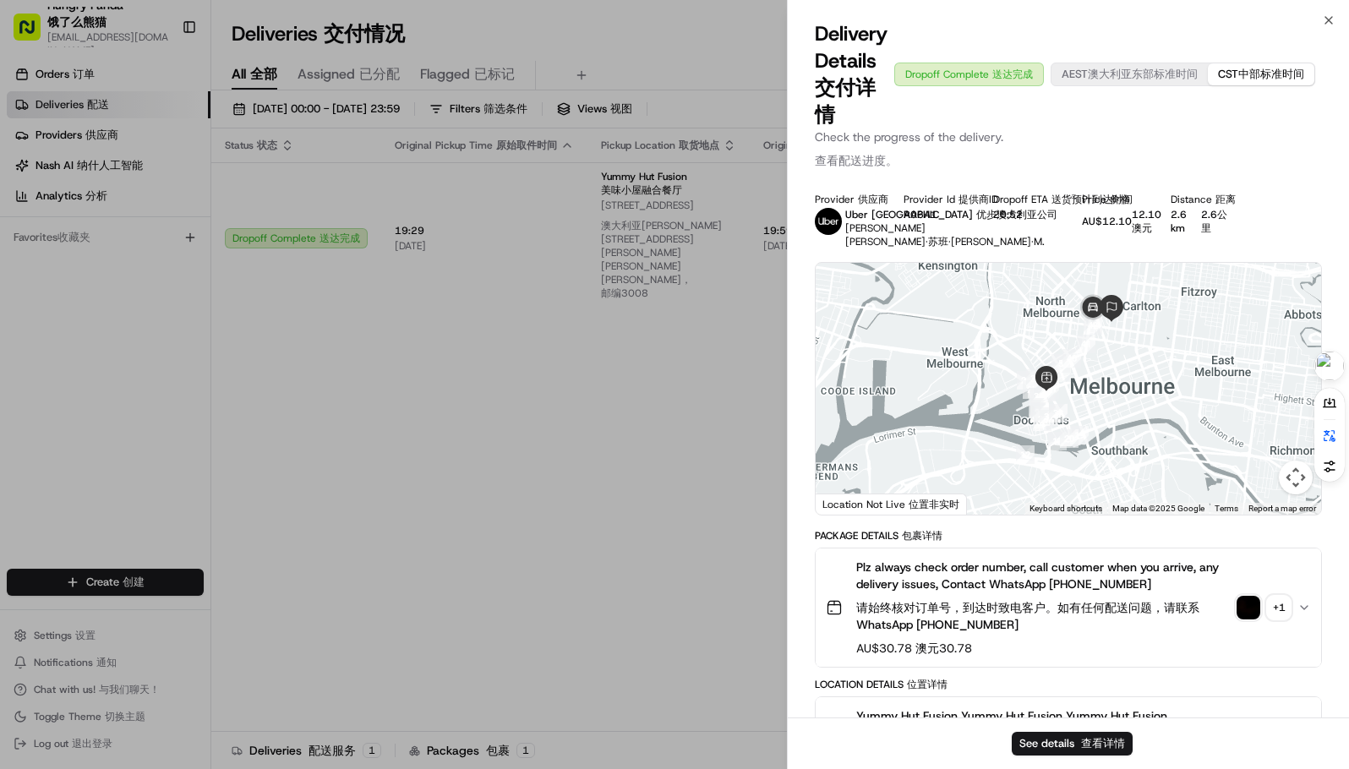
click at [1243, 485] on div at bounding box center [1067, 389] width 505 height 252
click at [1246, 603] on img "button" at bounding box center [1248, 608] width 24 height 24
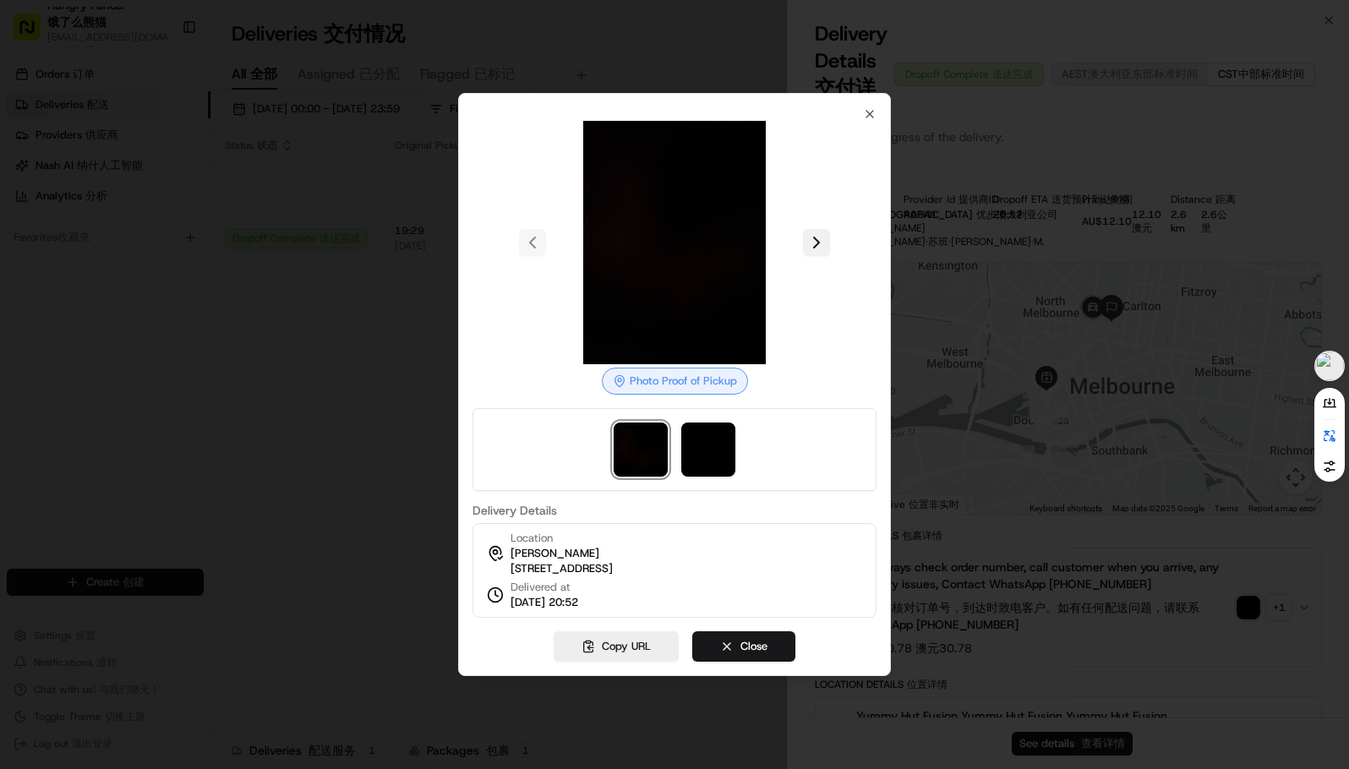
click at [815, 229] on button at bounding box center [816, 242] width 27 height 27
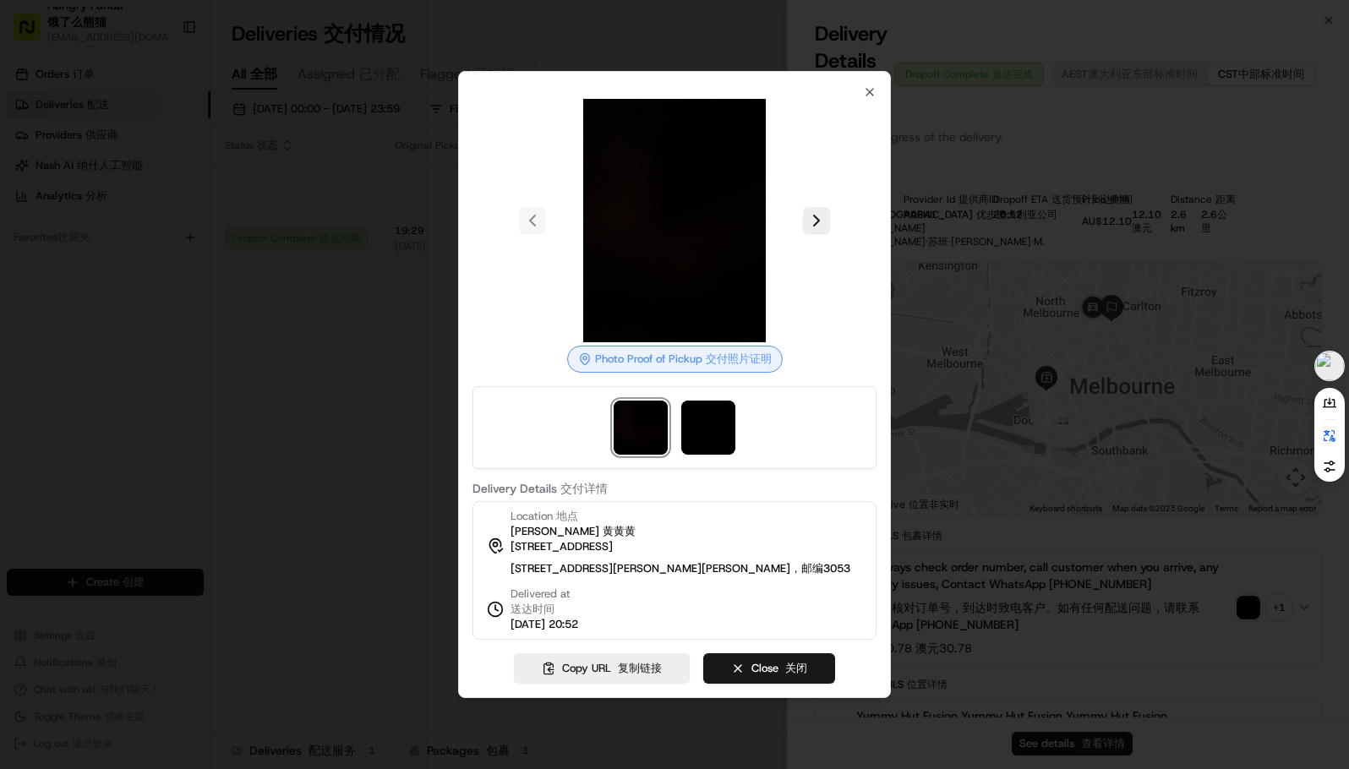
click at [328, 357] on div at bounding box center [674, 384] width 1349 height 769
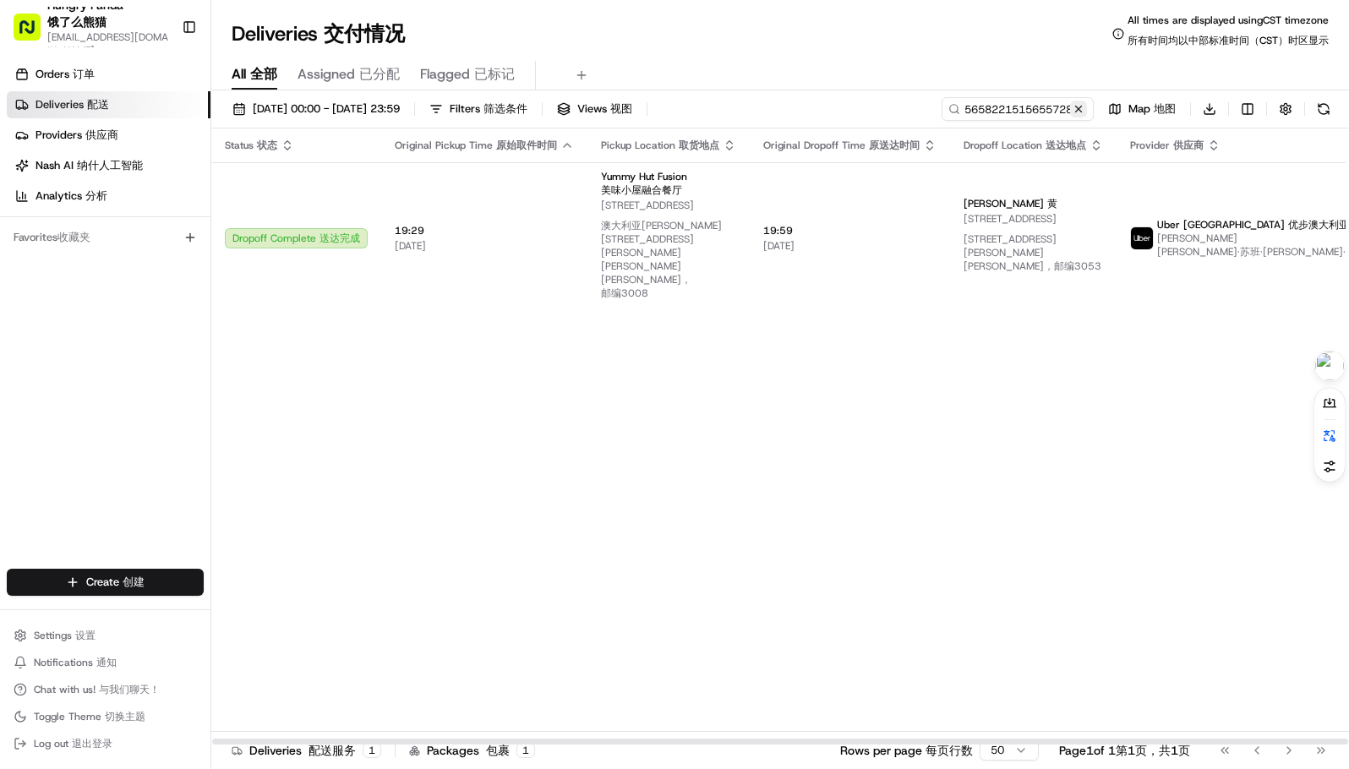
click at [1077, 107] on button at bounding box center [1078, 109] width 17 height 17
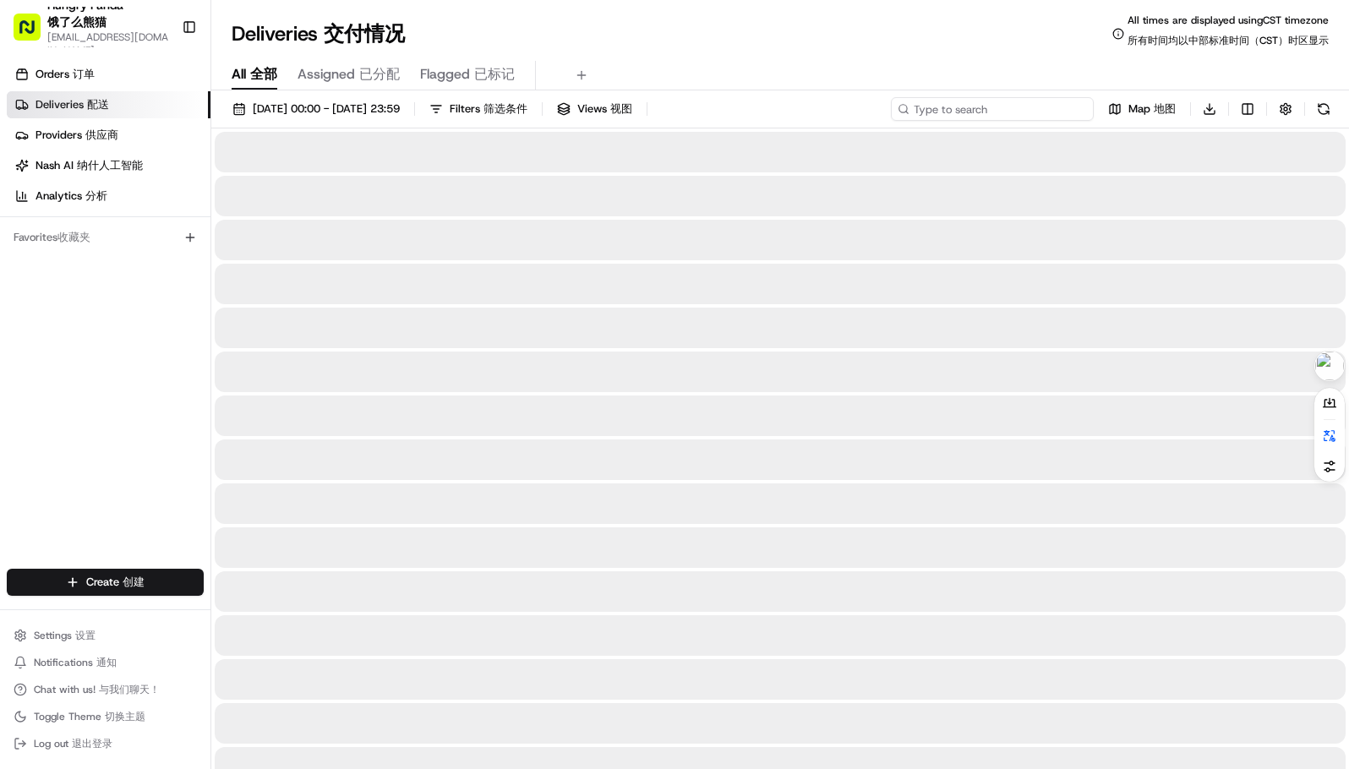
click at [1026, 106] on input at bounding box center [992, 109] width 203 height 24
paste input "[CREDIT_CARD_NUMBER]"
type input "[CREDIT_CARD_NUMBER]"
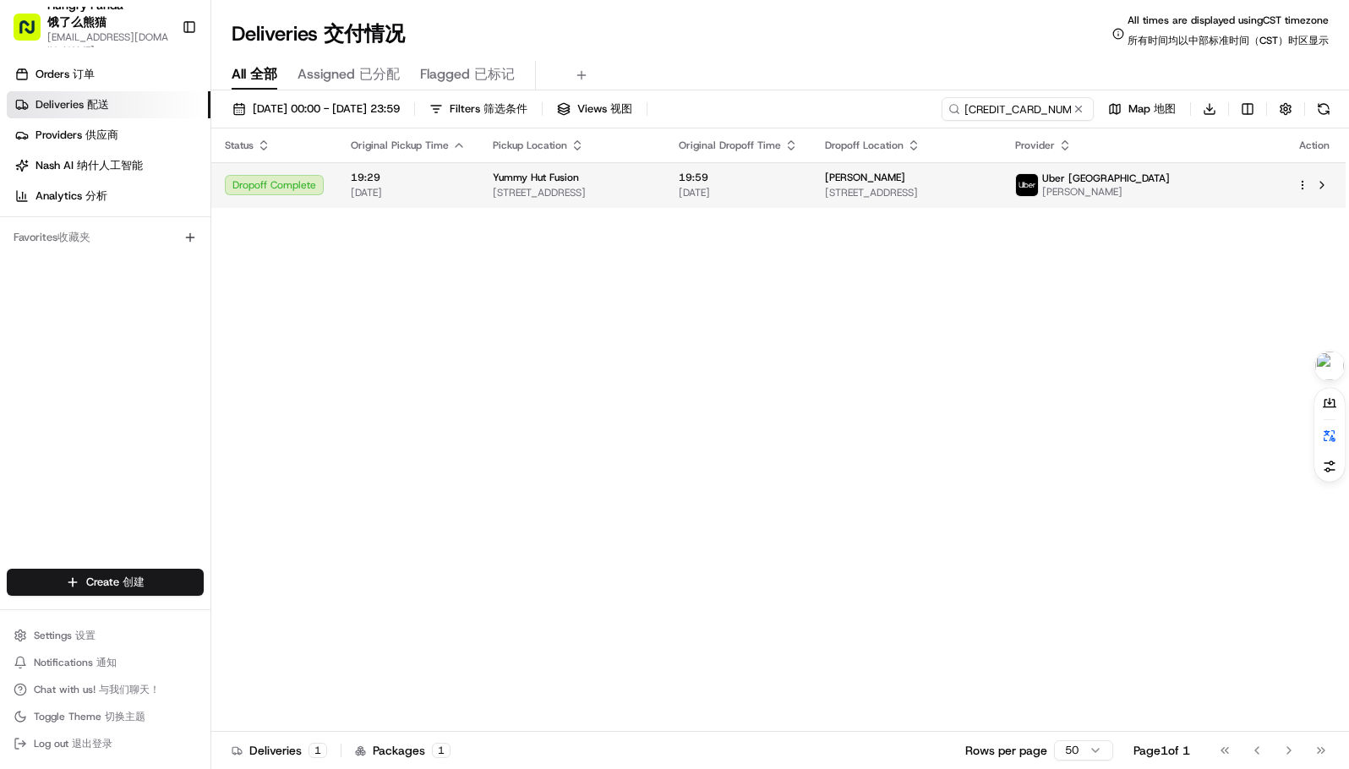
click at [588, 199] on span "[STREET_ADDRESS]" at bounding box center [572, 193] width 159 height 14
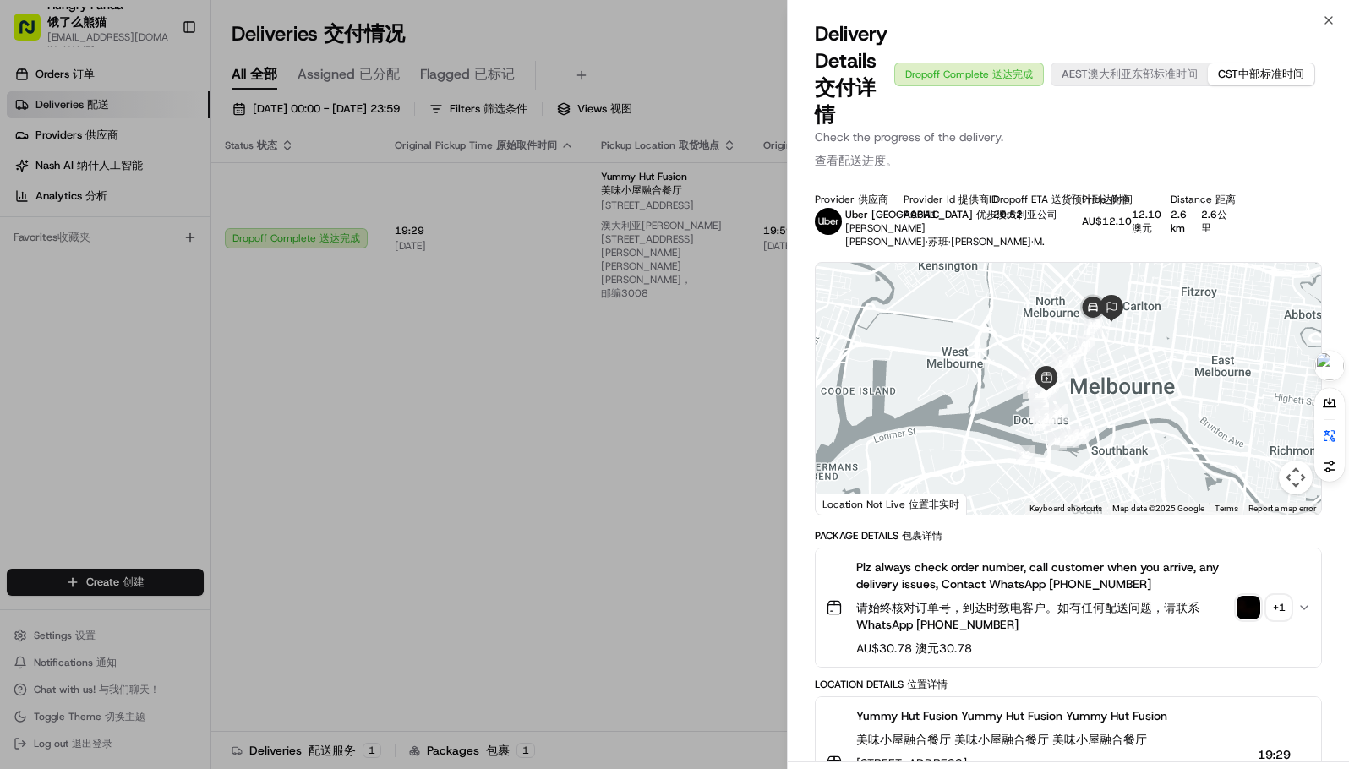
drag, startPoint x: 650, startPoint y: 488, endPoint x: 641, endPoint y: 483, distance: 9.4
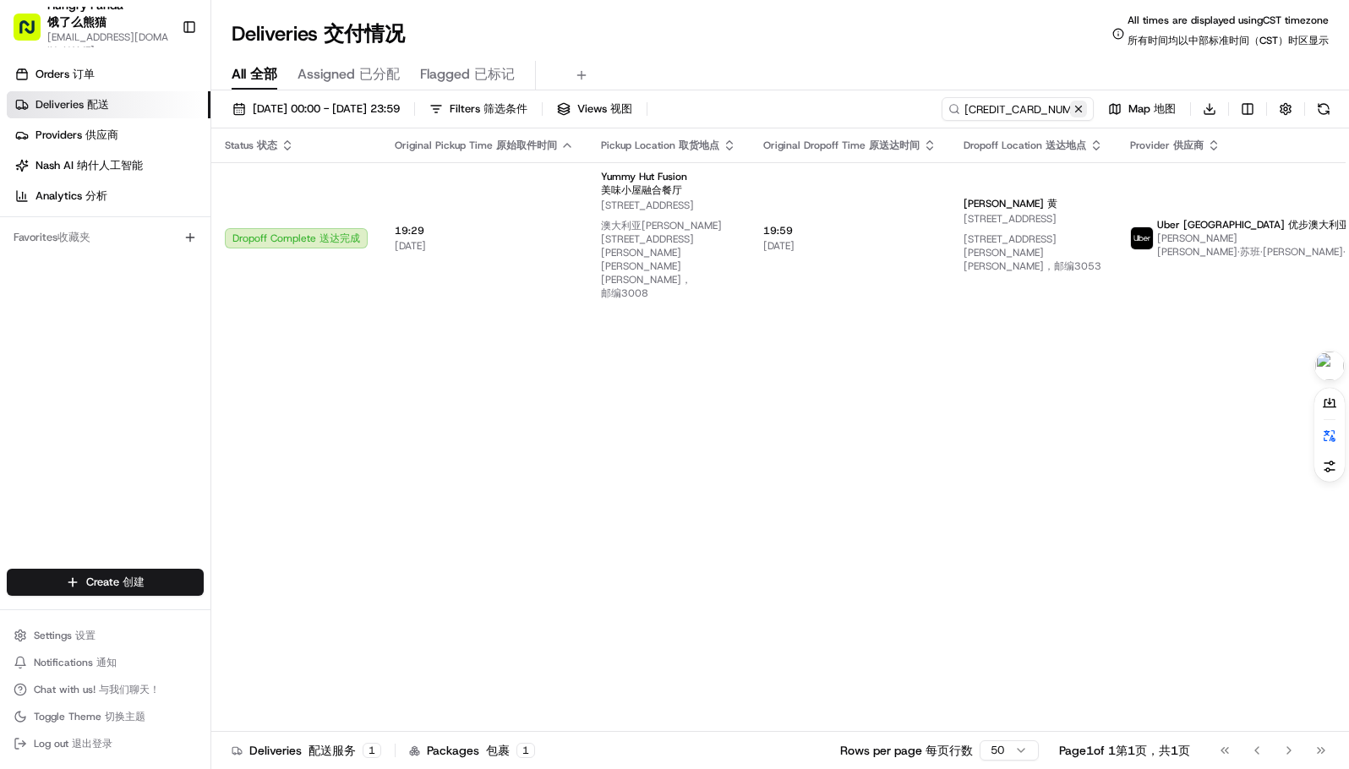
click at [1072, 107] on button at bounding box center [1078, 109] width 17 height 17
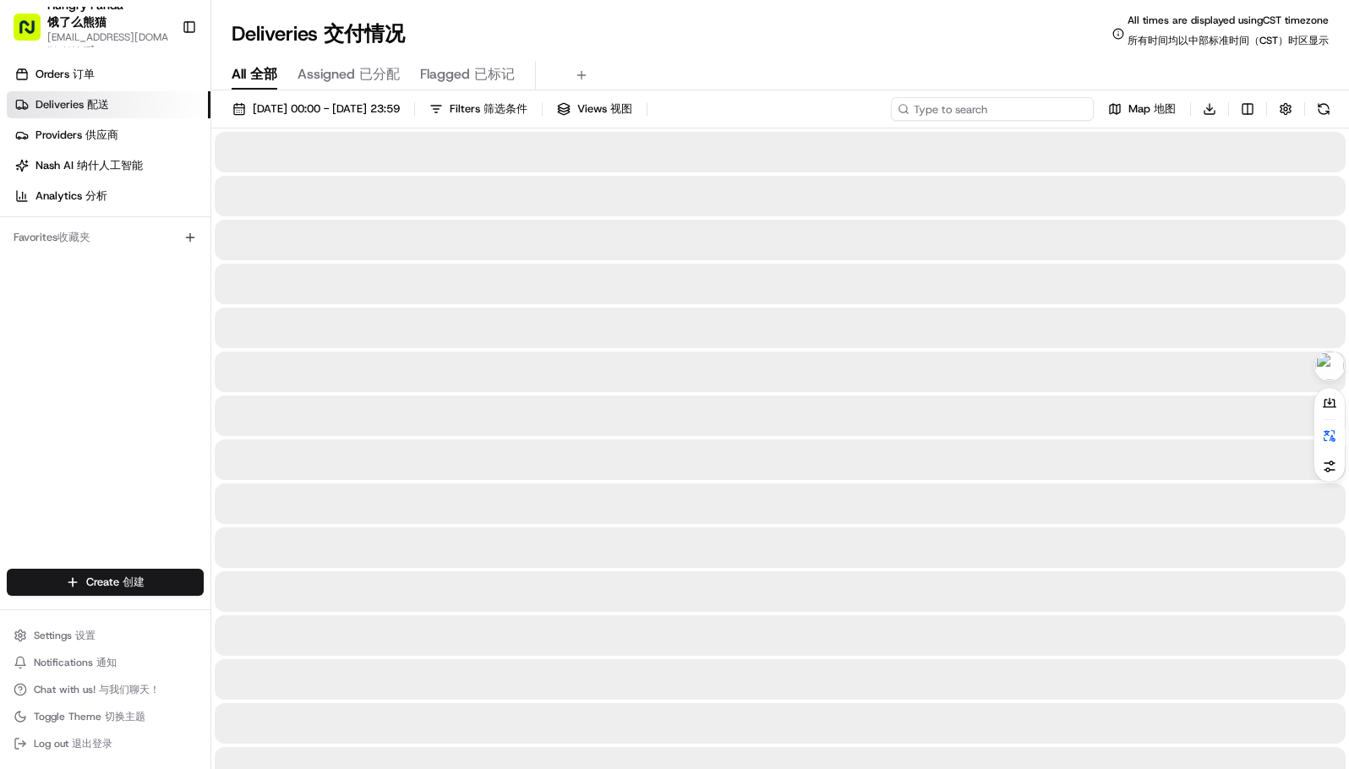
click at [1012, 111] on input at bounding box center [992, 109] width 203 height 24
paste input "865520292525379817781"
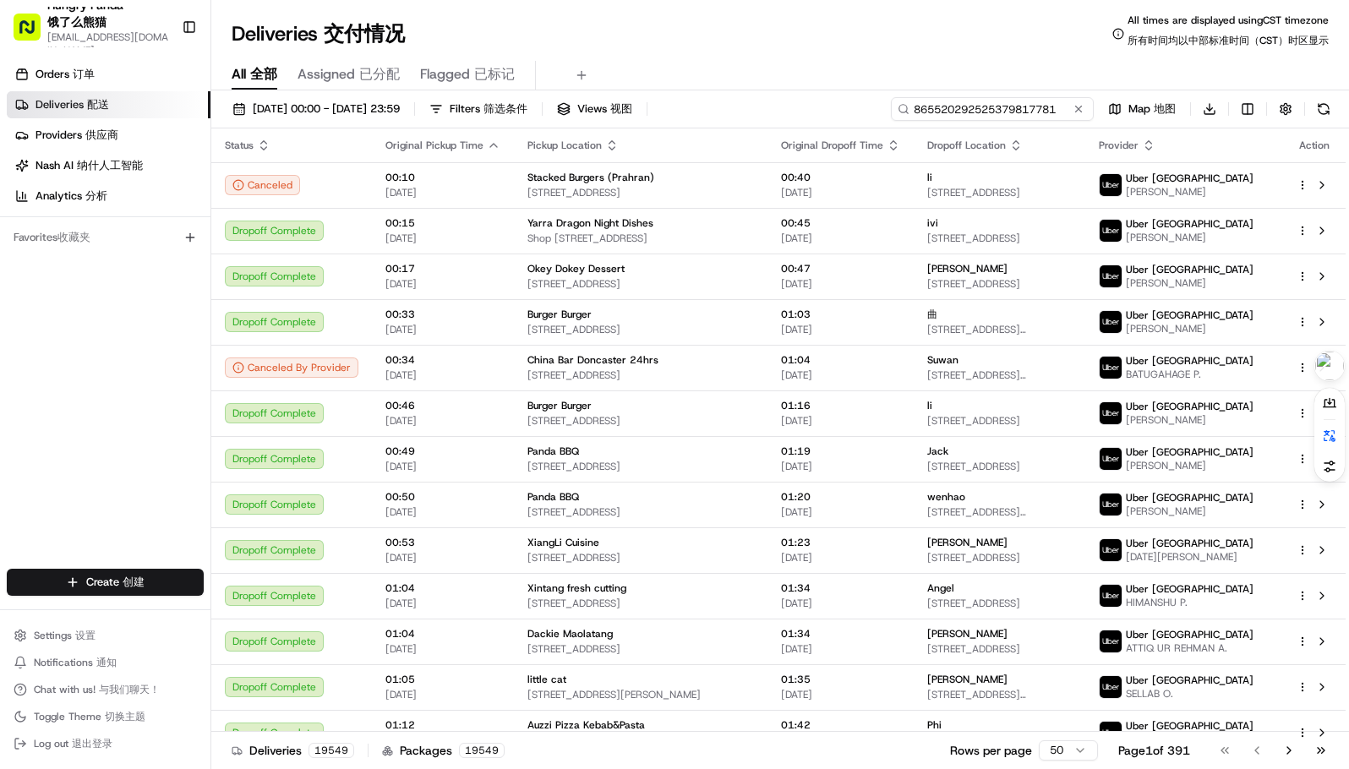
type input "865520292525379817781"
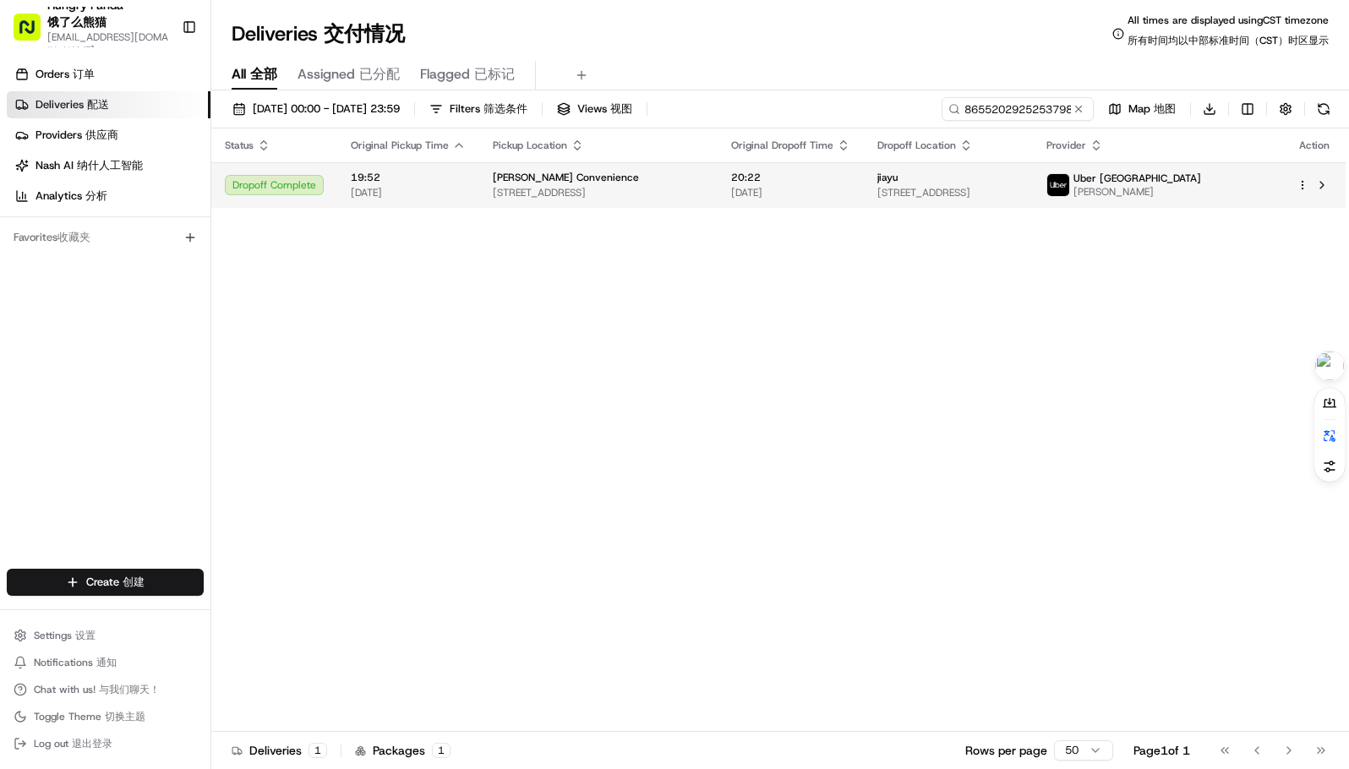
click at [790, 194] on span "[DATE]" at bounding box center [790, 193] width 119 height 14
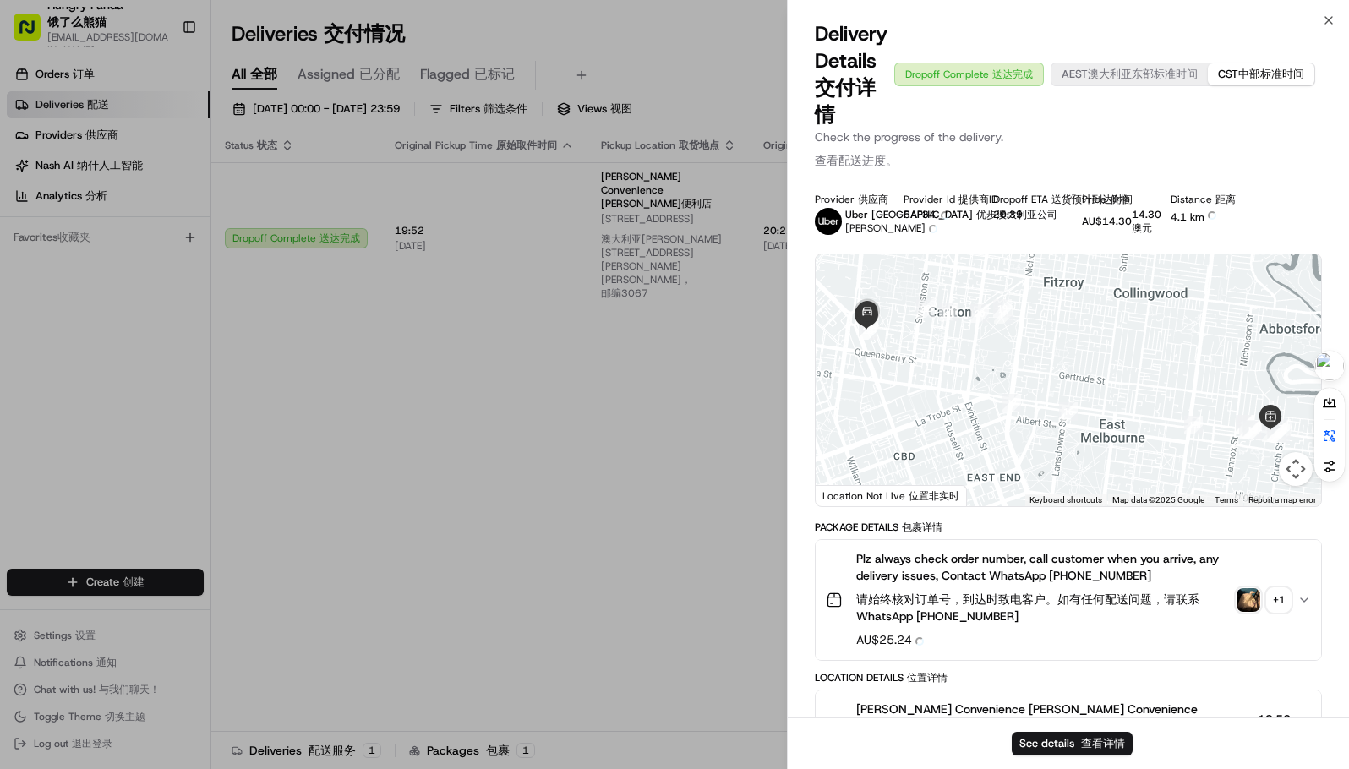
click at [1254, 597] on img "button" at bounding box center [1248, 600] width 24 height 24
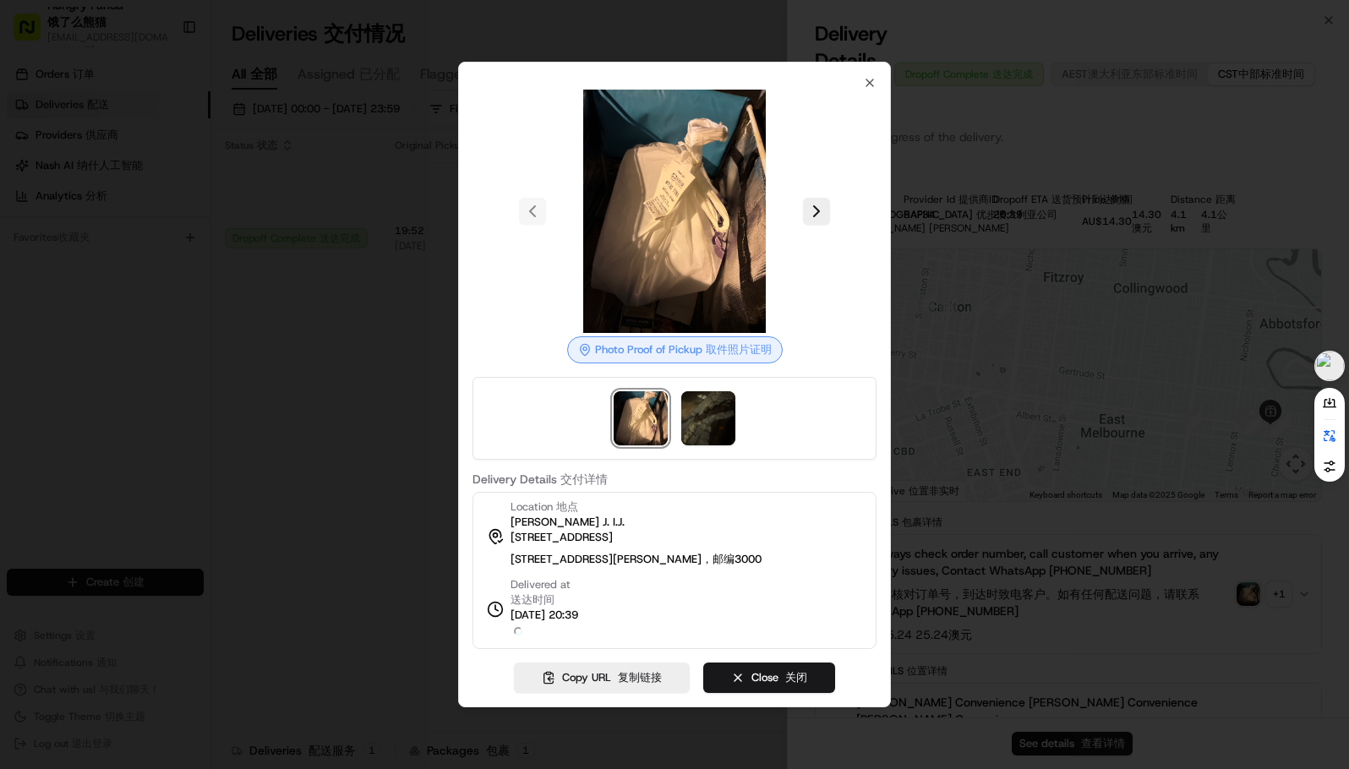
click at [815, 230] on div at bounding box center [674, 211] width 404 height 243
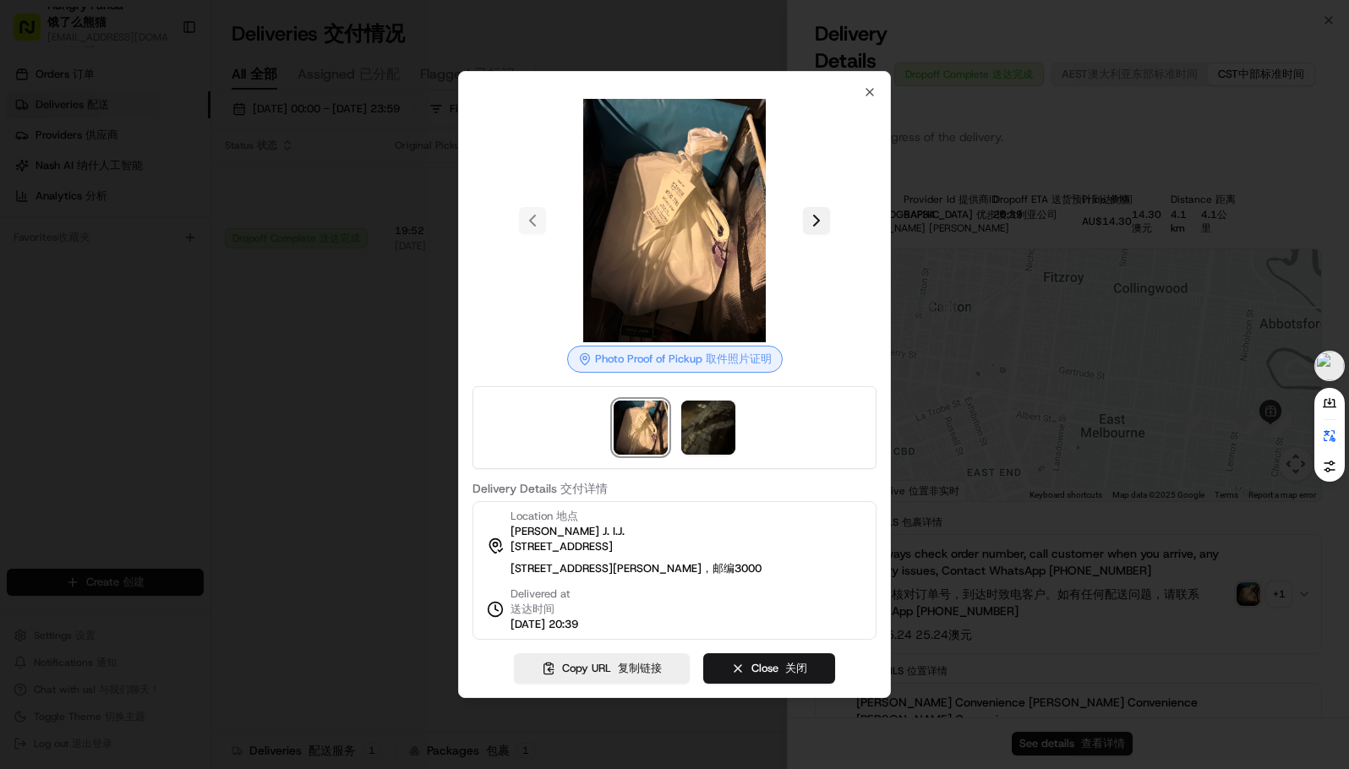
click at [820, 218] on button at bounding box center [816, 220] width 27 height 27
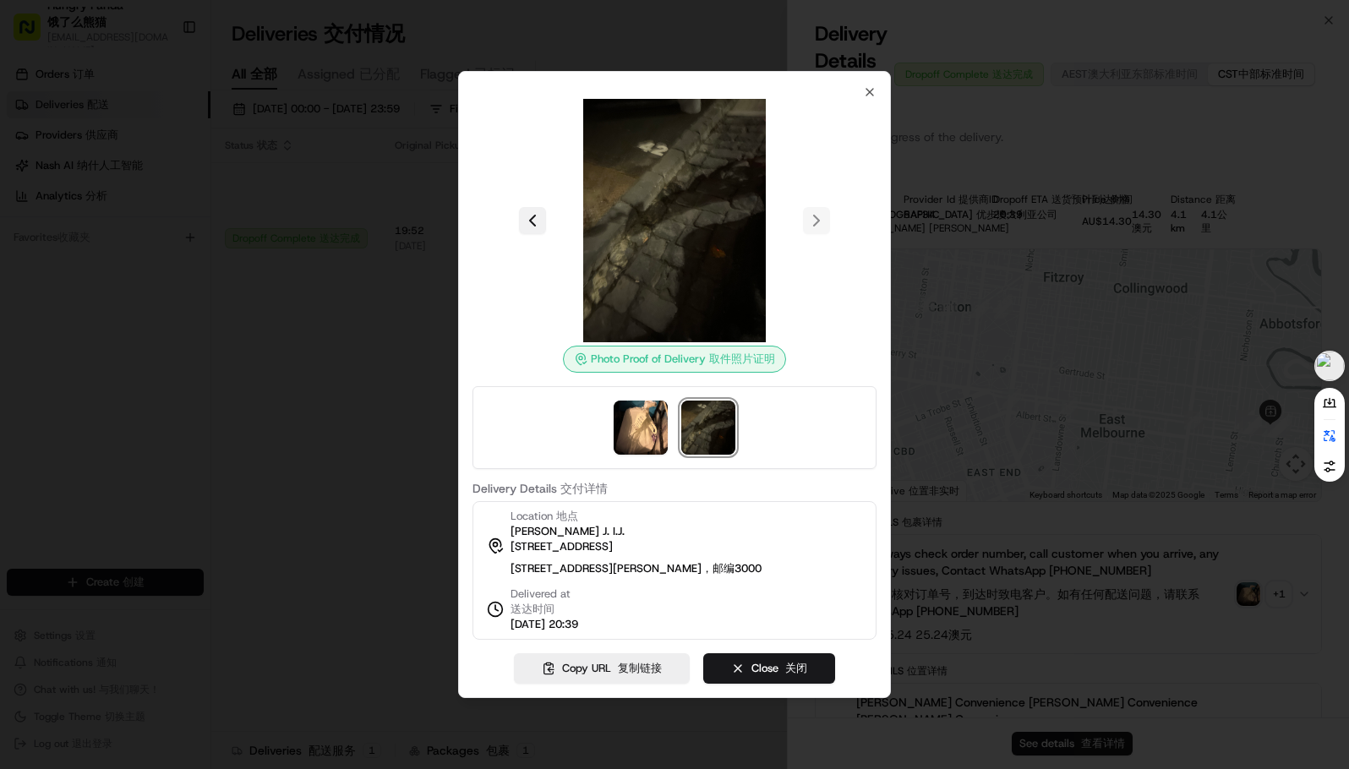
click at [533, 211] on button at bounding box center [532, 220] width 27 height 27
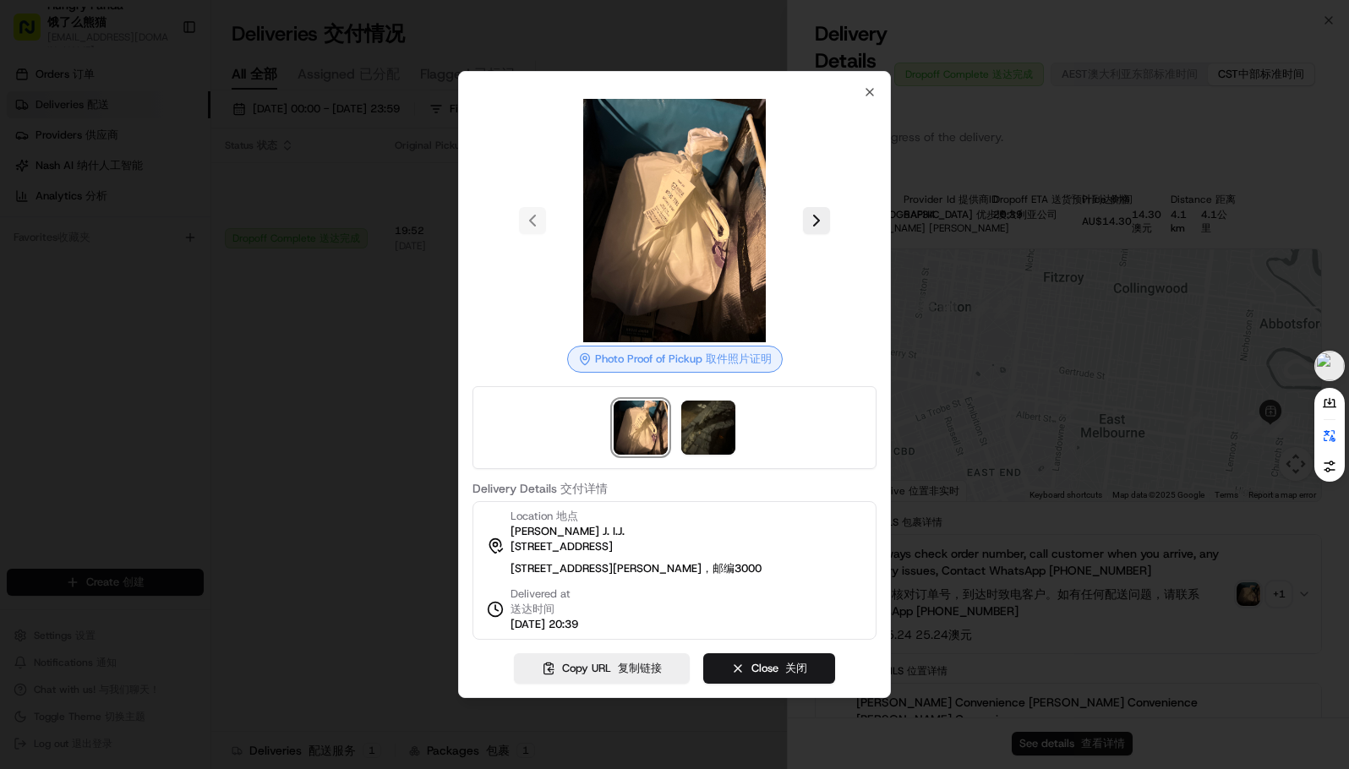
click at [282, 408] on div at bounding box center [674, 384] width 1349 height 769
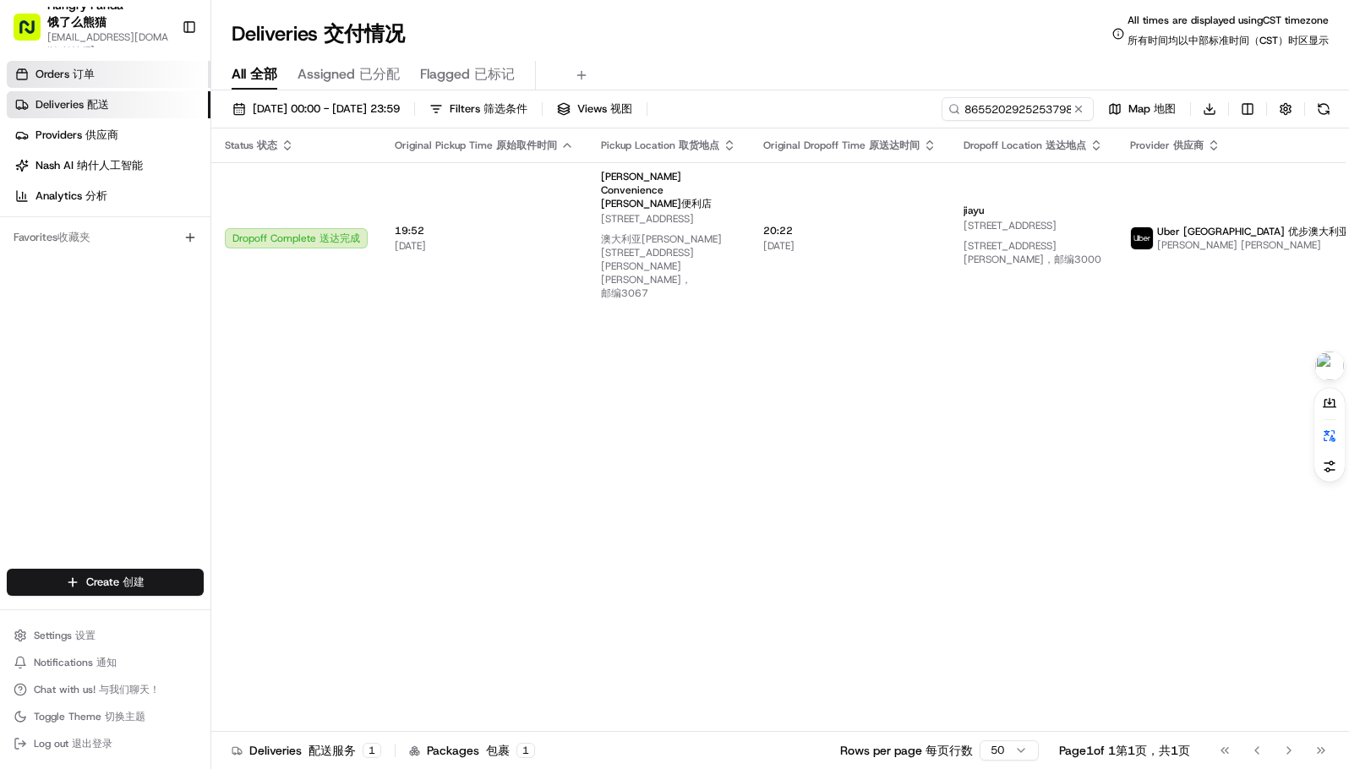
drag, startPoint x: 126, startPoint y: 299, endPoint x: 205, endPoint y: 76, distance: 236.5
click at [1077, 104] on button at bounding box center [1078, 109] width 17 height 17
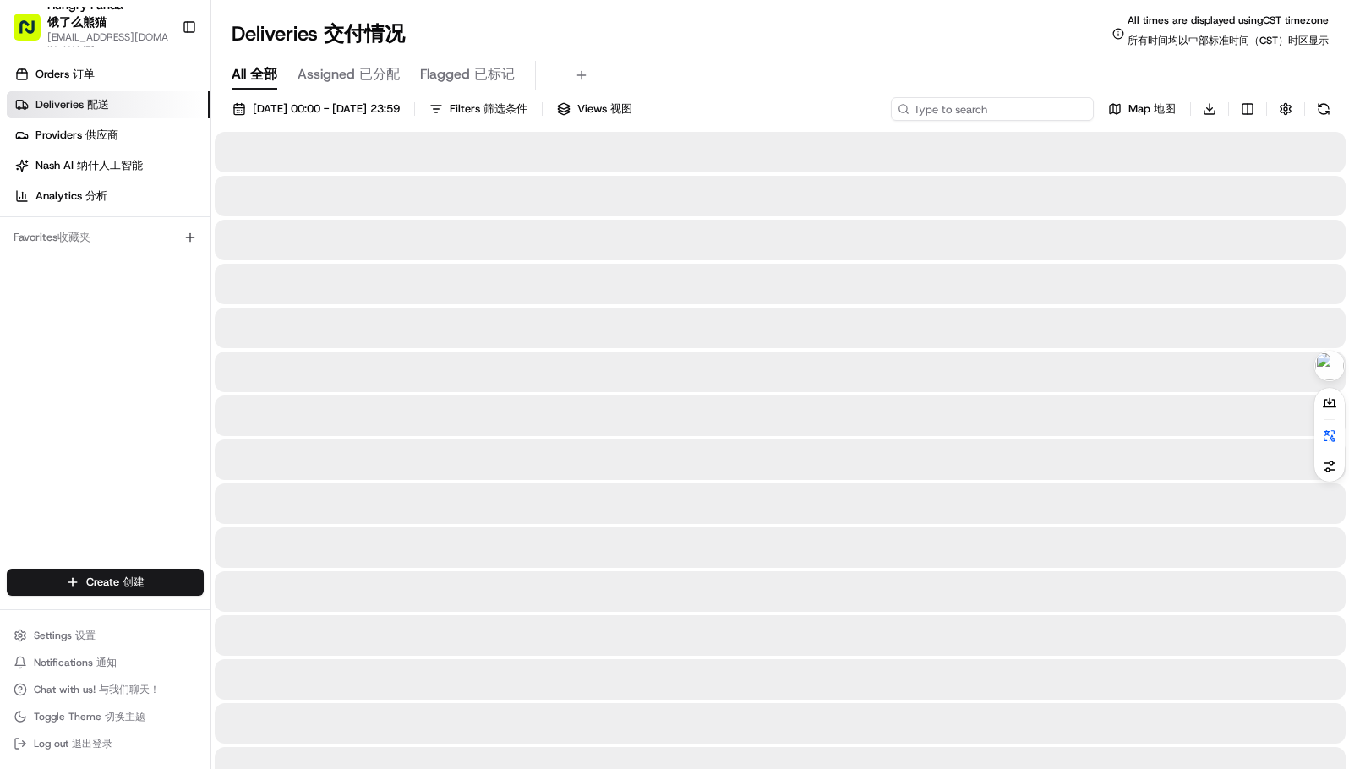
click at [1030, 111] on input at bounding box center [992, 109] width 203 height 24
paste input "0069273435556735501161"
type input "0069273435556735501161"
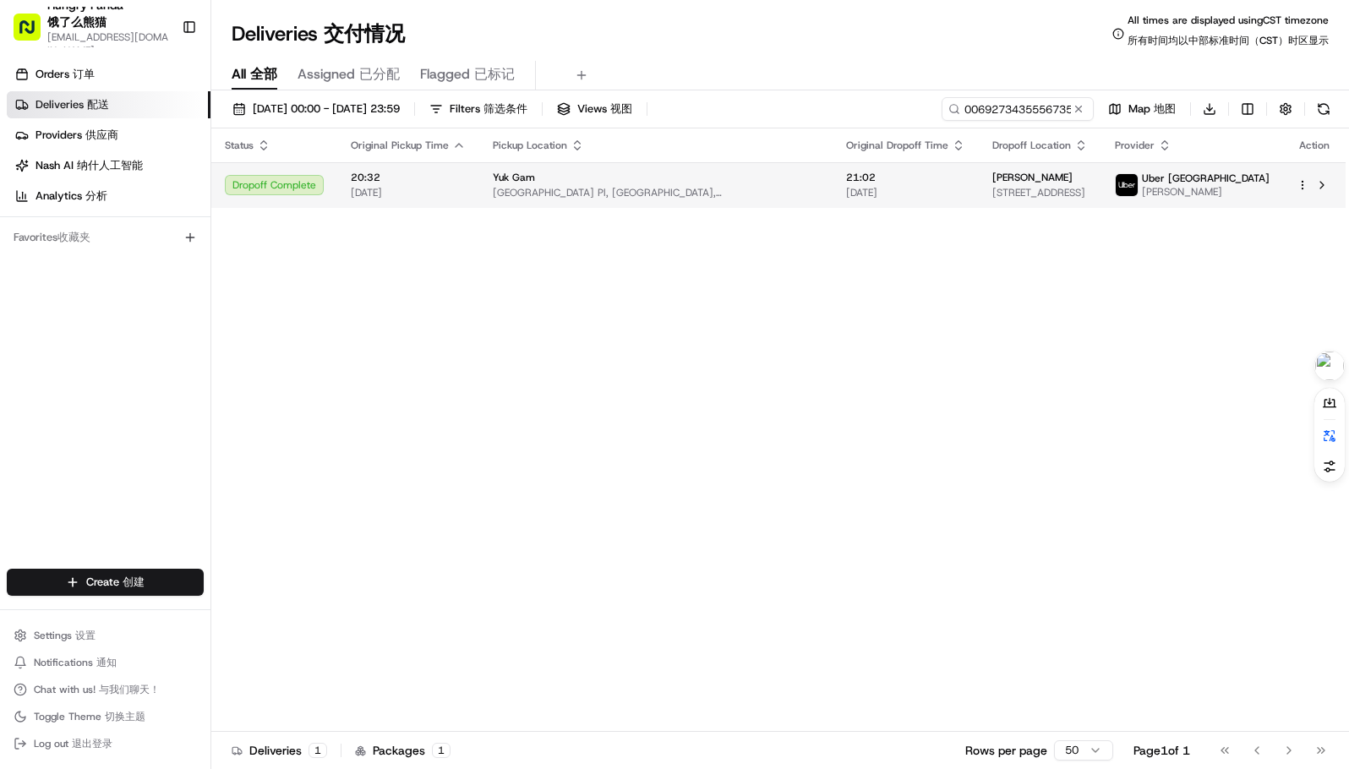
click at [846, 182] on span "21:02" at bounding box center [905, 178] width 119 height 14
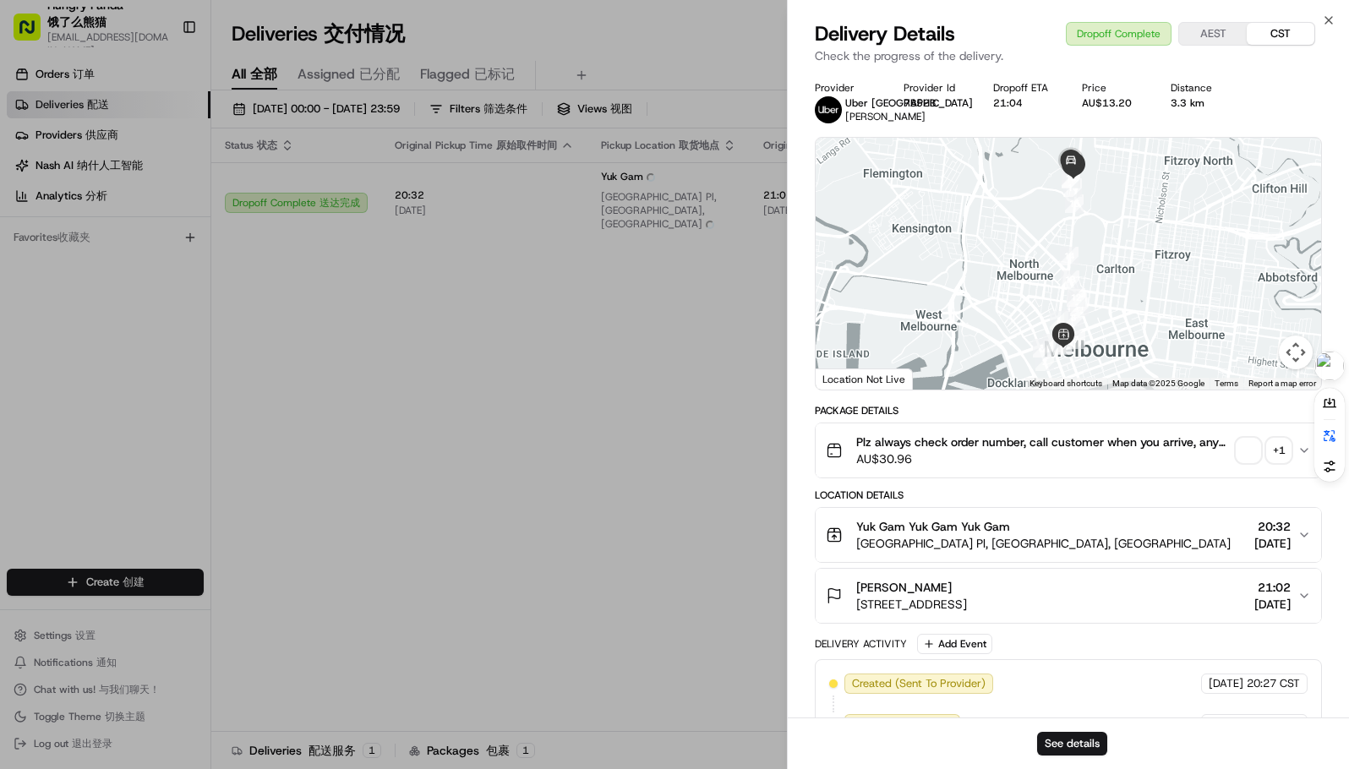
click at [1252, 450] on span "button" at bounding box center [1248, 451] width 24 height 24
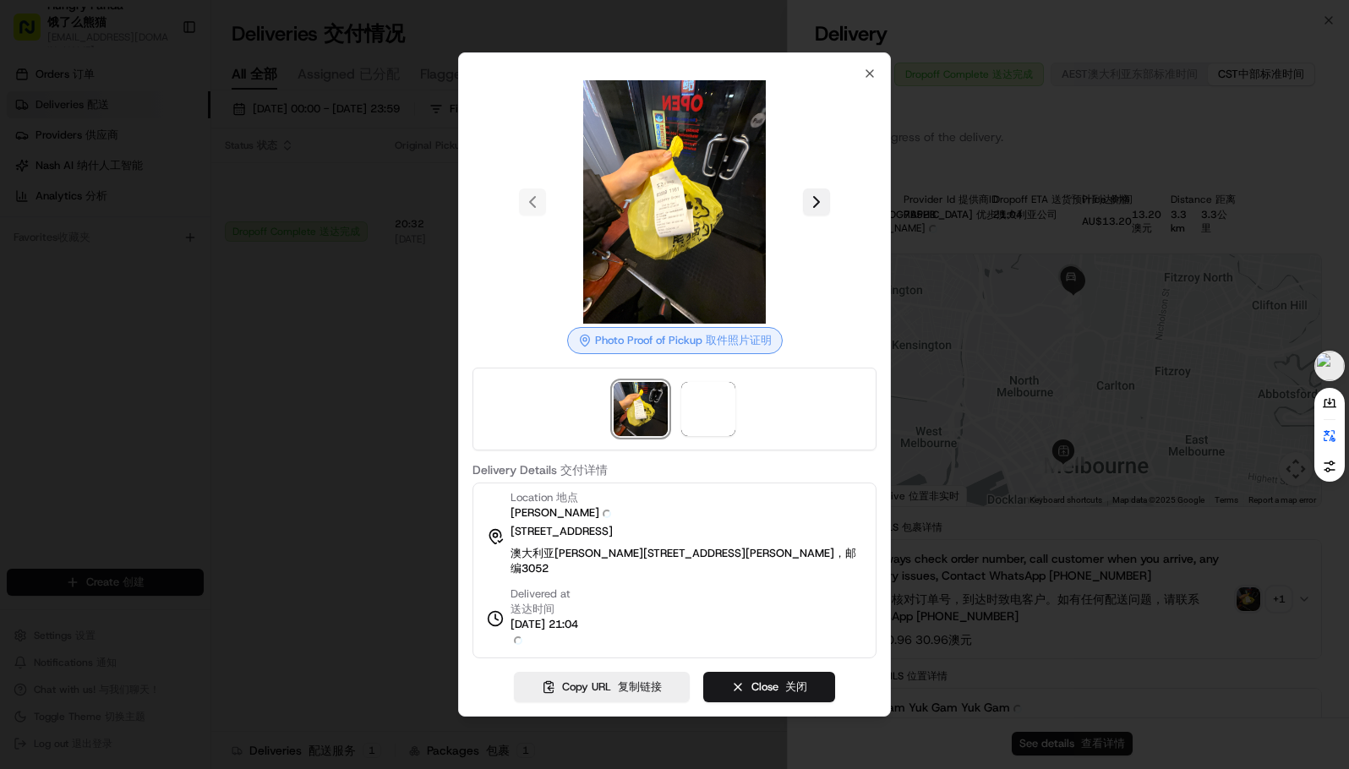
click at [823, 237] on div at bounding box center [674, 201] width 404 height 243
click at [818, 206] on button at bounding box center [816, 201] width 27 height 27
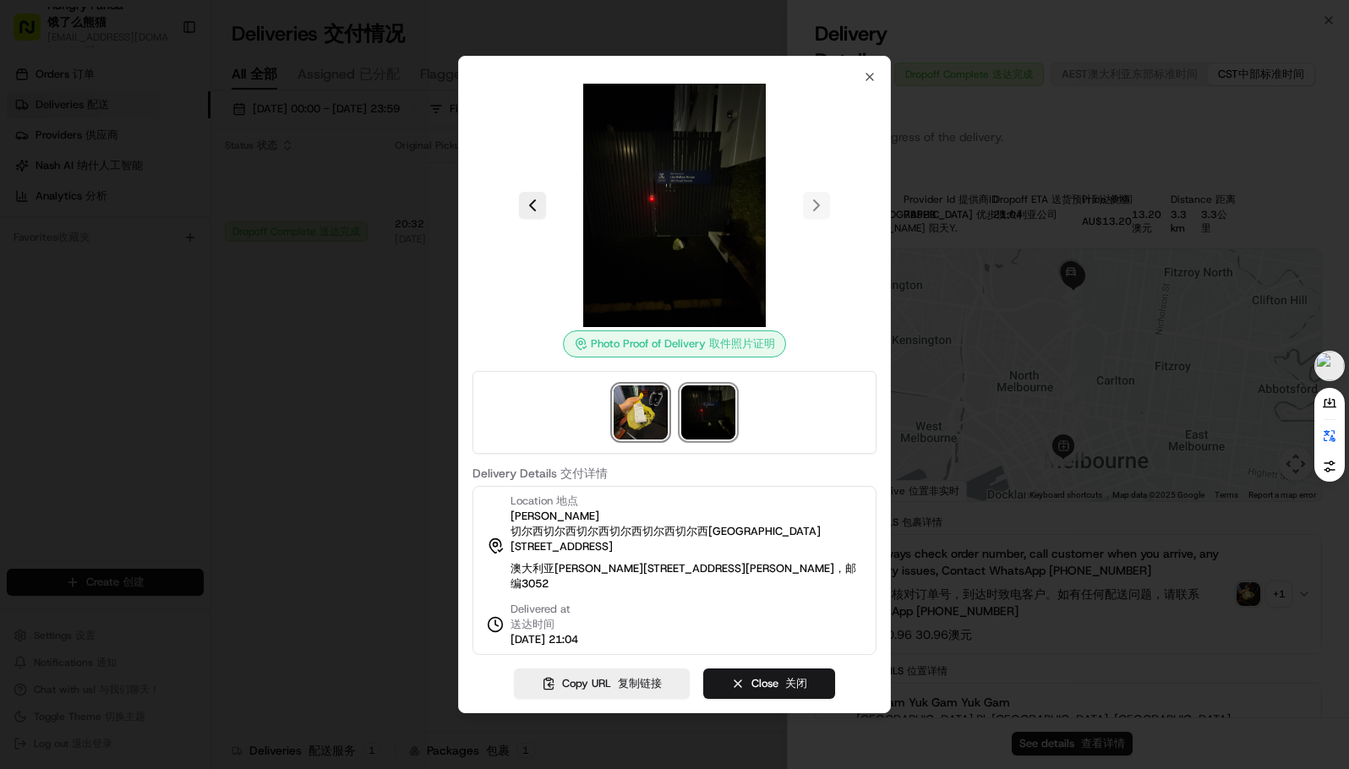
click at [649, 401] on img at bounding box center [641, 412] width 54 height 54
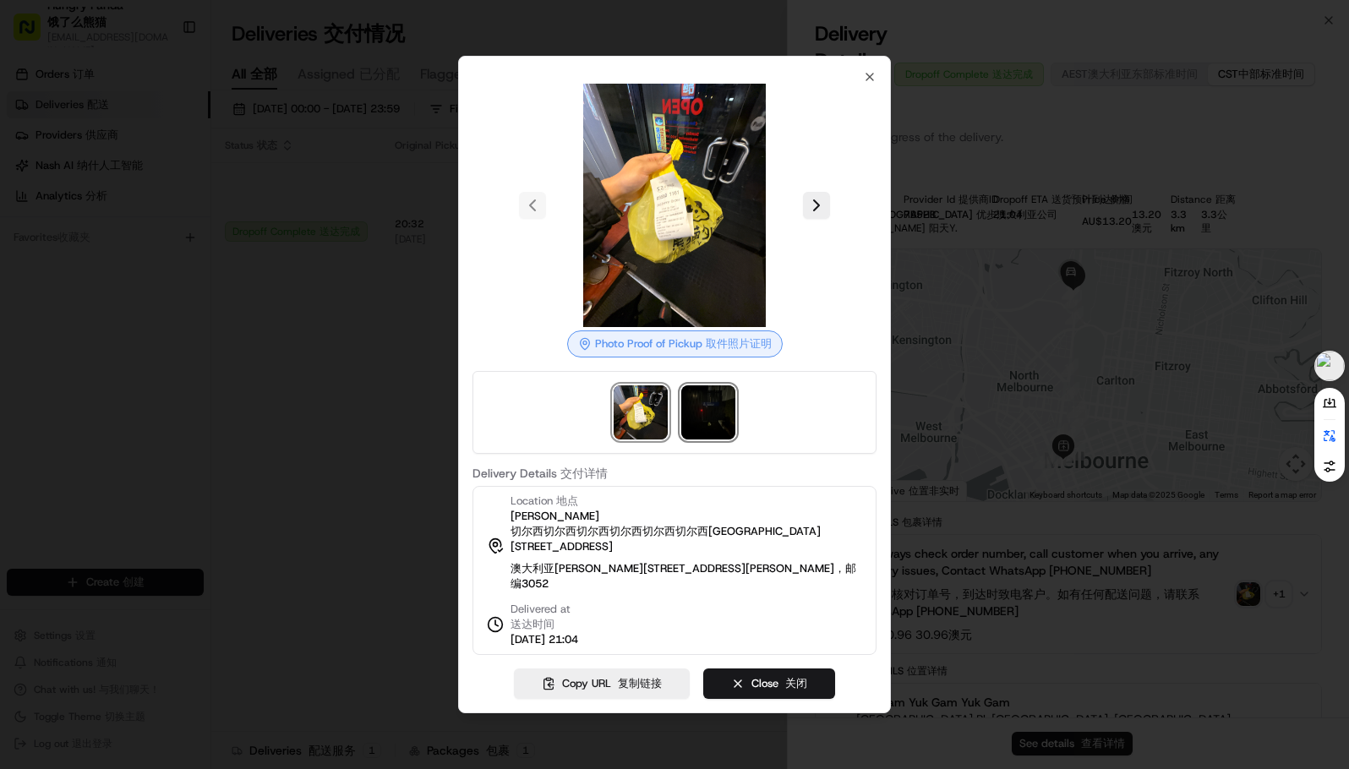
click at [703, 405] on img at bounding box center [708, 412] width 54 height 54
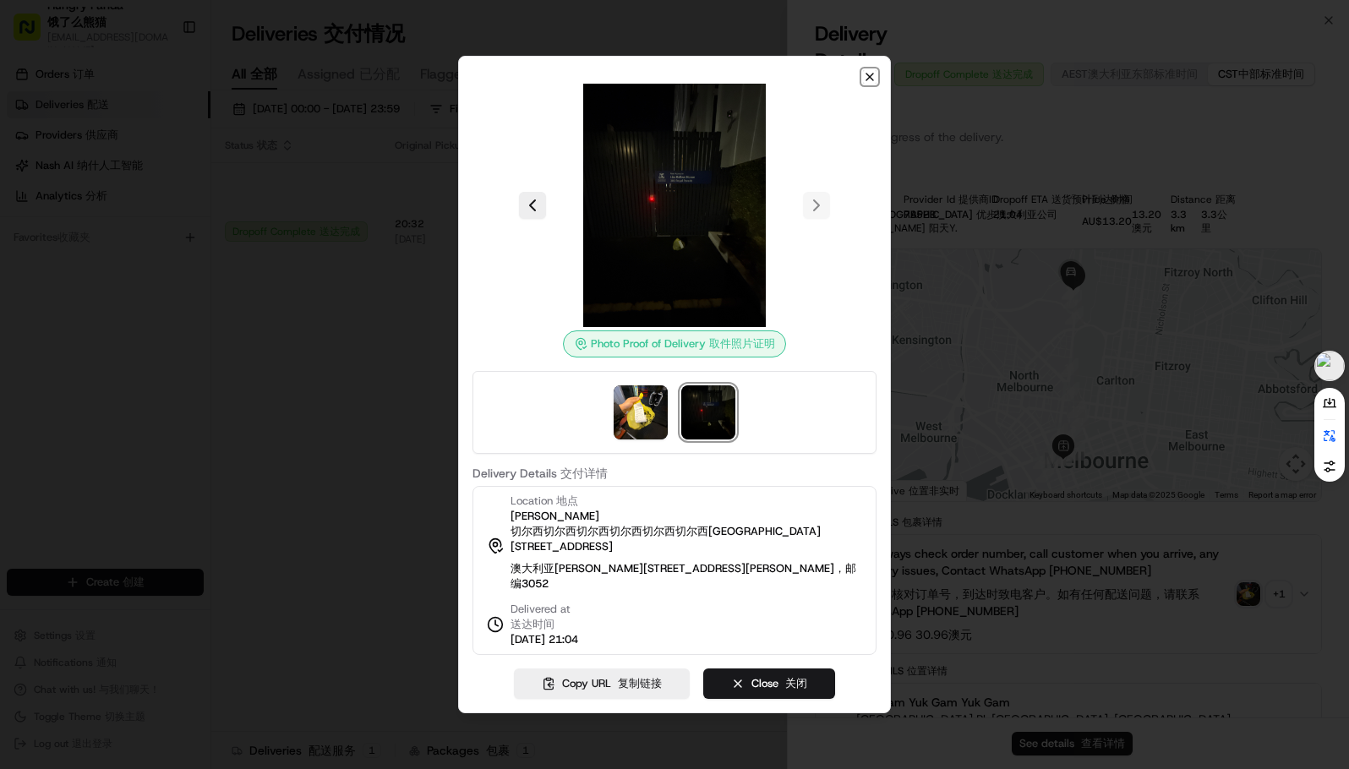
click at [872, 71] on icon "button" at bounding box center [870, 77] width 14 height 14
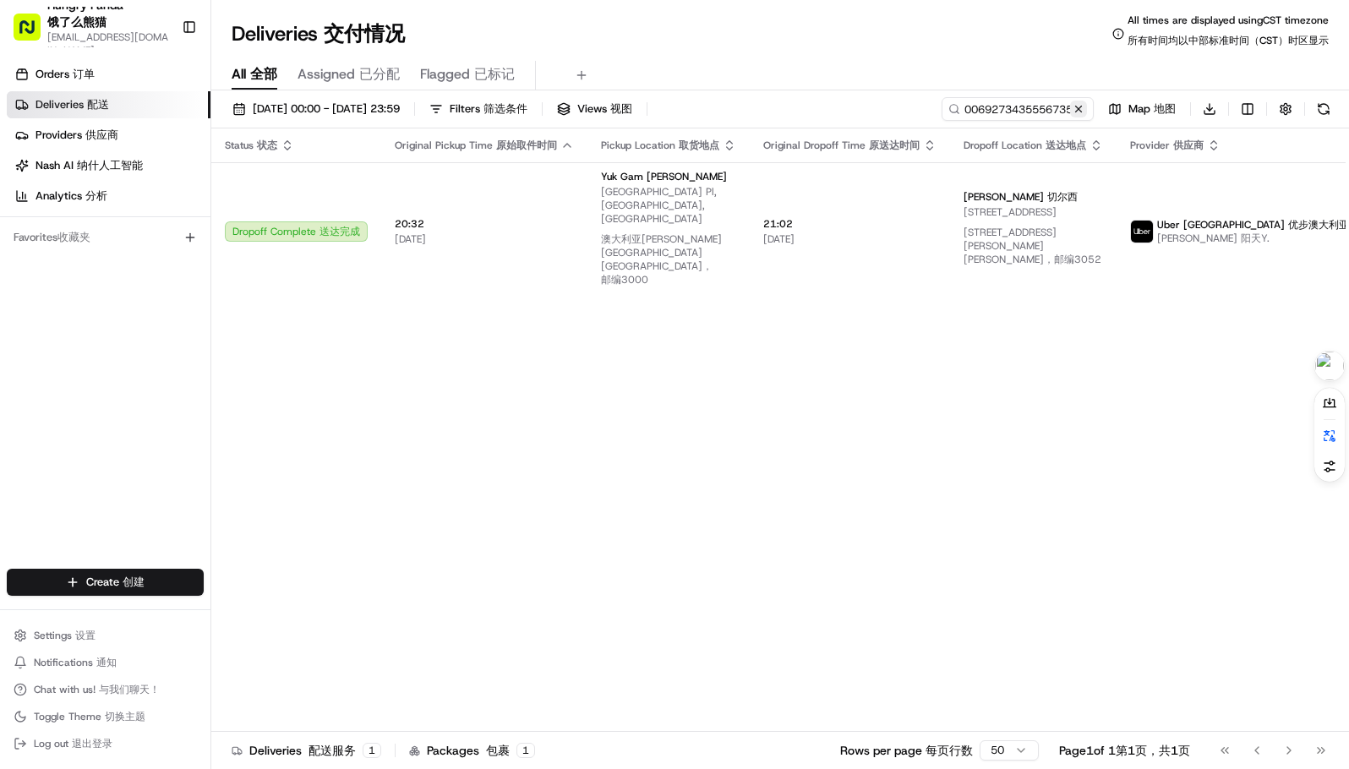
click at [1075, 108] on button at bounding box center [1078, 109] width 17 height 17
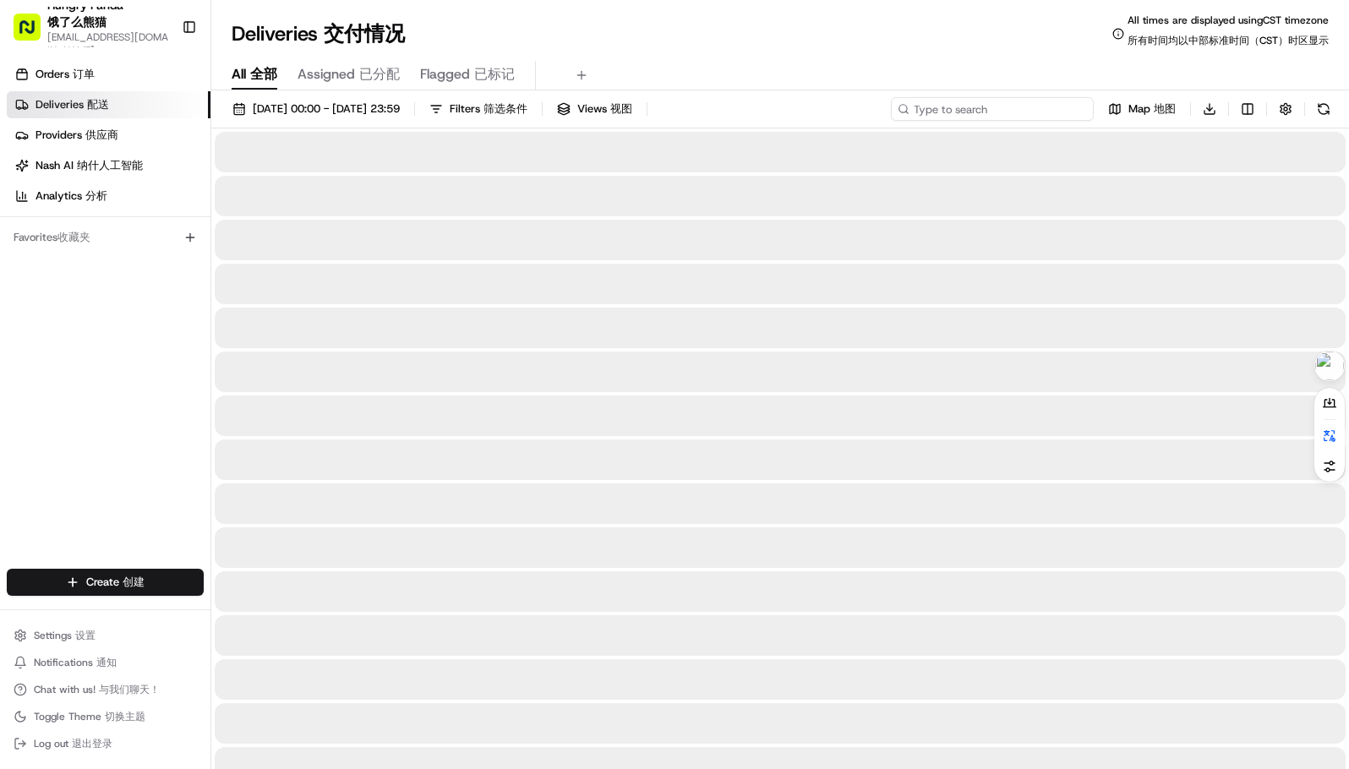
click at [1006, 107] on input at bounding box center [992, 109] width 203 height 24
paste input "2701374285052773061753"
type input "2701374285052773061753"
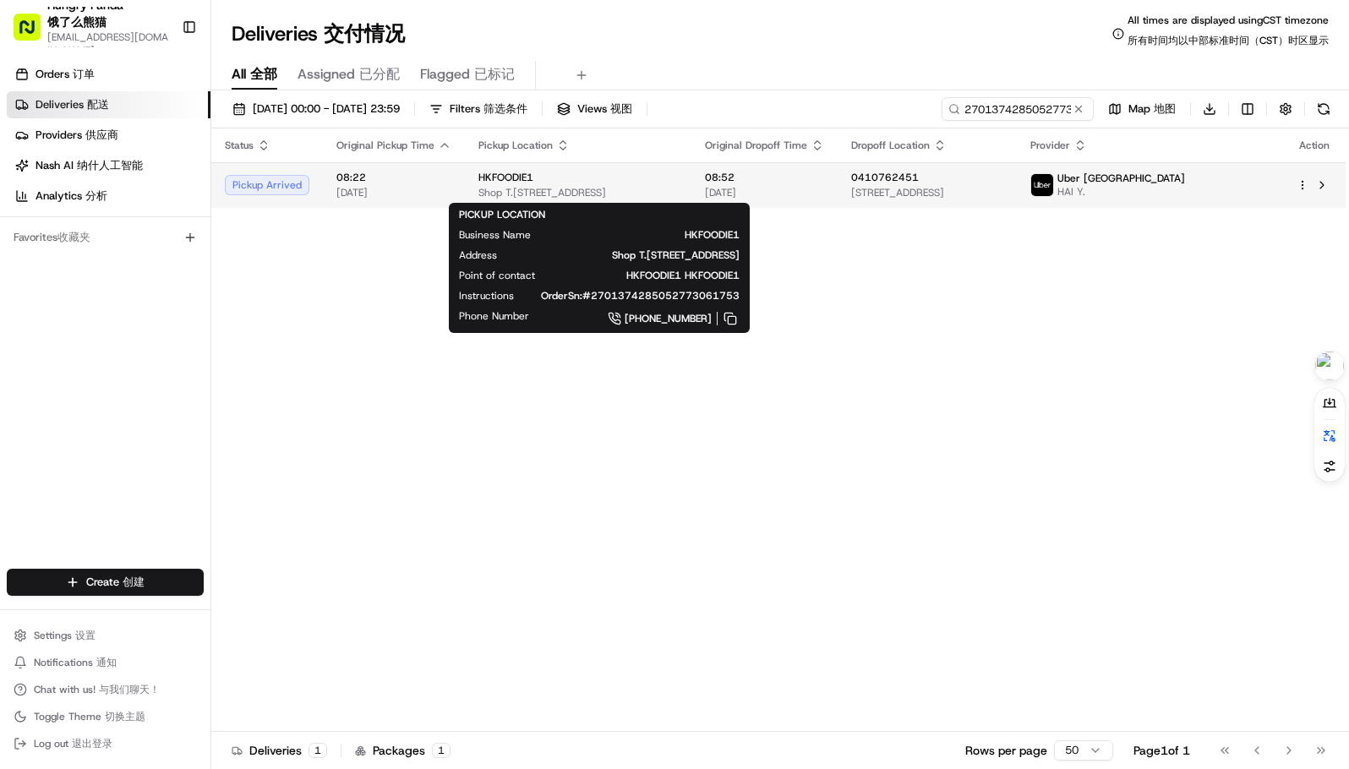
click at [678, 172] on div "HKFOODIE1" at bounding box center [577, 178] width 199 height 14
